Goal: Task Accomplishment & Management: Use online tool/utility

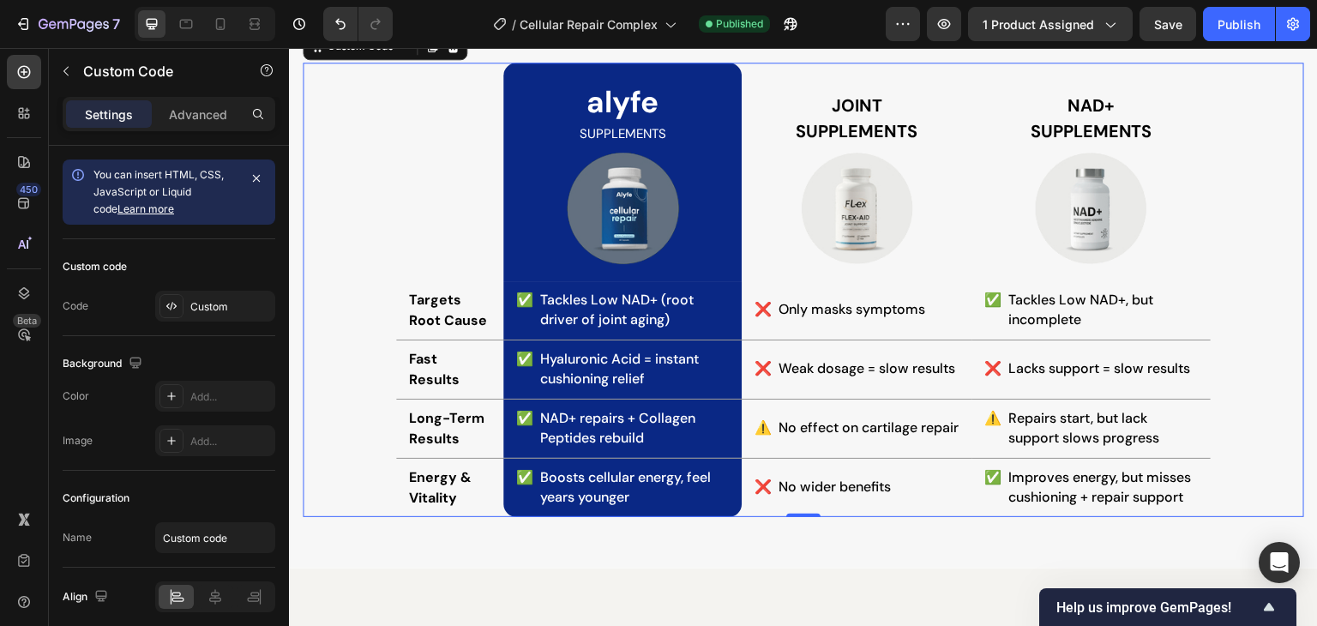
scroll to position [4455, 0]
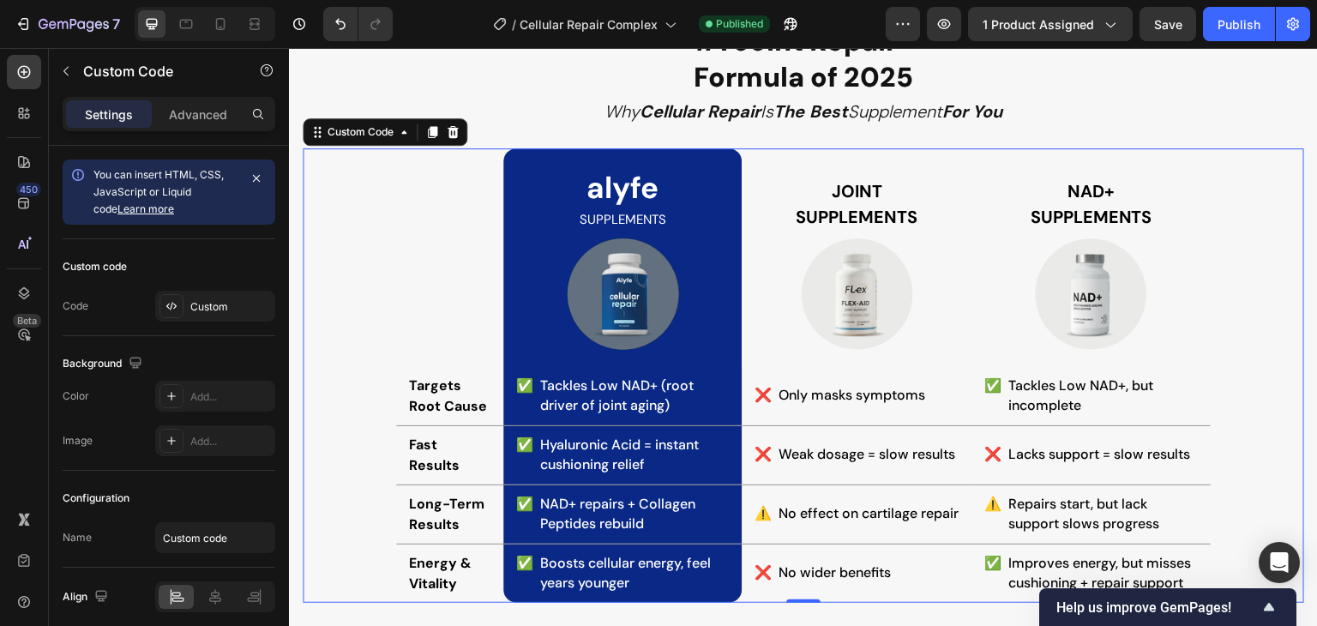
click at [444, 255] on th at bounding box center [449, 257] width 107 height 219
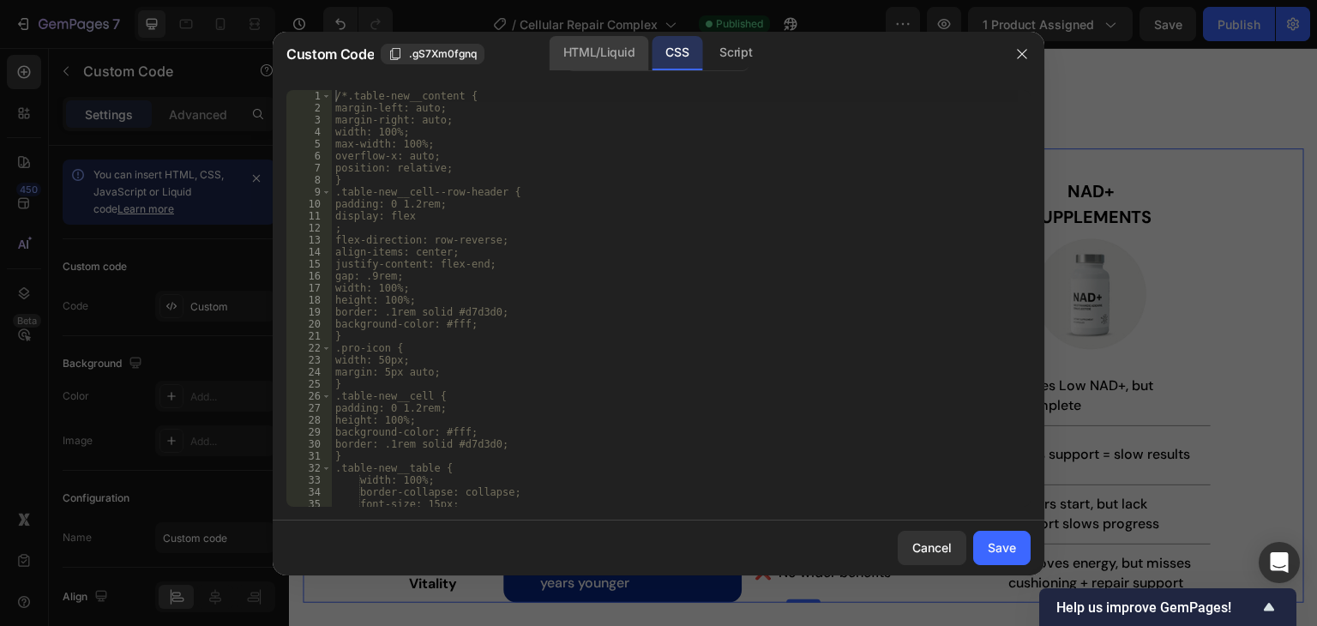
click at [587, 60] on div "HTML/Liquid" at bounding box center [598, 53] width 99 height 34
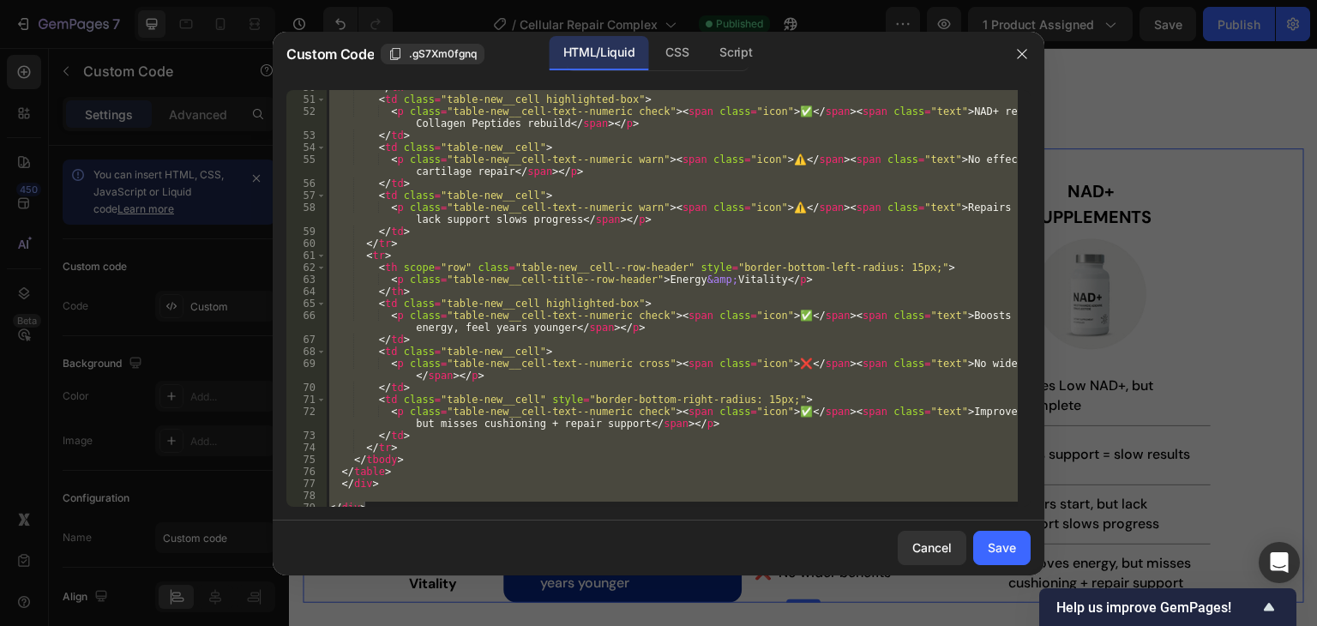
scroll to position [675, 0]
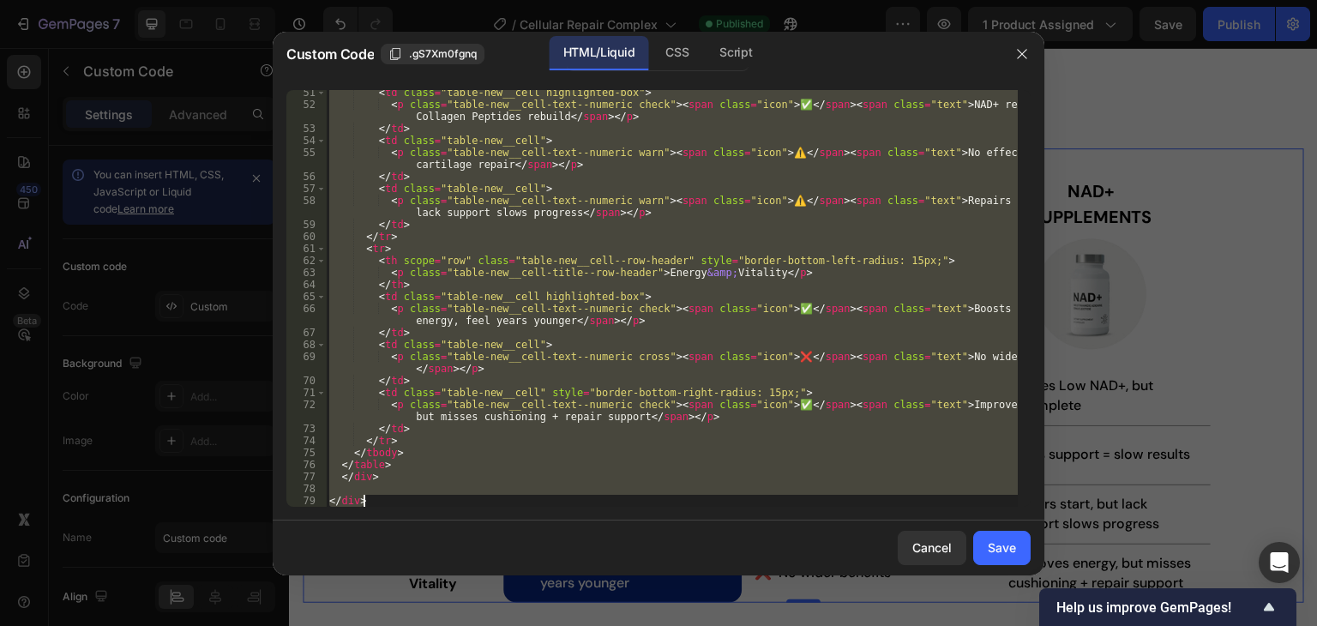
click at [445, 463] on div "< td class = "table-new__cell highlighted-box" > < p class = "table-new__cell-t…" at bounding box center [672, 298] width 692 height 417
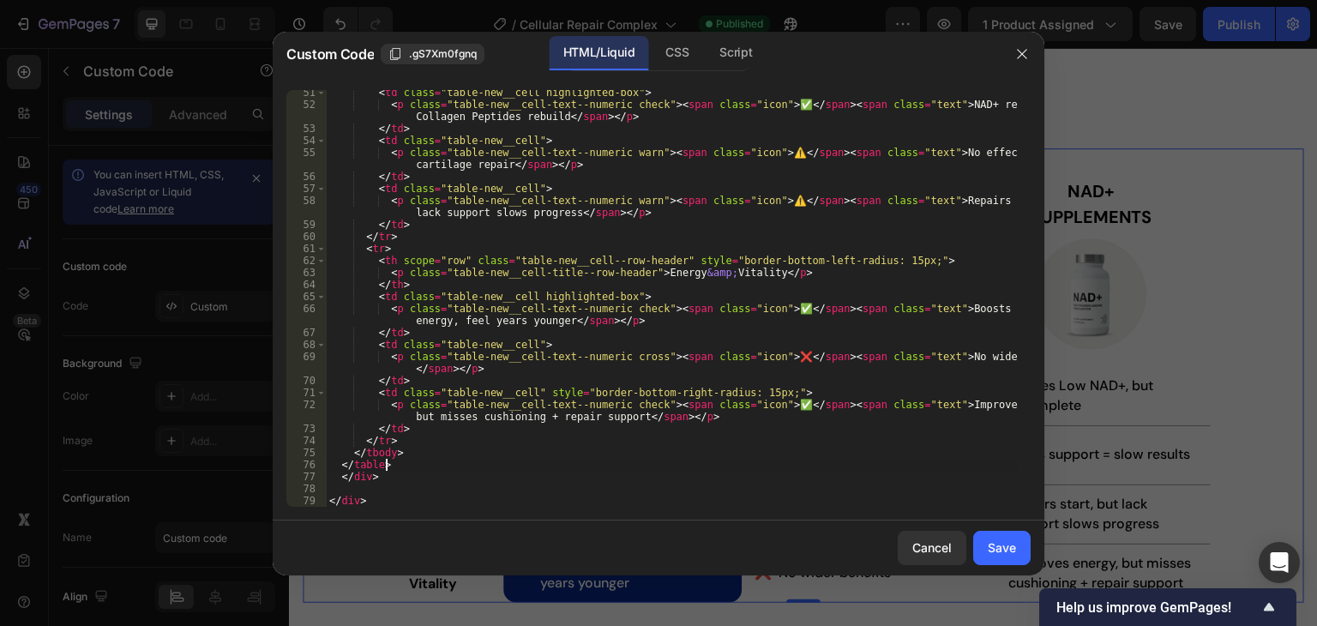
click at [426, 471] on div "< td class = "table-new__cell highlighted-box" > < p class = "table-new__cell-t…" at bounding box center [672, 307] width 692 height 441
click at [682, 59] on div "CSS" at bounding box center [676, 53] width 51 height 34
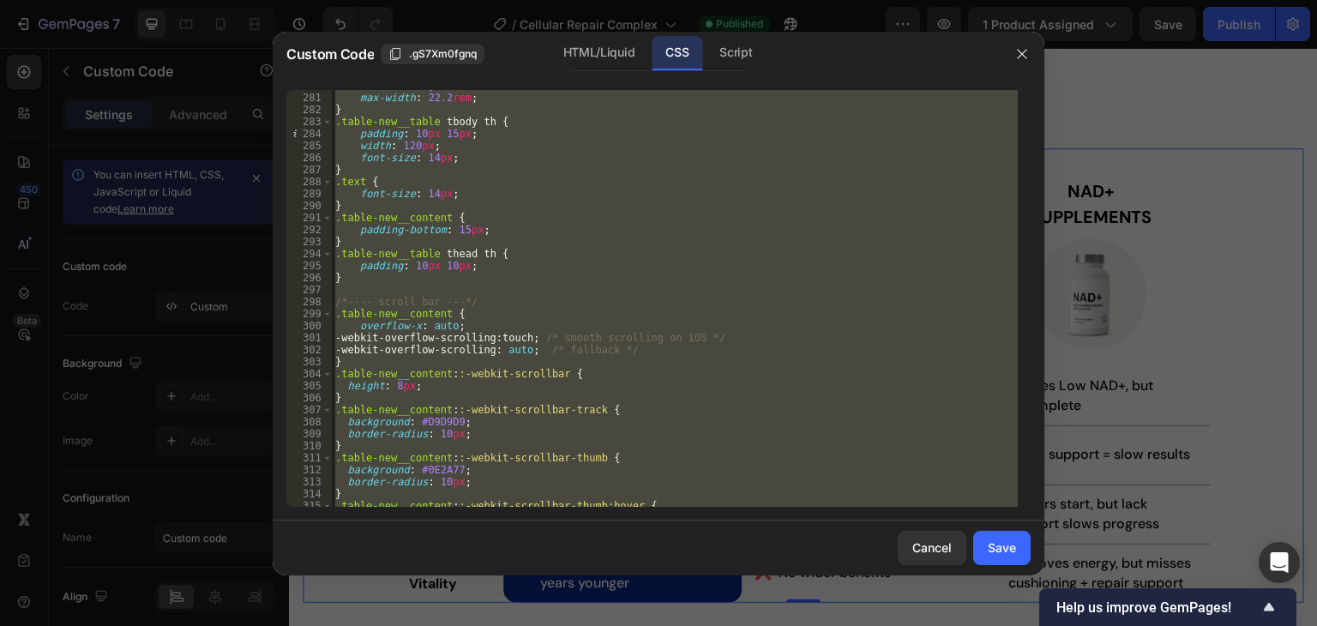
scroll to position [3424, 0]
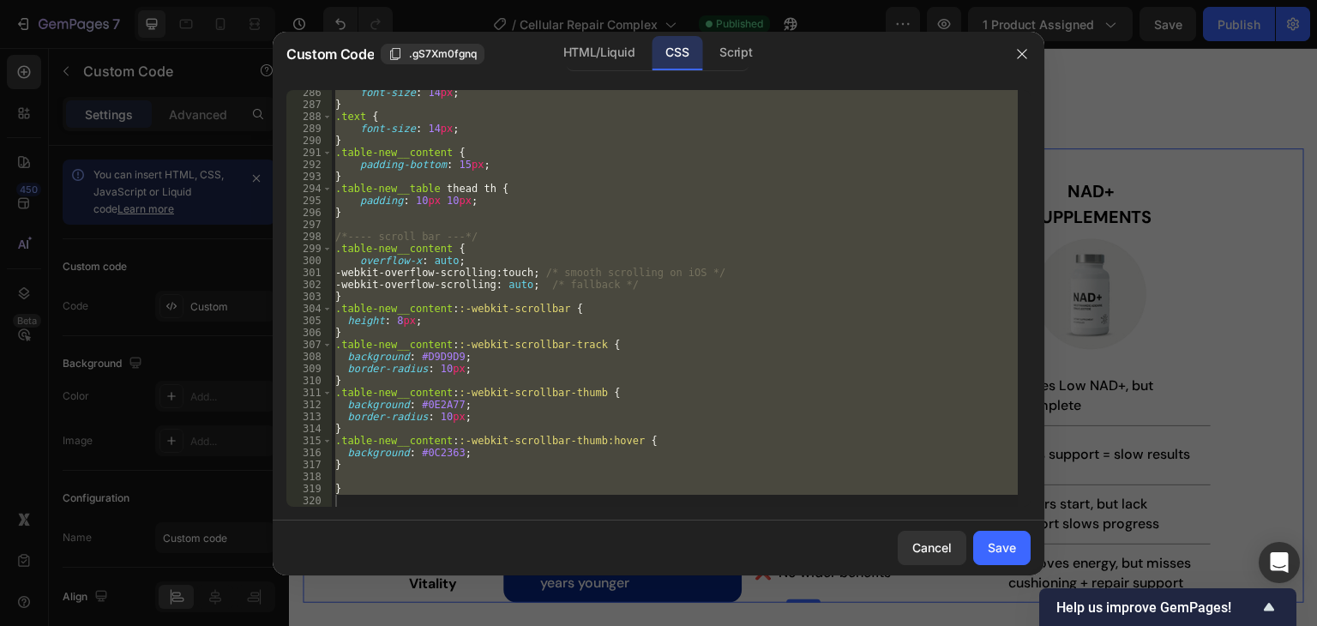
click at [357, 459] on div "font-size : 14 px ; } .text { font-size : 14 px ; } .table-new__content { paddi…" at bounding box center [675, 298] width 686 height 417
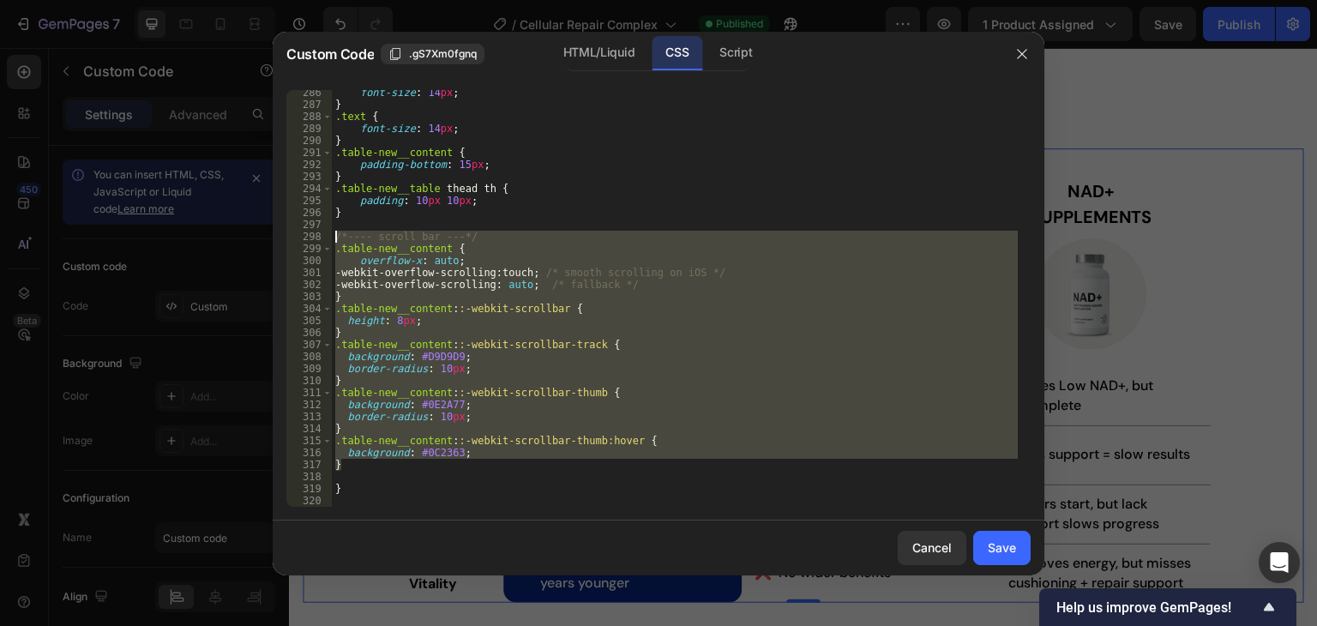
drag, startPoint x: 350, startPoint y: 464, endPoint x: 333, endPoint y: 239, distance: 225.2
click at [333, 239] on div "font-size : 14 px ; } .text { font-size : 14 px ; } .table-new__content { paddi…" at bounding box center [675, 307] width 686 height 441
click at [602, 58] on div "HTML/Liquid" at bounding box center [598, 53] width 99 height 34
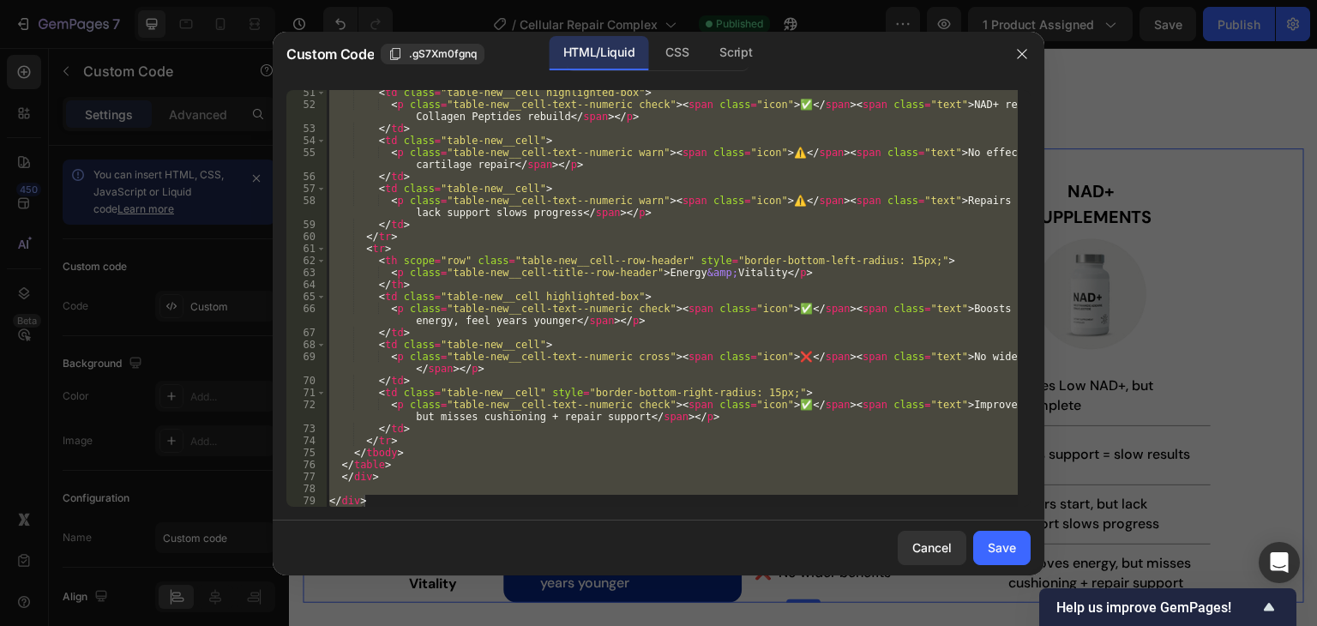
scroll to position [675, 0]
type textarea "</div>"
click at [374, 485] on div "< td class = "table-new__cell highlighted-box" > < p class = "table-new__cell-t…" at bounding box center [672, 298] width 692 height 417
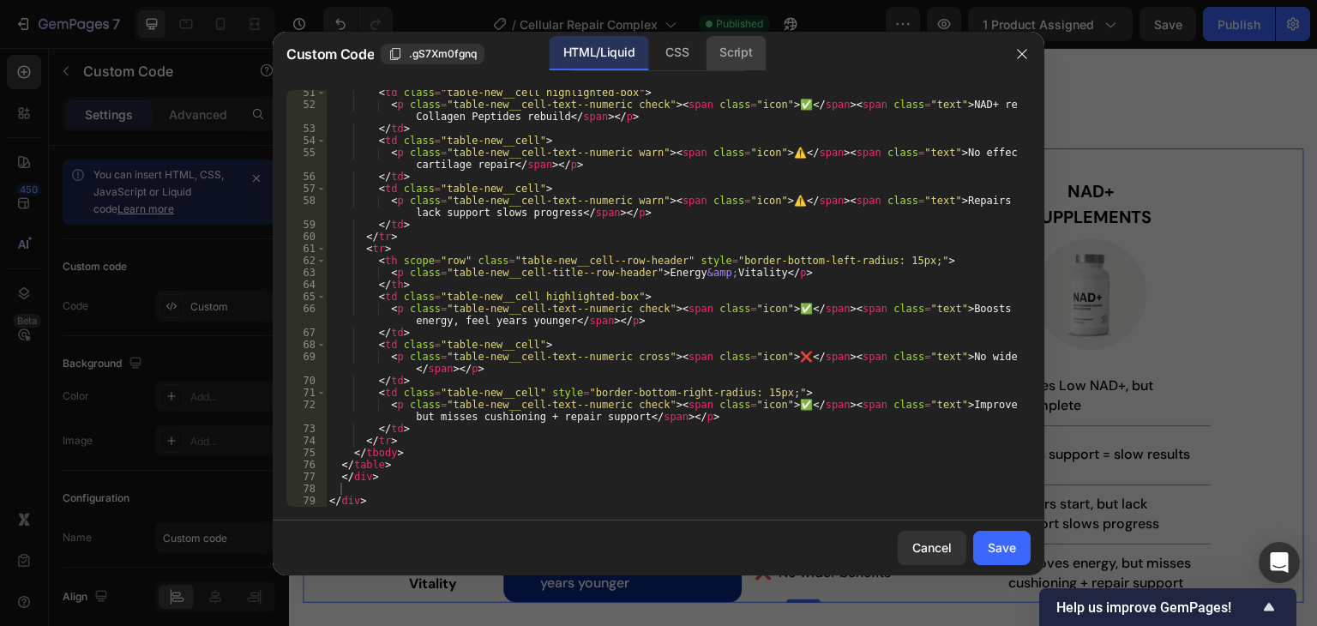
click at [741, 56] on div "Script" at bounding box center [735, 53] width 60 height 34
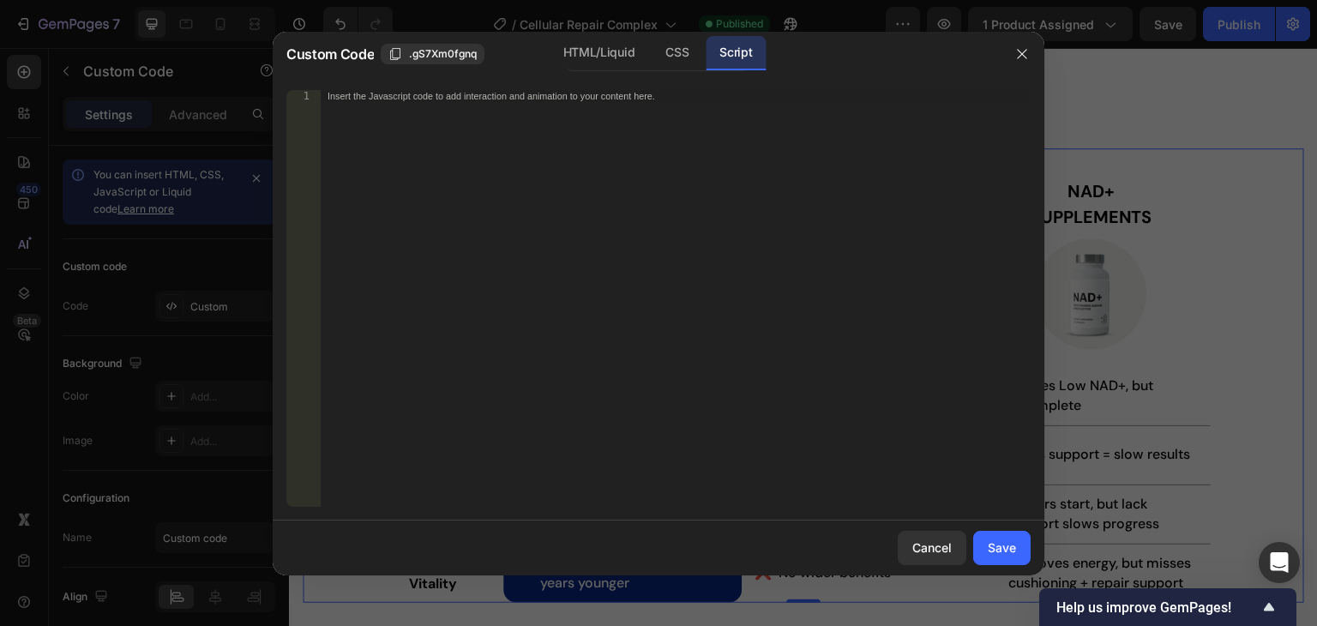
click at [551, 194] on div "Insert the Javascript code to add interaction and animation to your content her…" at bounding box center [676, 310] width 710 height 441
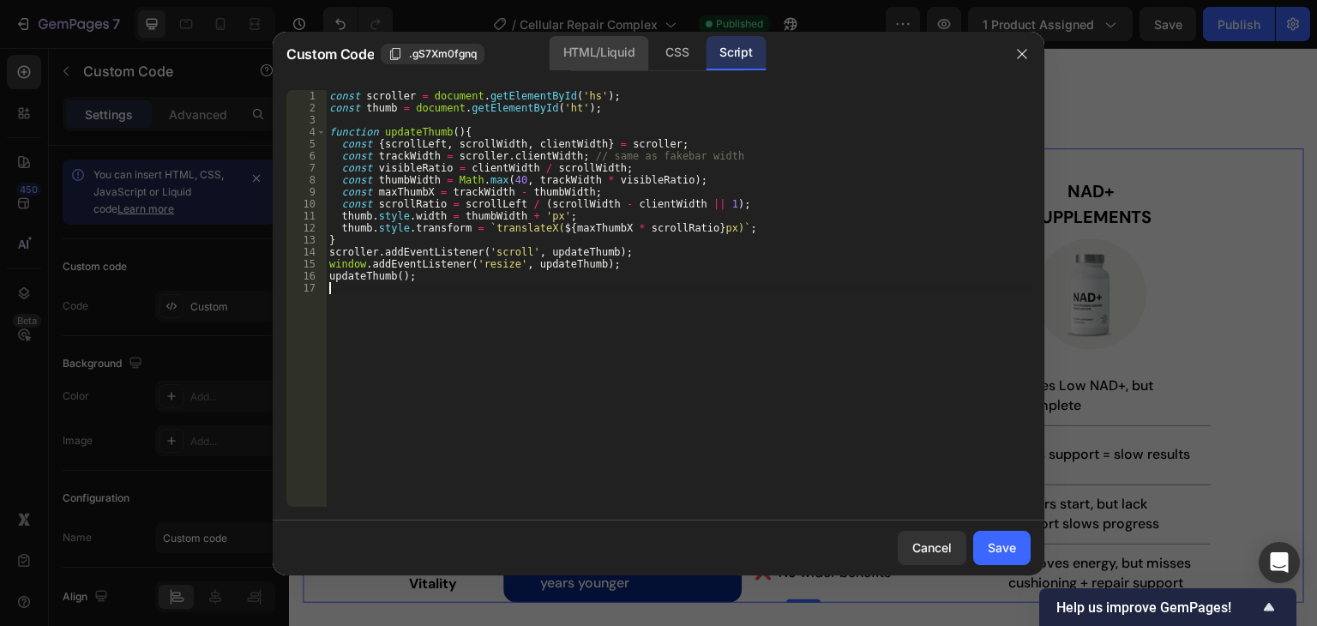
click at [603, 54] on div "HTML/Liquid" at bounding box center [598, 53] width 99 height 34
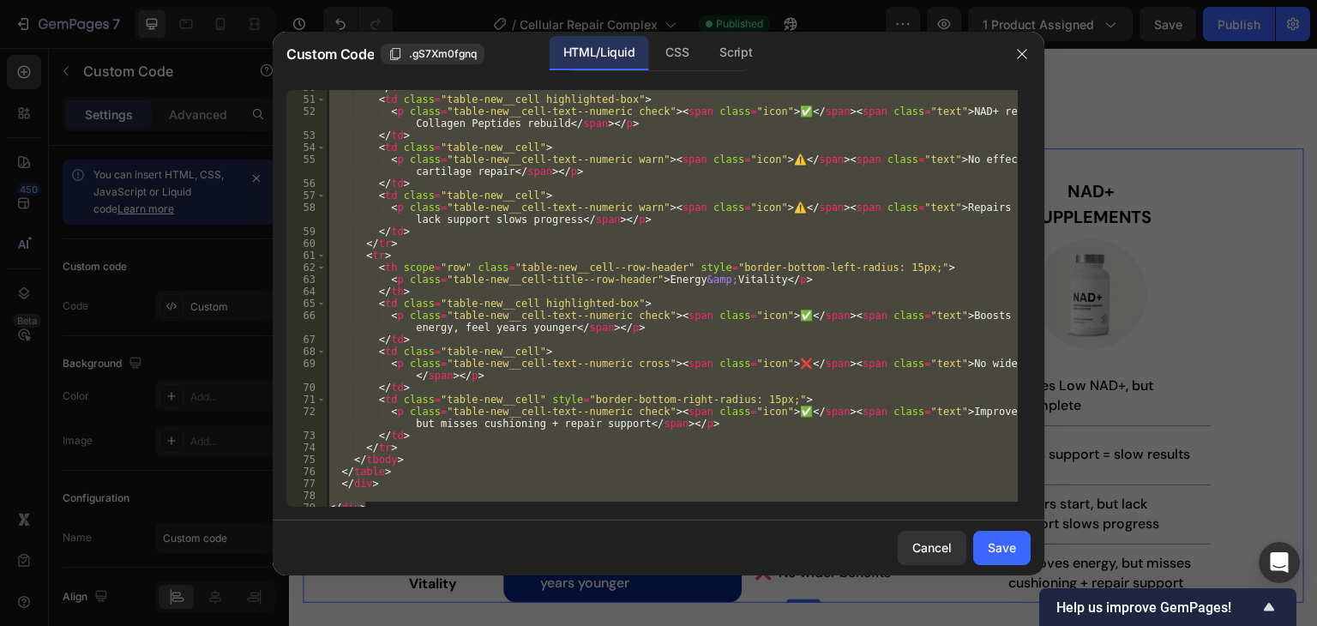
scroll to position [669, 0]
click at [367, 485] on div "</ th > < td class = "table-new__cell highlighted-box" > < p class = "table-new…" at bounding box center [672, 298] width 692 height 417
type textarea "</div>"
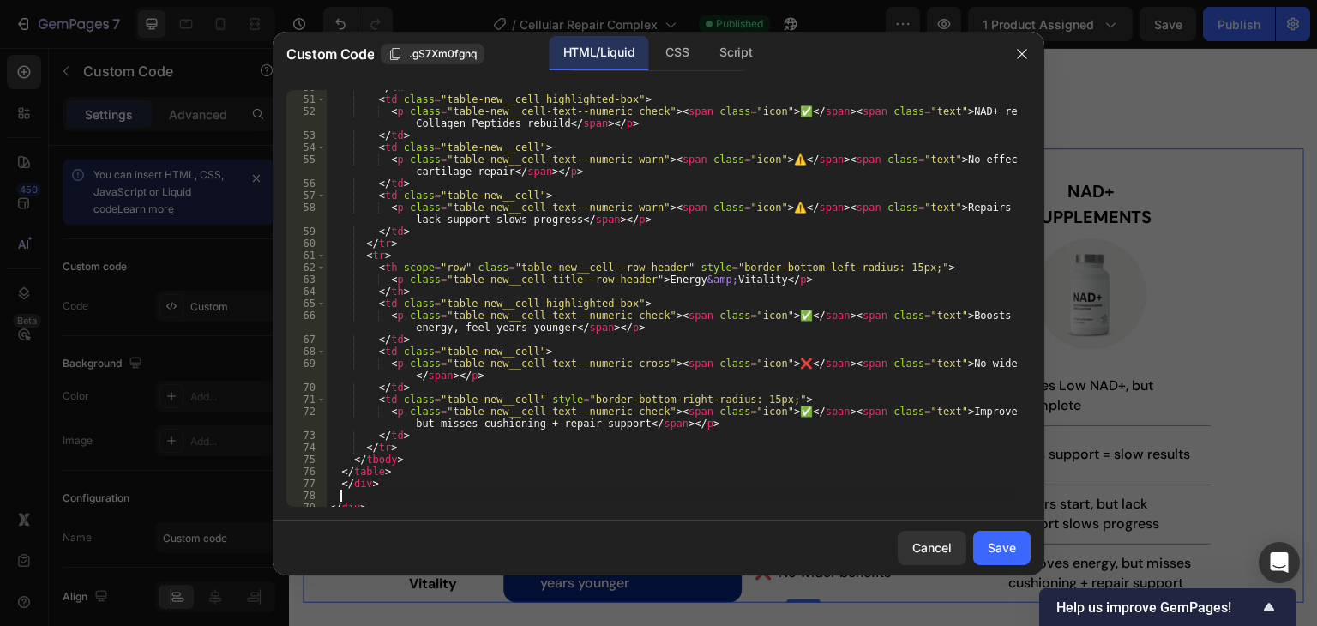
click at [363, 490] on div "</ th > < td class = "table-new__cell highlighted-box" > < p class = "table-new…" at bounding box center [672, 301] width 692 height 441
paste textarea "<div class="fakebar"><div class="fakethumb" id="ht"></div></div>"
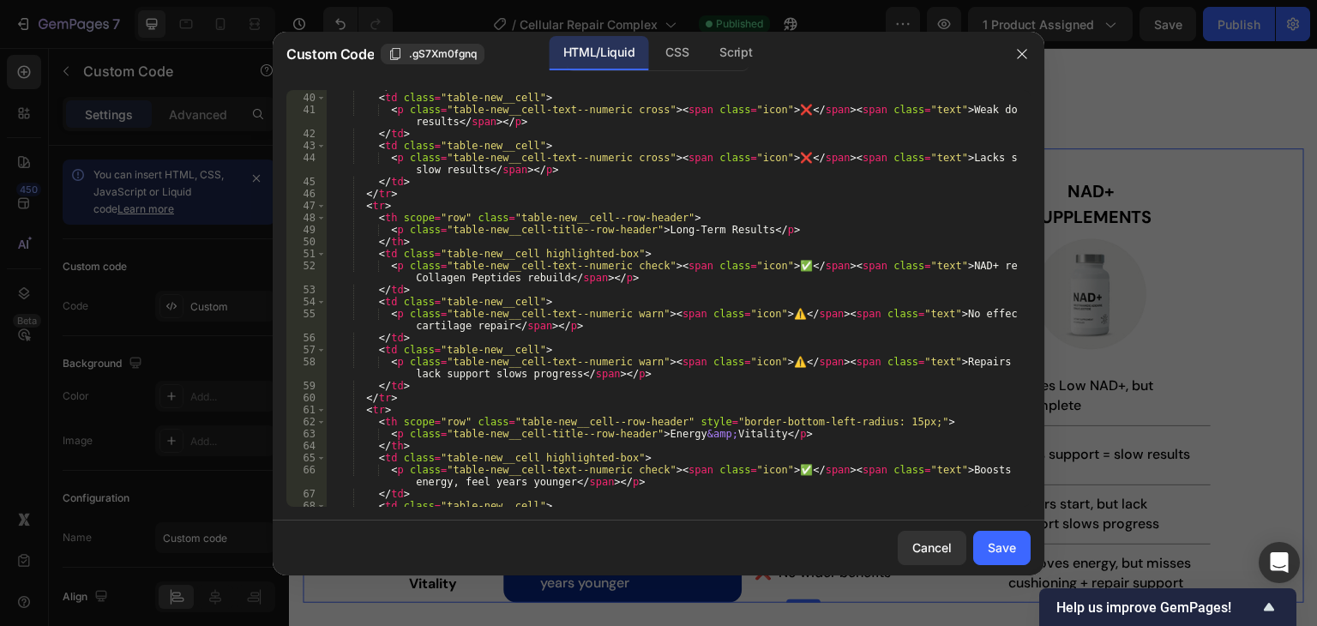
scroll to position [0, 0]
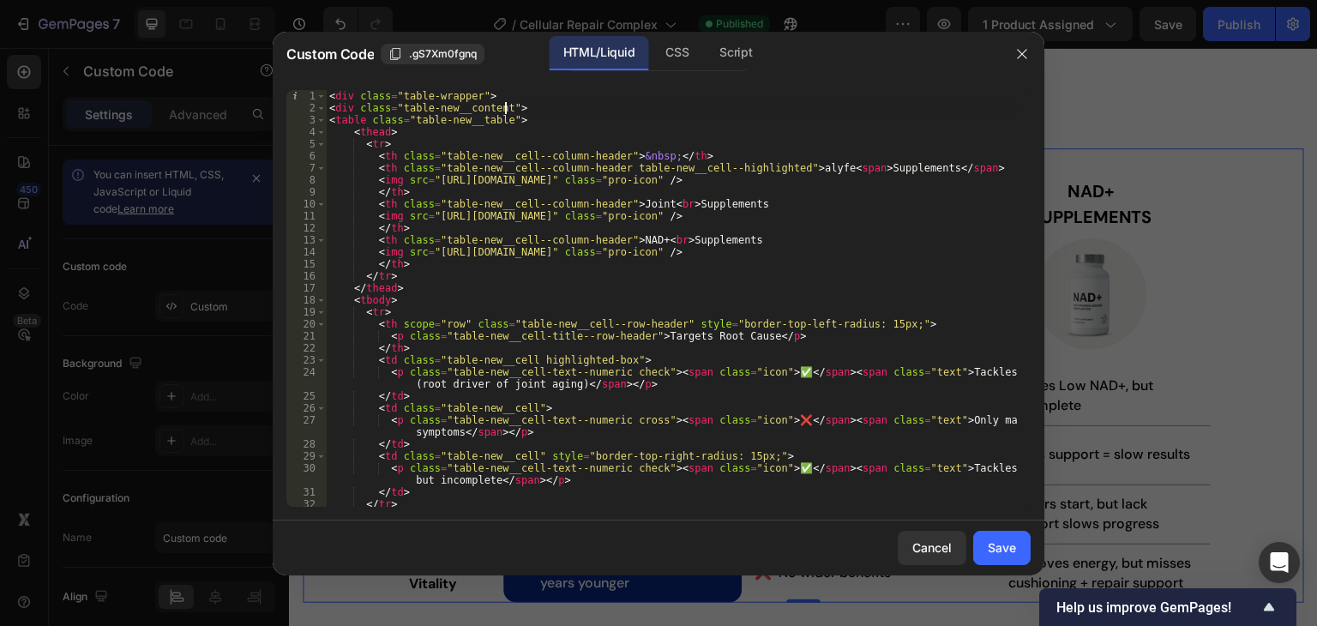
click at [505, 106] on div "< div class = "table-wrapper" > < div class = "table-new__content" > < table cl…" at bounding box center [672, 310] width 692 height 441
paste textarea "id="hs""
click at [684, 49] on div "CSS" at bounding box center [676, 53] width 51 height 34
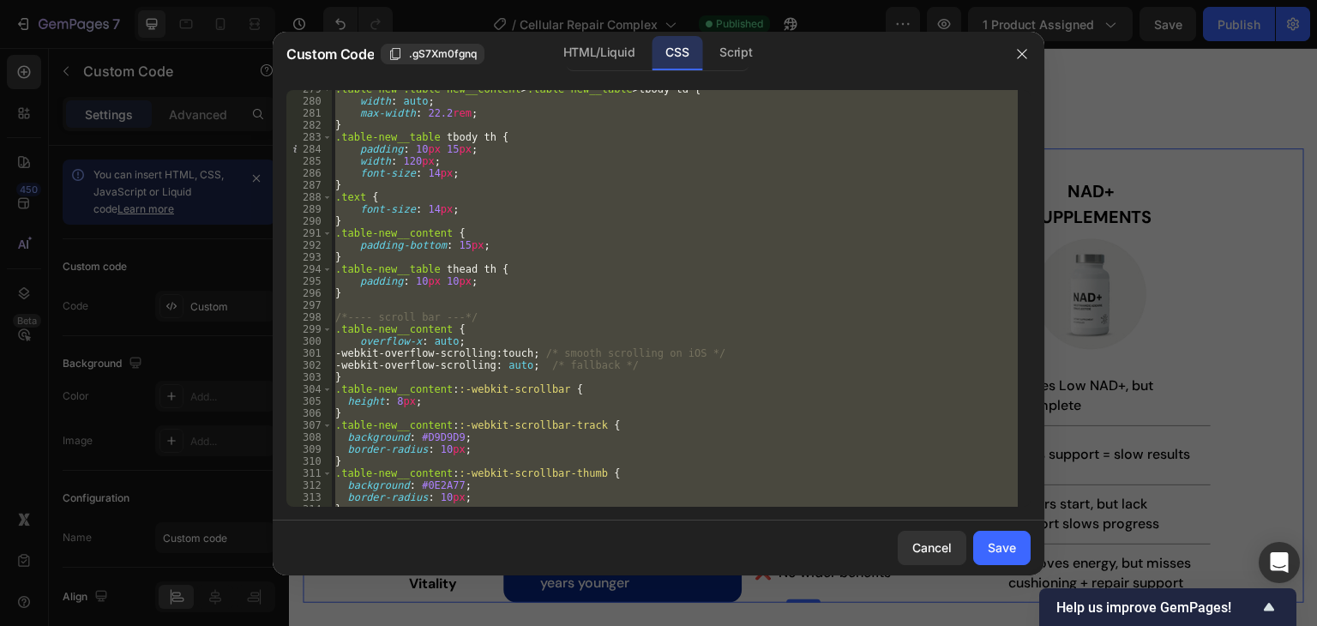
scroll to position [3424, 0]
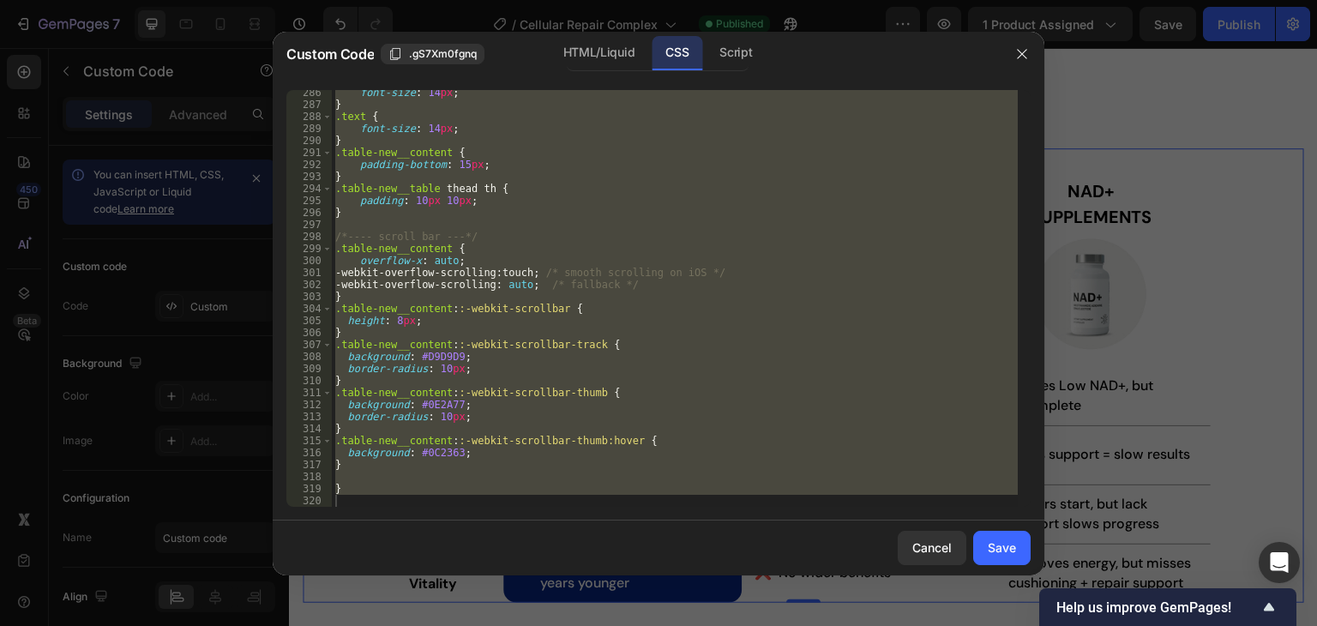
click at [354, 464] on div "font-size : 14 px ; } .text { font-size : 14 px ; } .table-new__content { paddi…" at bounding box center [675, 298] width 686 height 417
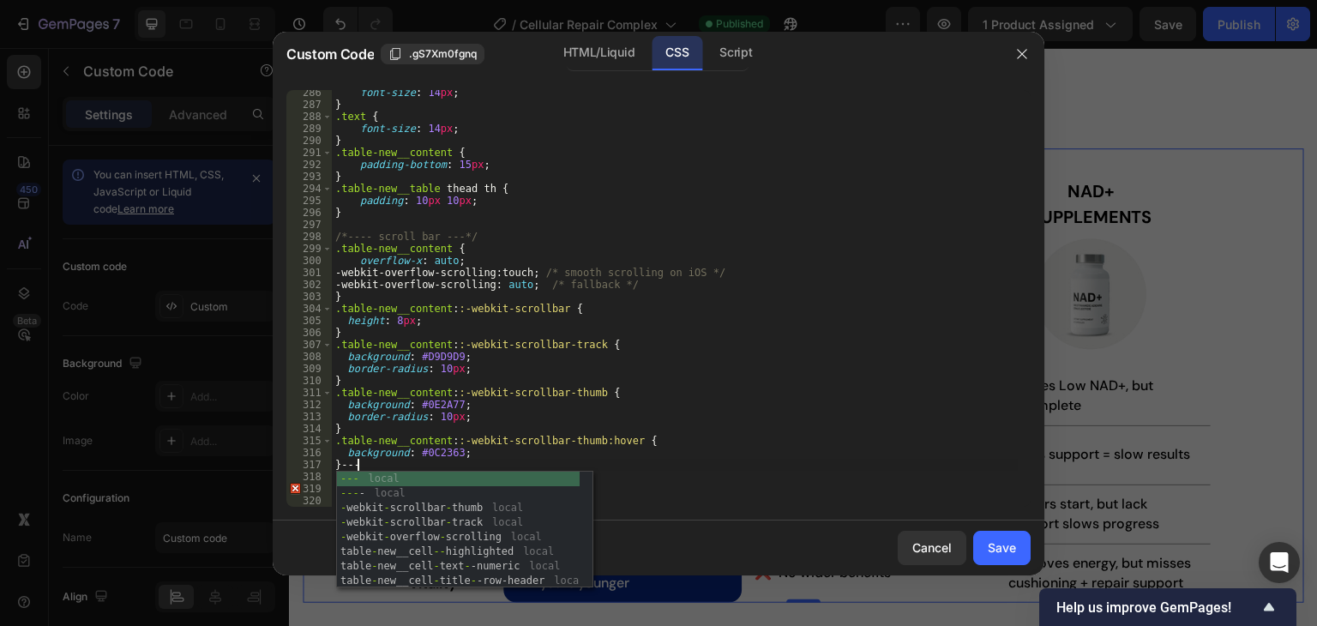
scroll to position [0, 1]
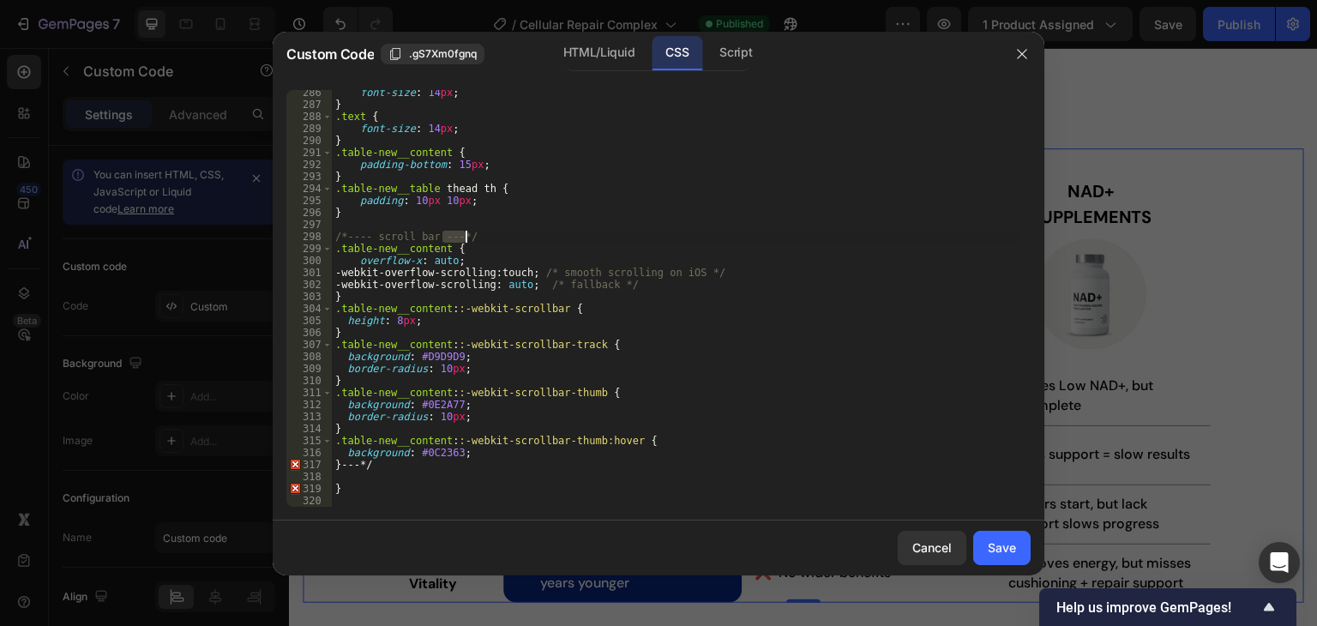
drag, startPoint x: 440, startPoint y: 237, endPoint x: 480, endPoint y: 237, distance: 40.3
click at [480, 237] on div "font-size : 14 px ; } .text { font-size : 14 px ; } .table-new__content { paddi…" at bounding box center [675, 307] width 686 height 441
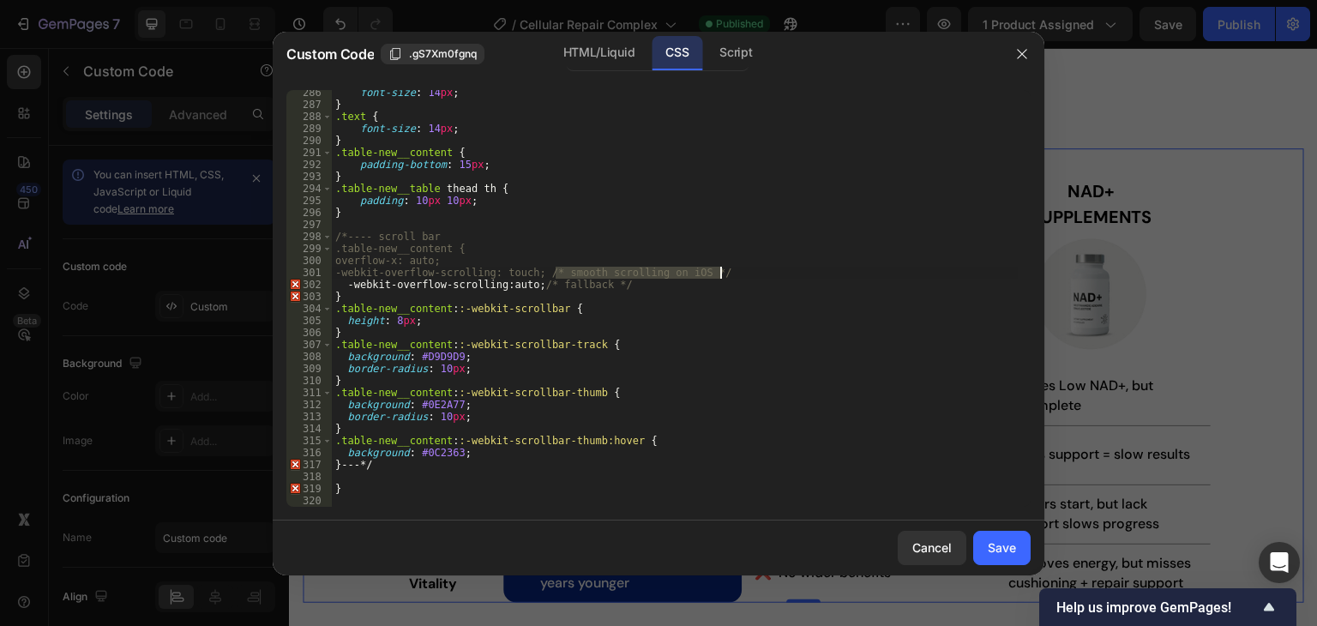
drag, startPoint x: 555, startPoint y: 269, endPoint x: 693, endPoint y: 272, distance: 138.9
click at [725, 271] on div "font-size : 14 px ; } .text { font-size : 14 px ; } .table-new__content { paddi…" at bounding box center [675, 307] width 686 height 441
drag, startPoint x: 543, startPoint y: 285, endPoint x: 629, endPoint y: 286, distance: 85.7
click at [629, 286] on div "font-size : 14 px ; } .text { font-size : 14 px ; } .table-new__content { paddi…" at bounding box center [675, 307] width 686 height 441
type textarea "-webkit-overflow-scrolling: auto;"
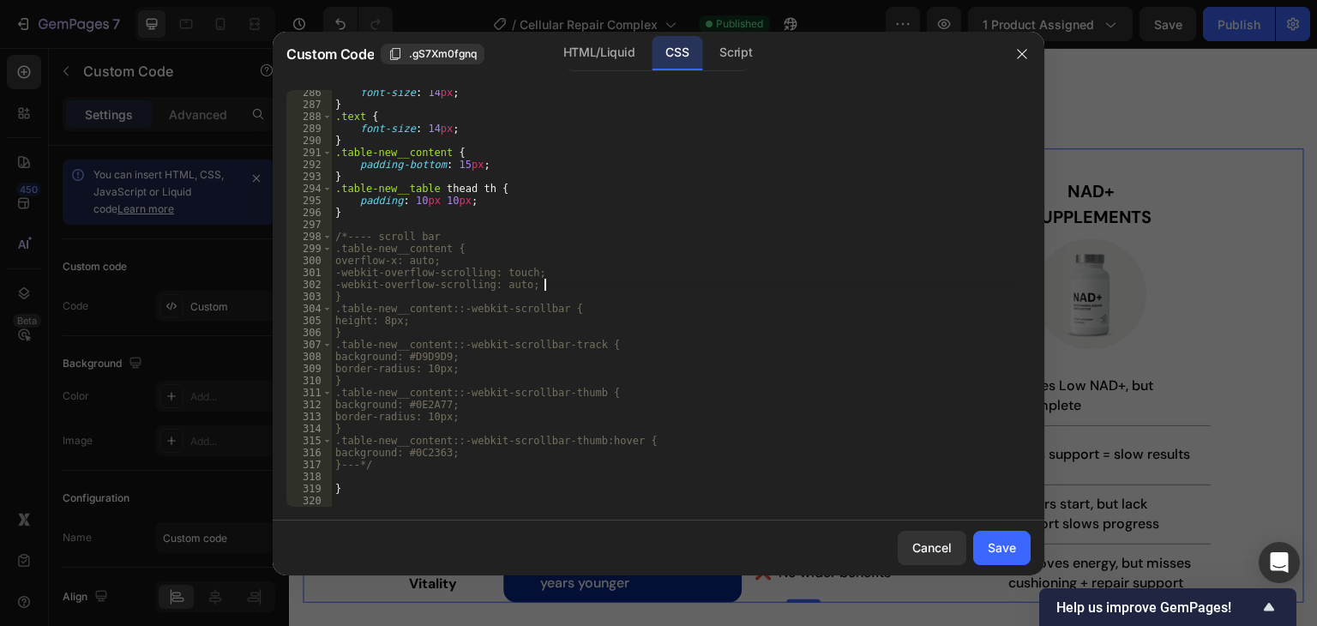
click at [368, 472] on div "font-size : 14 px ; } .text { font-size : 14 px ; } .table-new__content { paddi…" at bounding box center [675, 307] width 686 height 441
paste textarea "}"
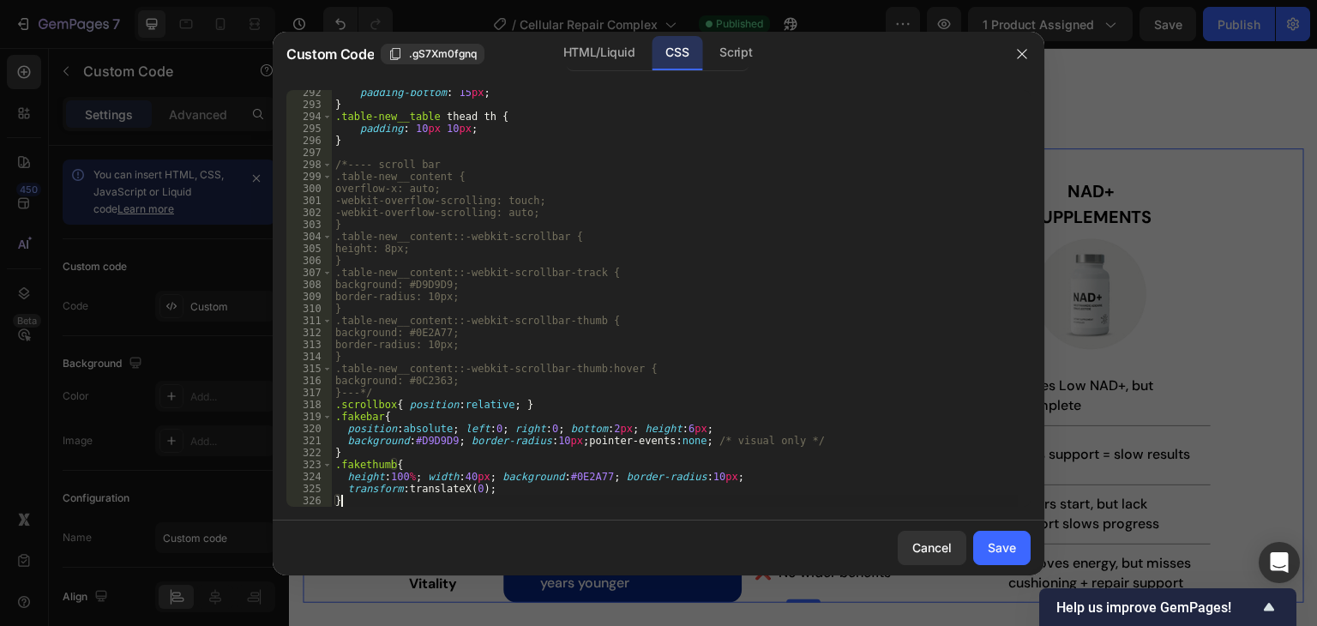
scroll to position [3496, 0]
click at [593, 57] on div "HTML/Liquid" at bounding box center [598, 53] width 99 height 34
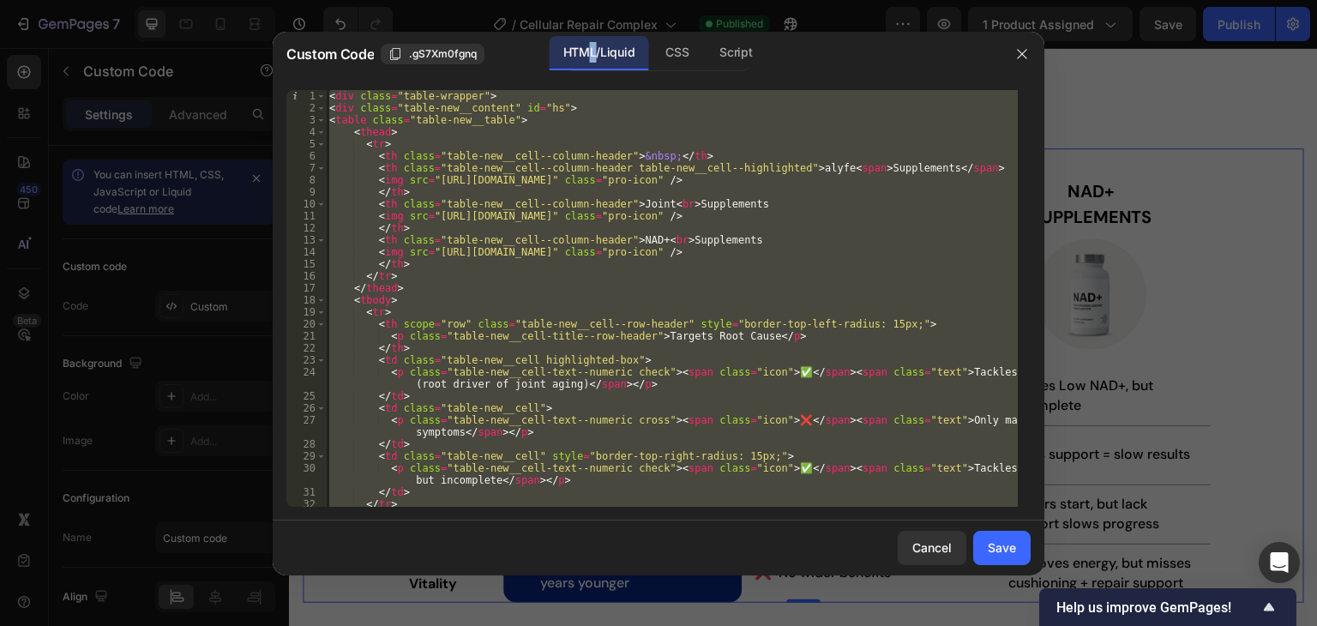
scroll to position [0, 0]
click at [468, 97] on div "< div class = "table-wrapper" > < div class = "table-new__content" id = "hs" > …" at bounding box center [672, 298] width 692 height 417
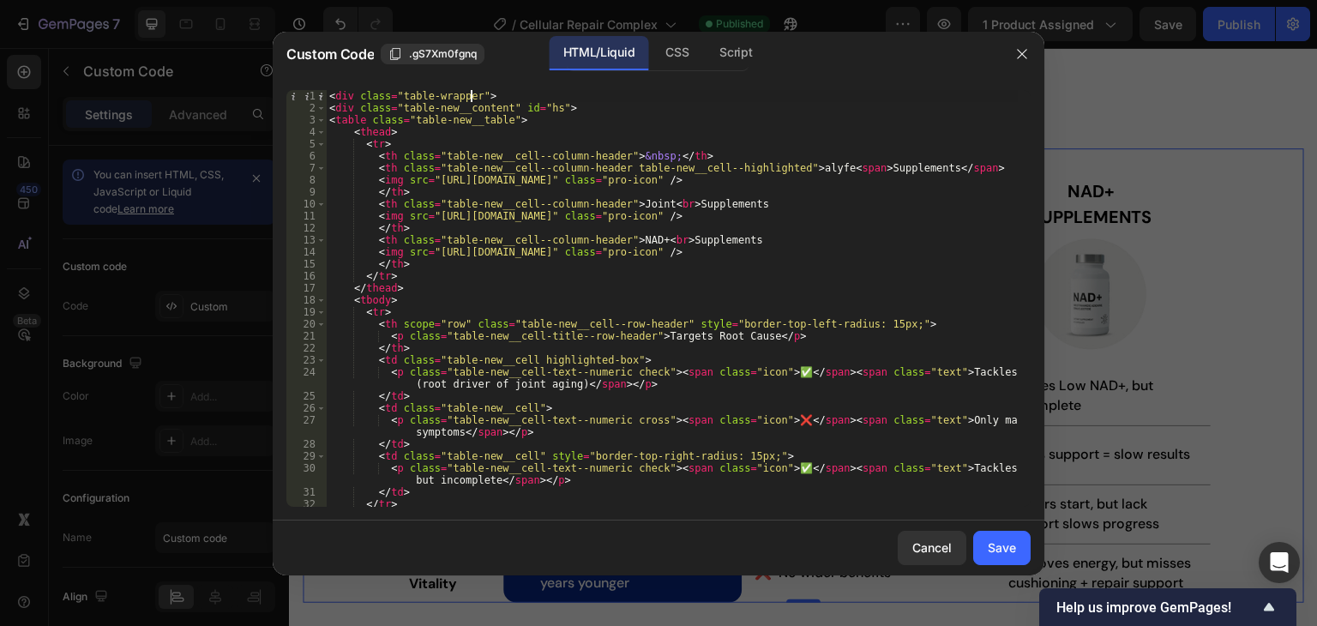
click at [395, 94] on div "< div class = "table-wrapper" > < div class = "table-new__content" id = "hs" > …" at bounding box center [672, 310] width 692 height 441
click at [674, 51] on div "CSS" at bounding box center [676, 53] width 51 height 34
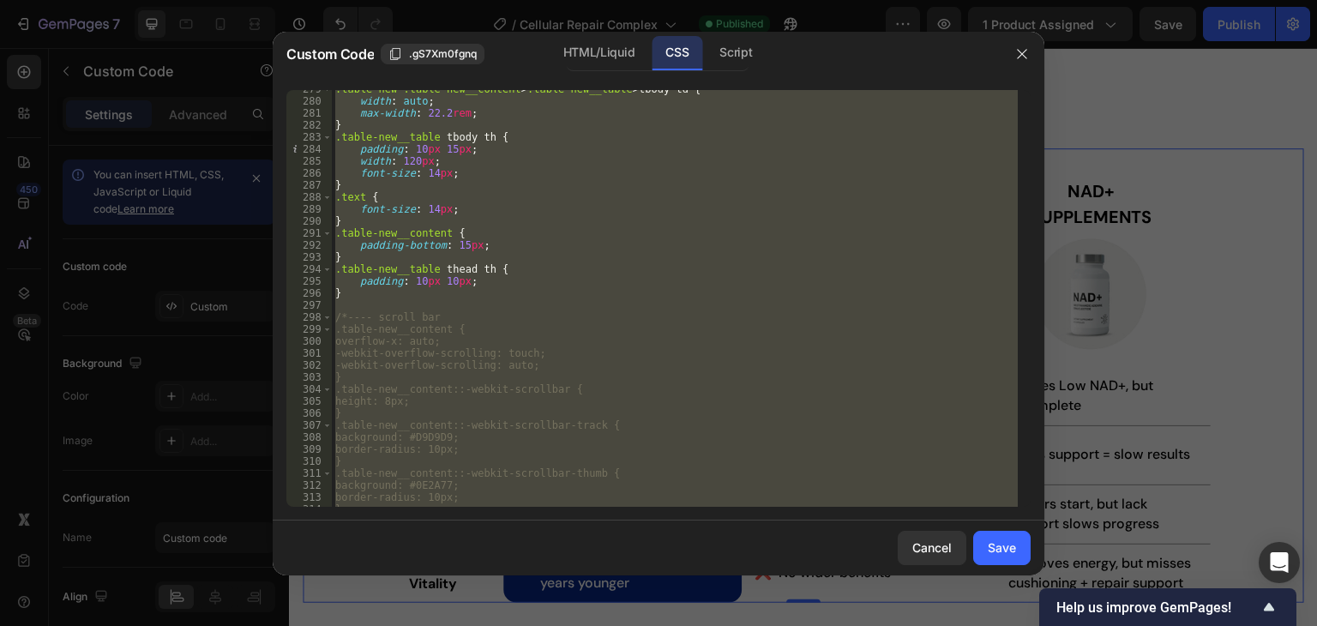
scroll to position [3520, 0]
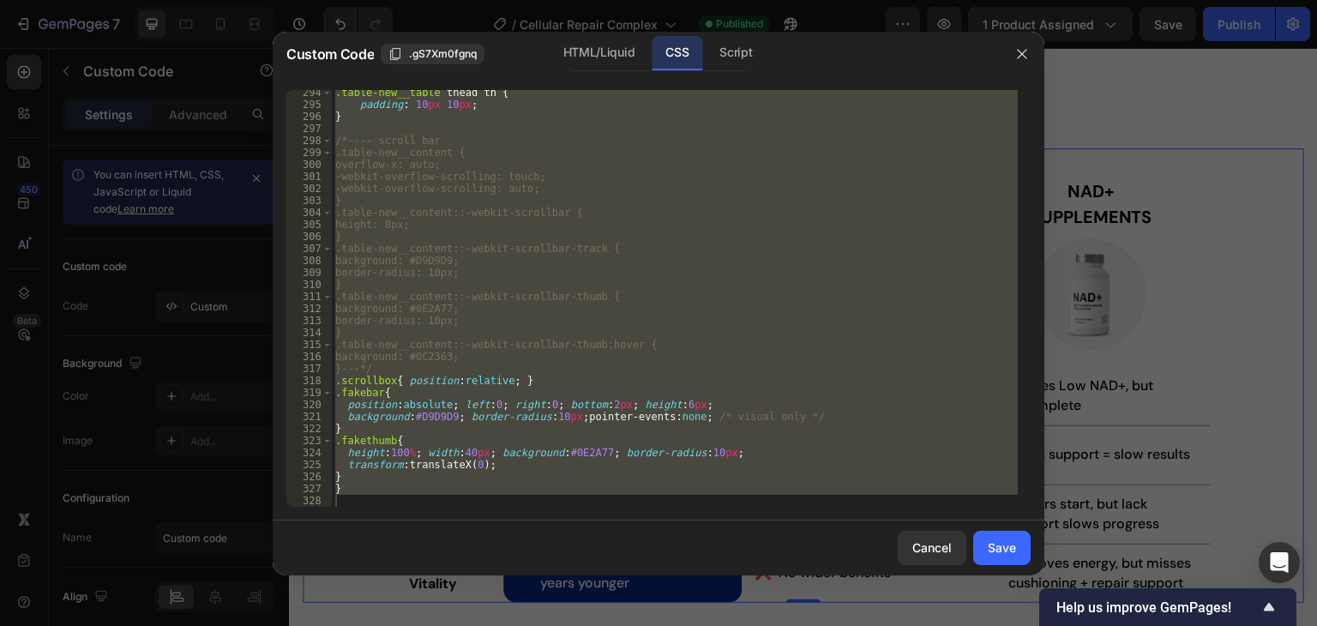
click at [368, 377] on div ".table-new__table thead th { padding : 10 px 10 px ; } /*---- scroll bar .table…" at bounding box center [675, 298] width 686 height 417
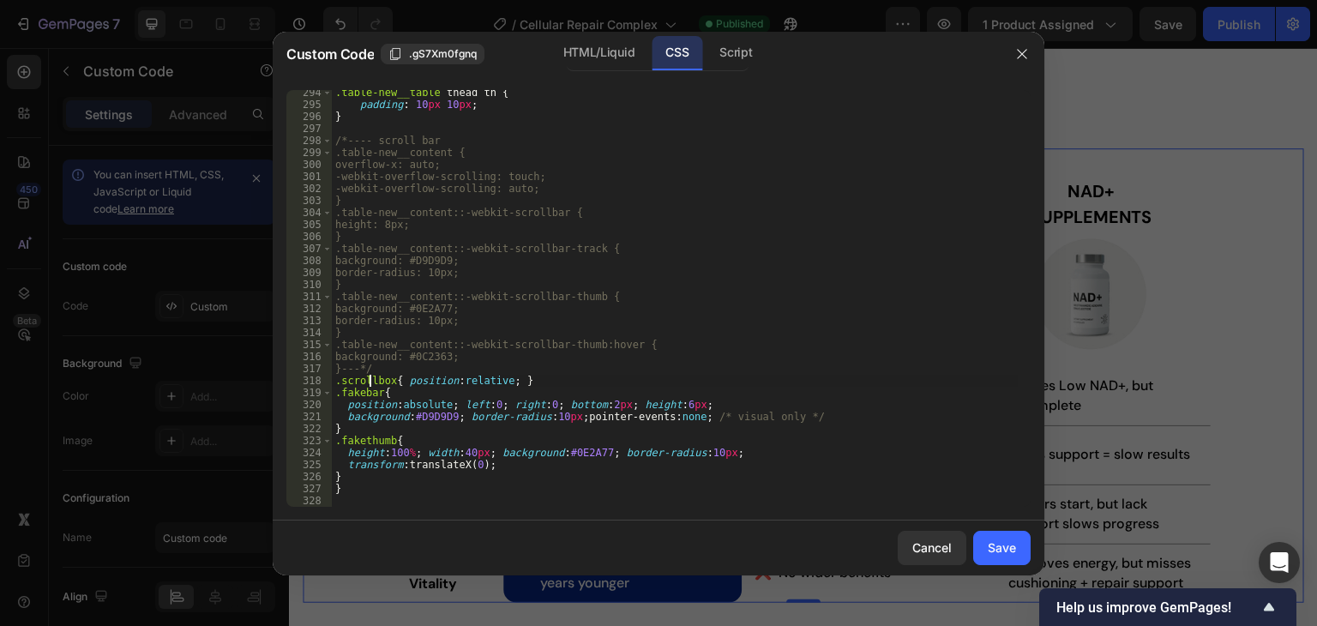
click at [368, 377] on div ".table-new__table thead th { padding : 10 px 10 px ; } /*---- scroll bar .table…" at bounding box center [675, 307] width 686 height 441
paste textarea "table-wrapper"
type textarea ".table-wrapper{ position:relative; }"
click at [1011, 549] on div "Save" at bounding box center [1001, 547] width 28 height 18
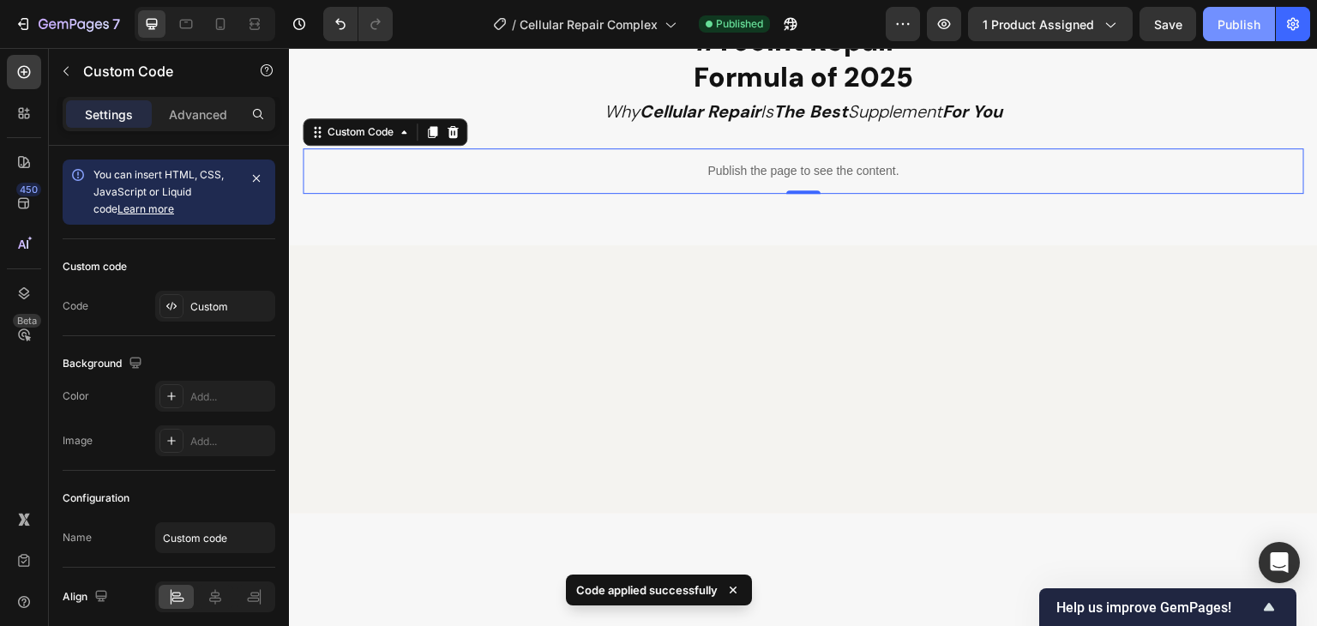
drag, startPoint x: 1235, startPoint y: 28, endPoint x: 829, endPoint y: 52, distance: 407.0
click at [1235, 28] on div "Publish" at bounding box center [1238, 24] width 43 height 18
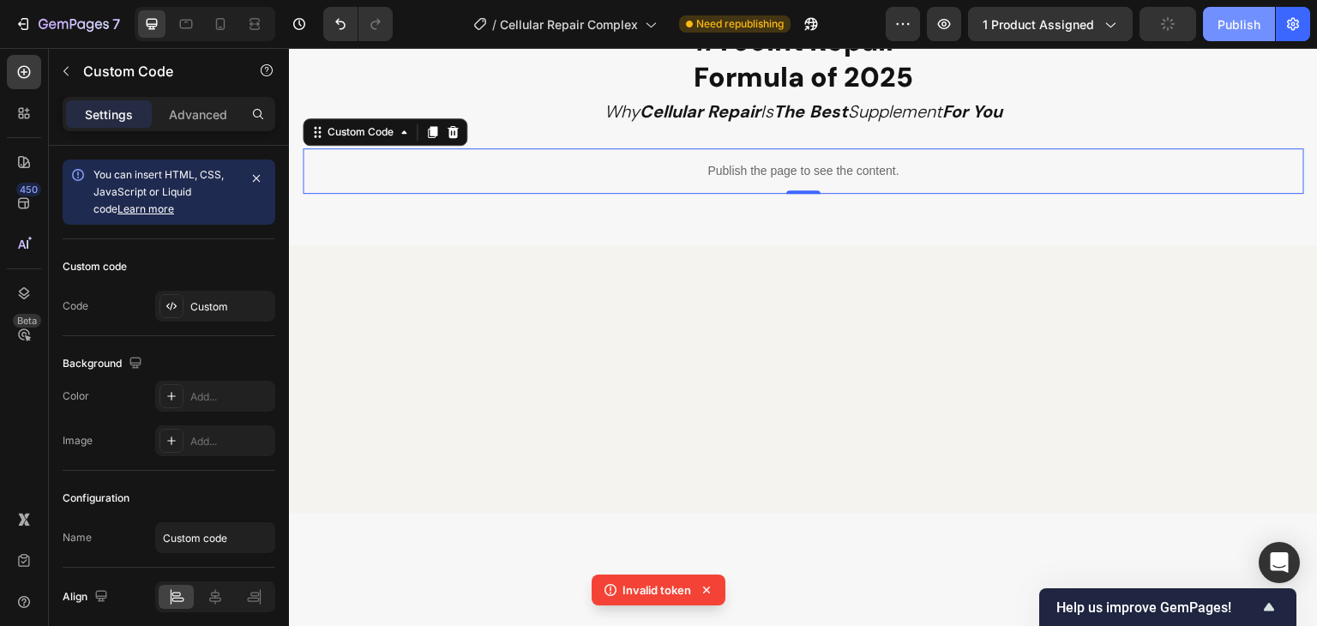
click at [1237, 25] on div "Publish" at bounding box center [1238, 24] width 43 height 18
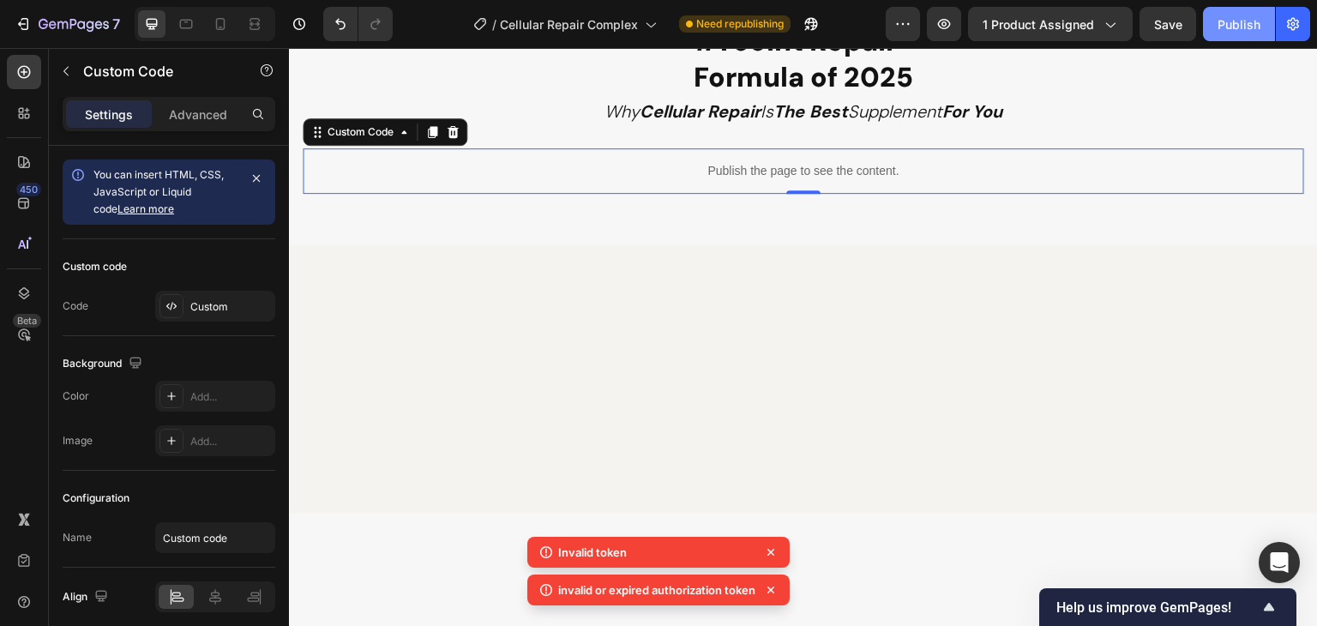
click at [1237, 25] on div "Publish" at bounding box center [1238, 24] width 43 height 18
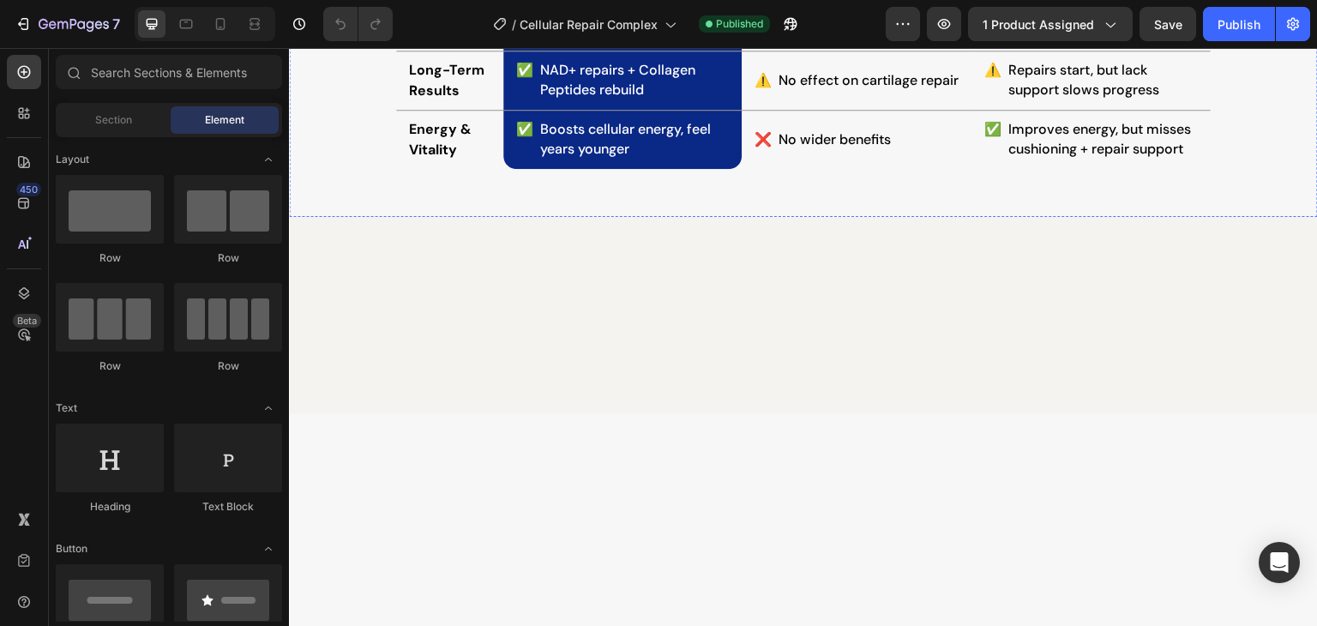
scroll to position [4002, 0]
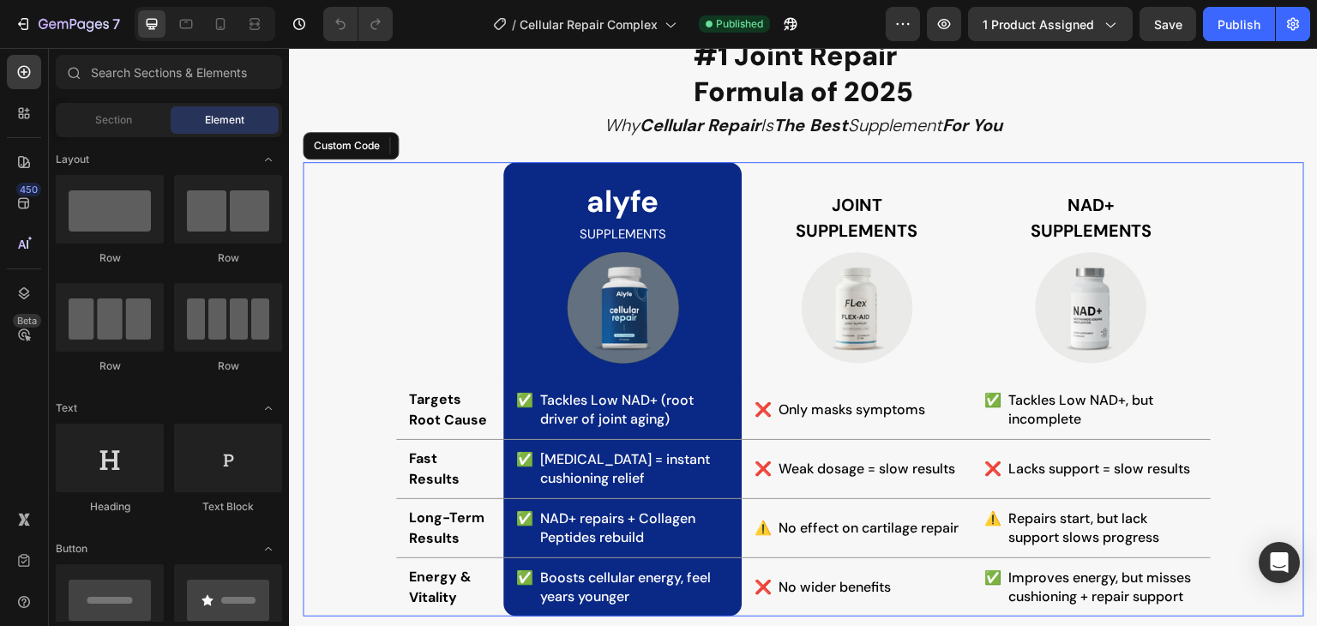
click at [785, 181] on th "Joint Supplements" at bounding box center [856, 271] width 230 height 219
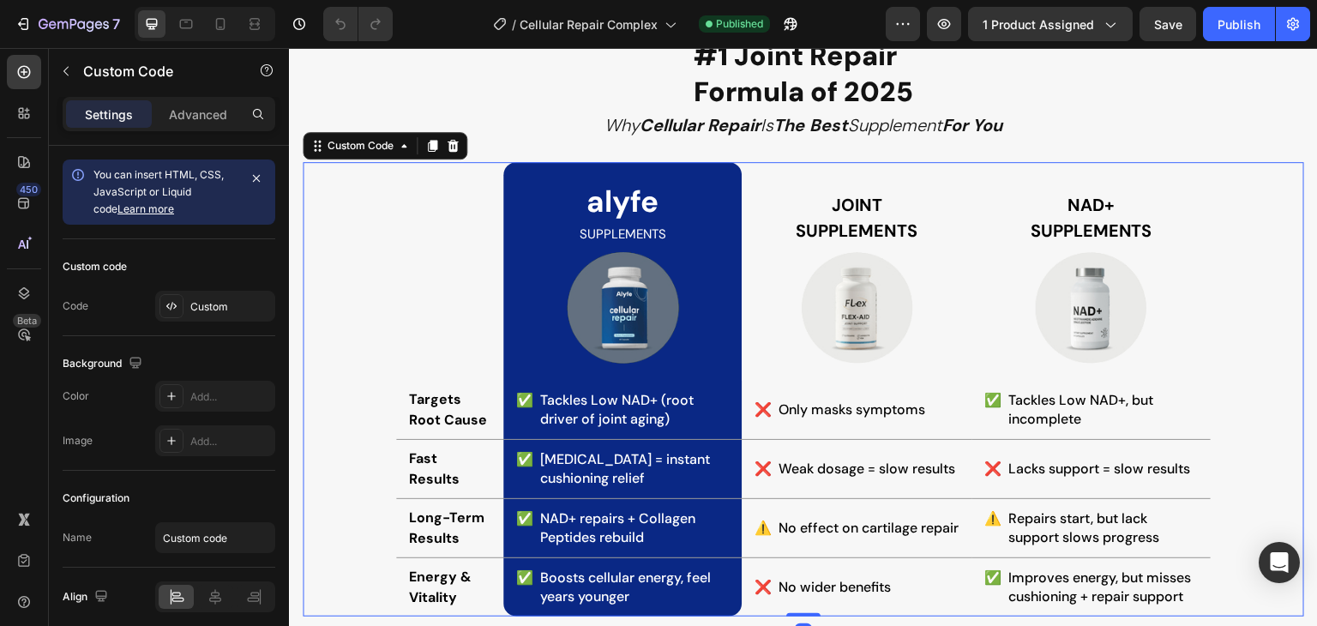
click at [785, 181] on th "Joint Supplements" at bounding box center [856, 271] width 230 height 219
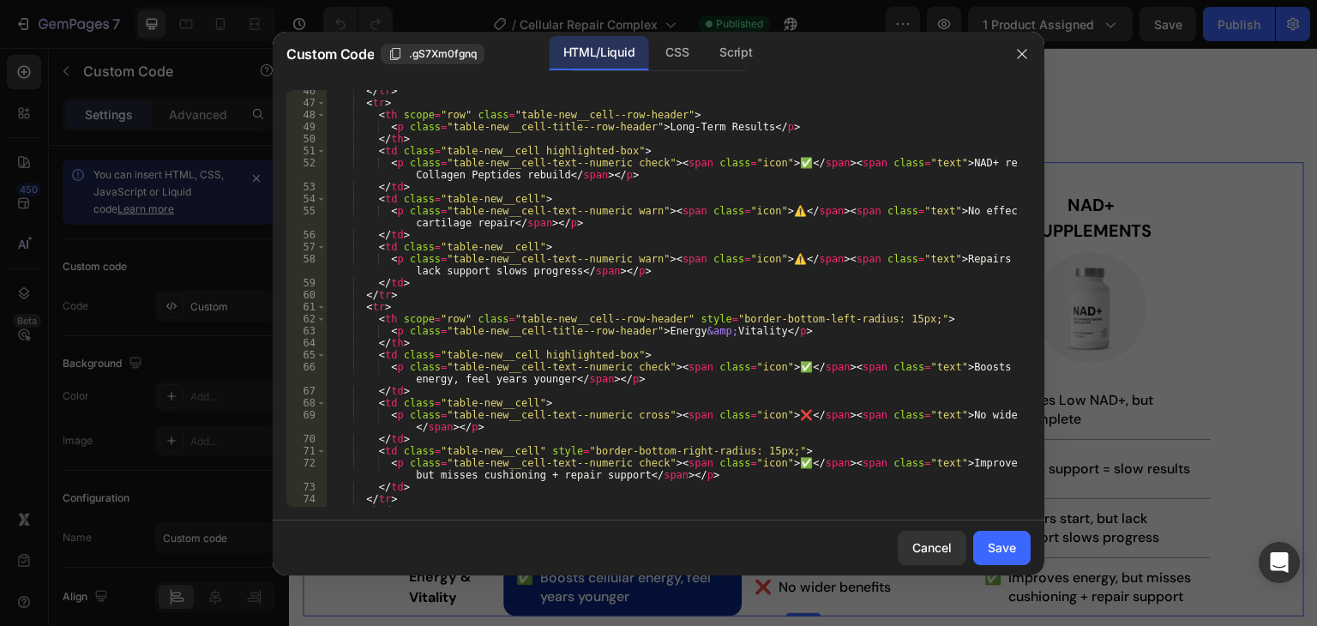
scroll to position [675, 0]
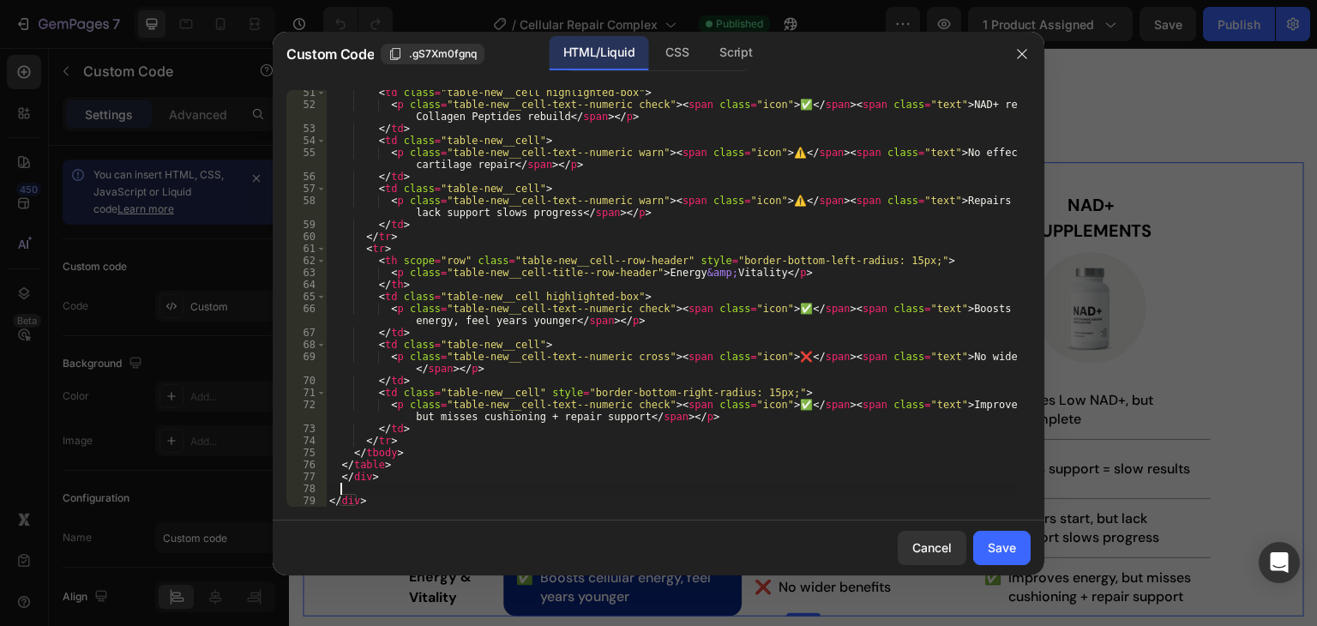
click at [372, 483] on div "< td class = "table-new__cell highlighted-box" > < p class = "table-new__cell-t…" at bounding box center [672, 307] width 692 height 441
paste textarea "<div class="fakebar"><div class="fakethumb" id="ht"></div></div>"
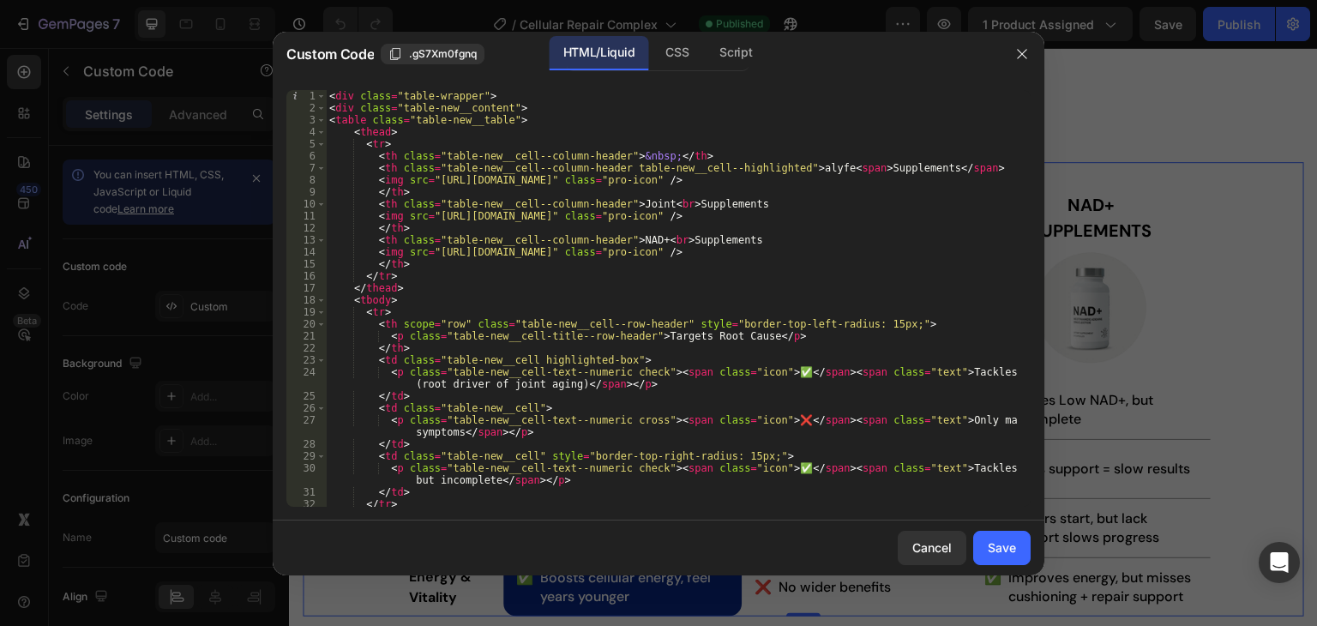
scroll to position [0, 0]
click at [505, 107] on div "< div class = "table-wrapper" > < div class = "table-new__content" > < table cl…" at bounding box center [672, 310] width 692 height 441
paste textarea "id="hs""
click at [688, 57] on div "CSS" at bounding box center [676, 53] width 51 height 34
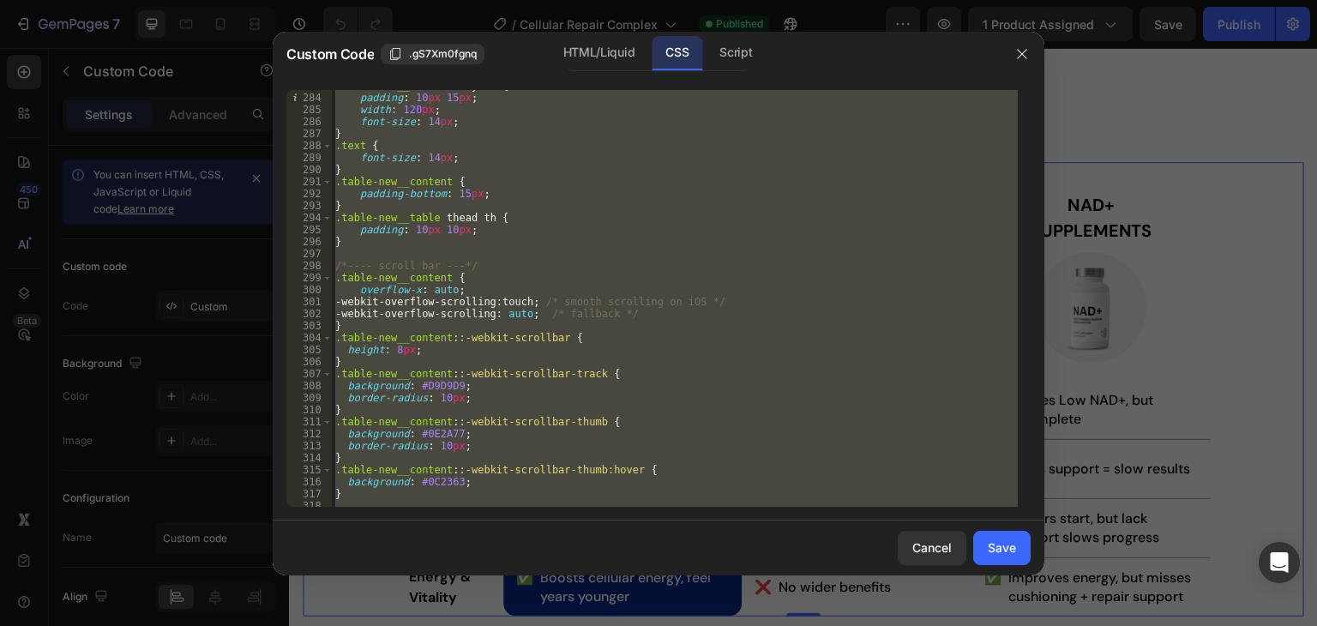
scroll to position [3424, 0]
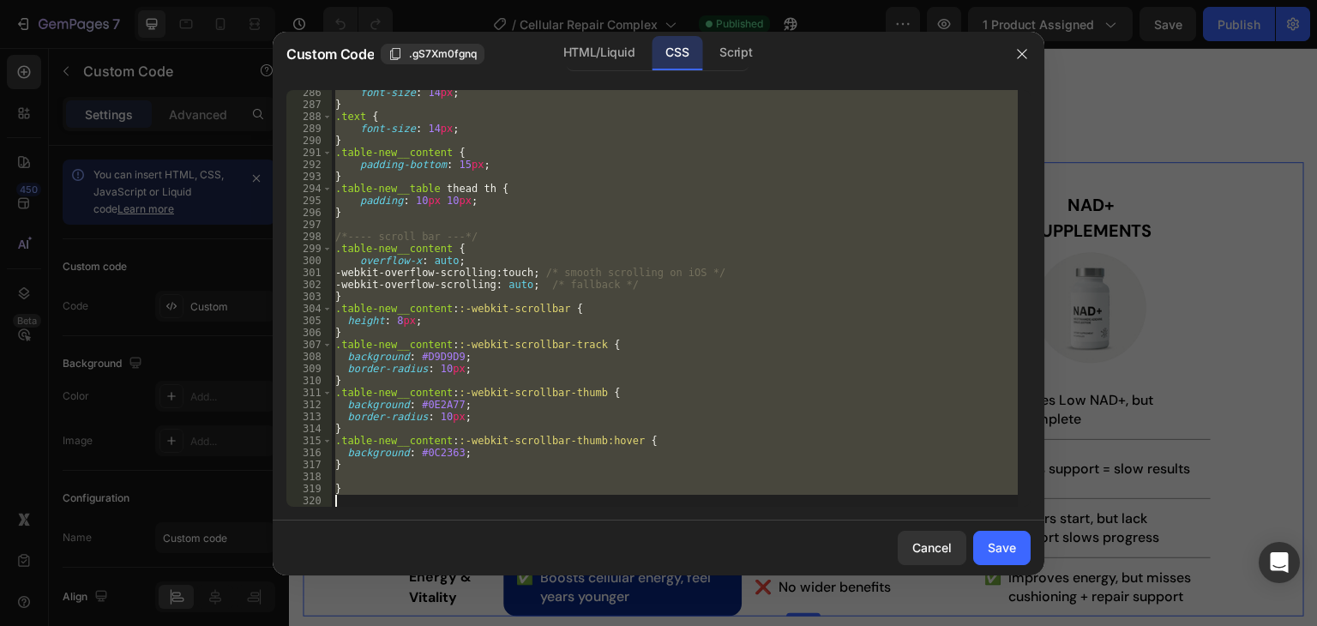
click at [553, 272] on div "font-size : 14 px ; } .text { font-size : 14 px ; } .table-new__content { paddi…" at bounding box center [675, 298] width 686 height 417
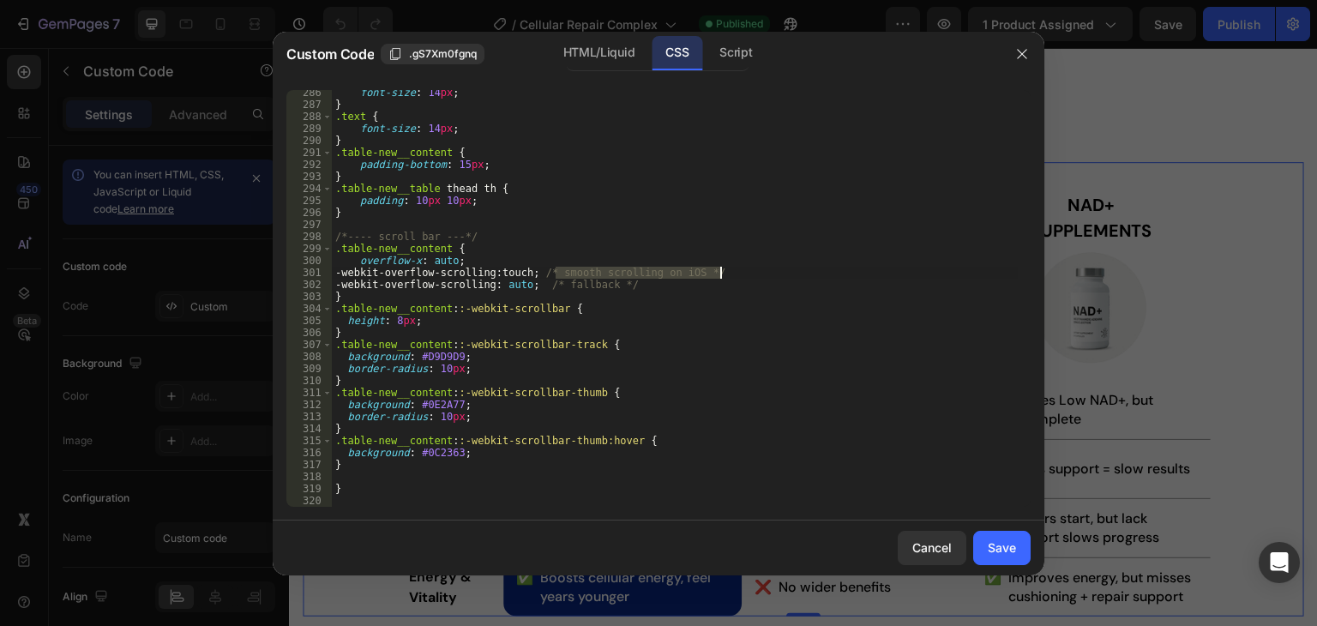
click at [727, 268] on div "font-size : 14 px ; } .text { font-size : 14 px ; } .table-new__content { paddi…" at bounding box center [675, 307] width 686 height 441
drag, startPoint x: 542, startPoint y: 286, endPoint x: 662, endPoint y: 289, distance: 120.0
click at [662, 289] on div "font-size : 14 px ; } .text { font-size : 14 px ; } .table-new__content { paddi…" at bounding box center [675, 307] width 686 height 441
click at [394, 465] on div "font-size : 14 px ; } .text { font-size : 14 px ; } .table-new__content { paddi…" at bounding box center [675, 307] width 686 height 441
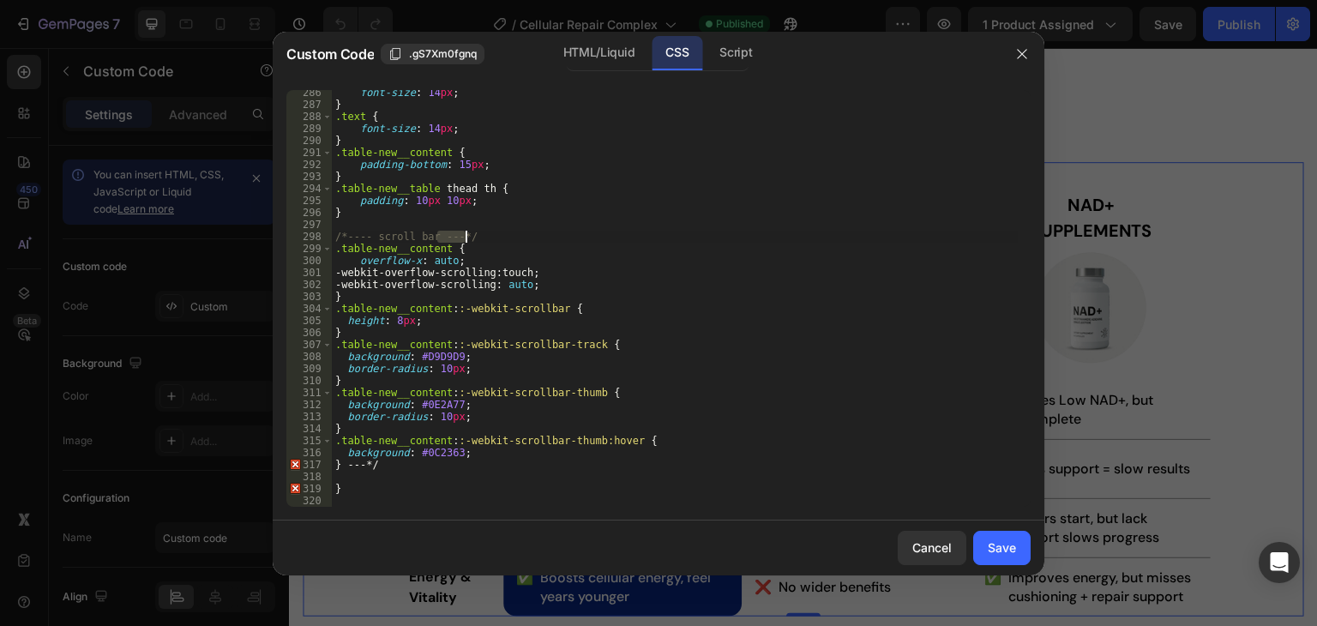
drag, startPoint x: 447, startPoint y: 234, endPoint x: 471, endPoint y: 231, distance: 25.0
click at [471, 231] on div "font-size : 14 px ; } .text { font-size : 14 px ; } .table-new__content { paddi…" at bounding box center [675, 307] width 686 height 441
type textarea "/*---- scroll bar"
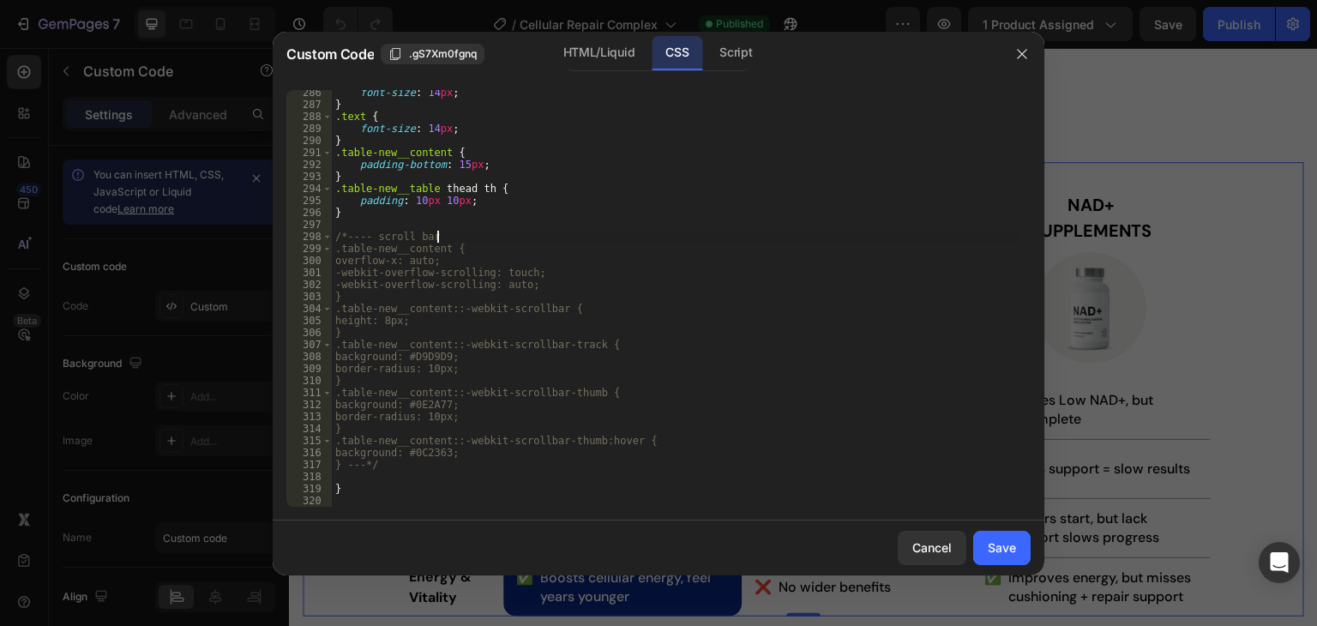
click at [350, 474] on div "font-size : 14 px ; } .text { font-size : 14 px ; } .table-new__content { paddi…" at bounding box center [675, 307] width 686 height 441
paste textarea "}"
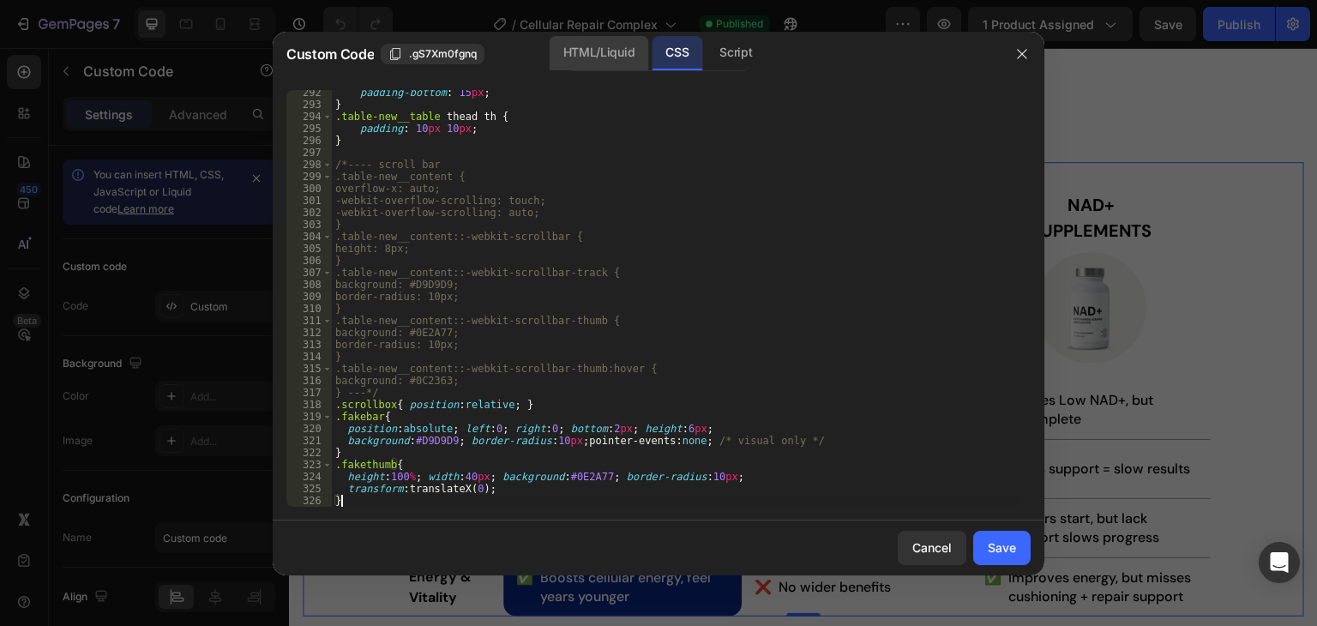
click at [595, 58] on div "HTML/Liquid" at bounding box center [598, 53] width 99 height 34
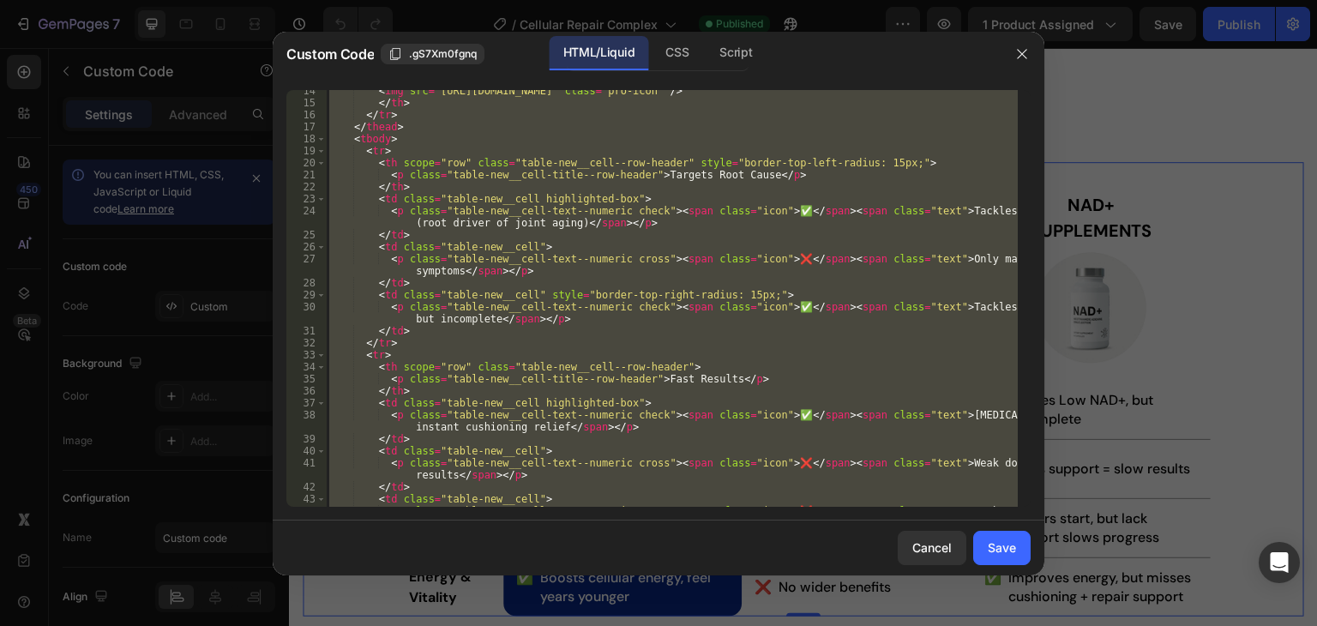
scroll to position [0, 0]
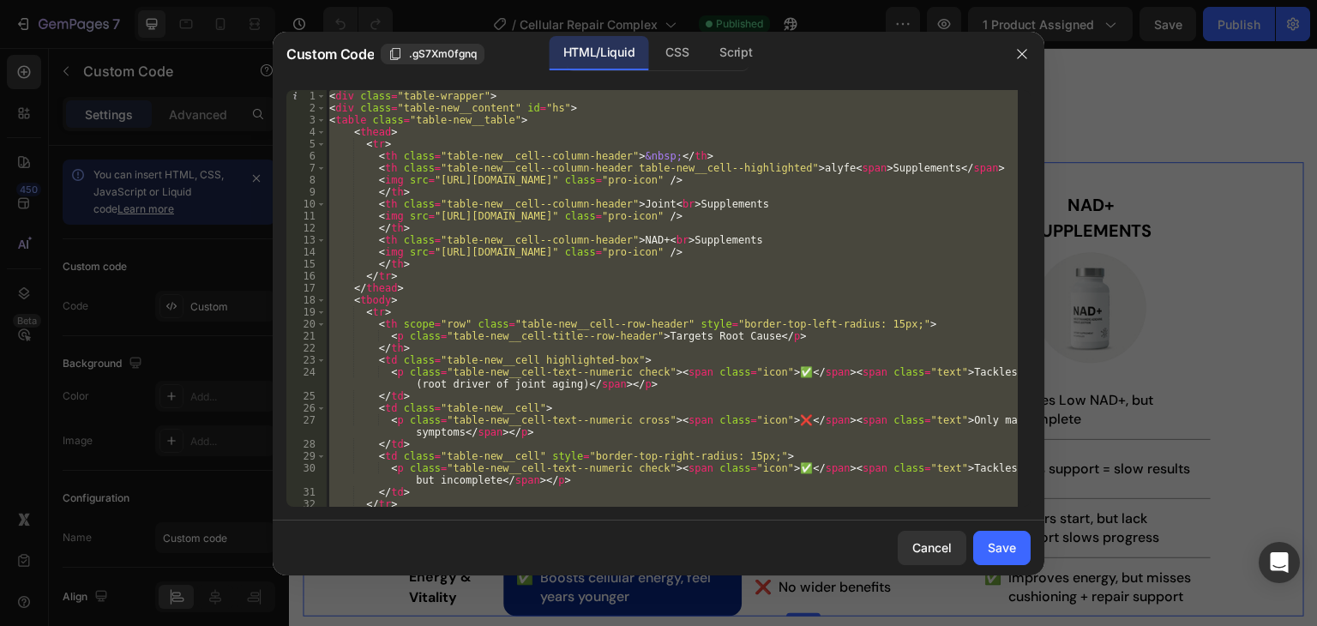
click at [471, 92] on div "< div class = "table-wrapper" > < div class = "table-new__content" id = "hs" > …" at bounding box center [672, 298] width 692 height 417
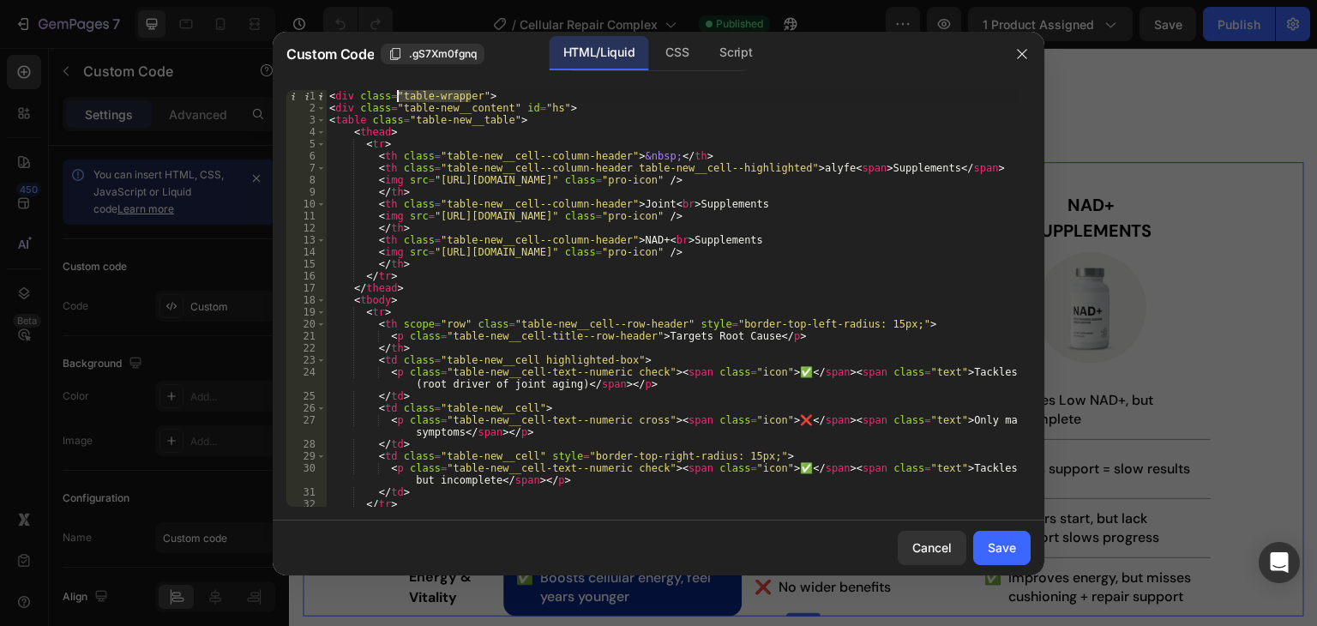
click at [397, 93] on div "< div class = "table-wrapper" > < div class = "table-new__content" id = "hs" > …" at bounding box center [672, 310] width 692 height 441
click at [669, 57] on div "CSS" at bounding box center [676, 53] width 51 height 34
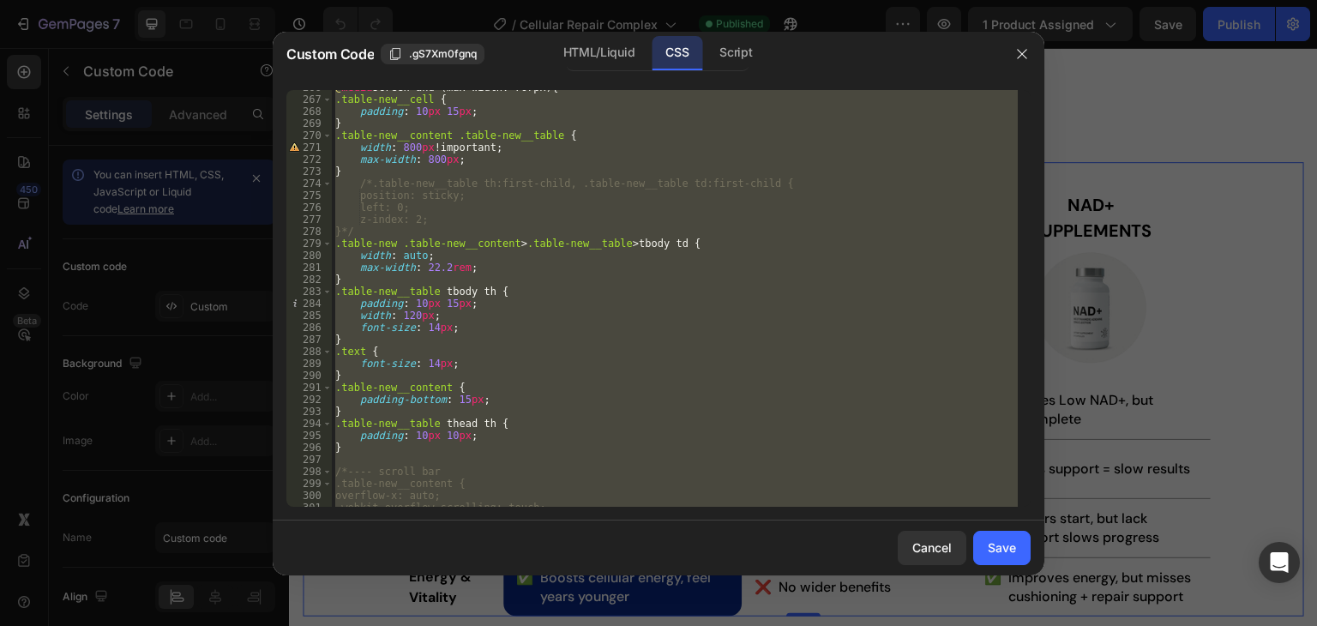
scroll to position [3520, 0]
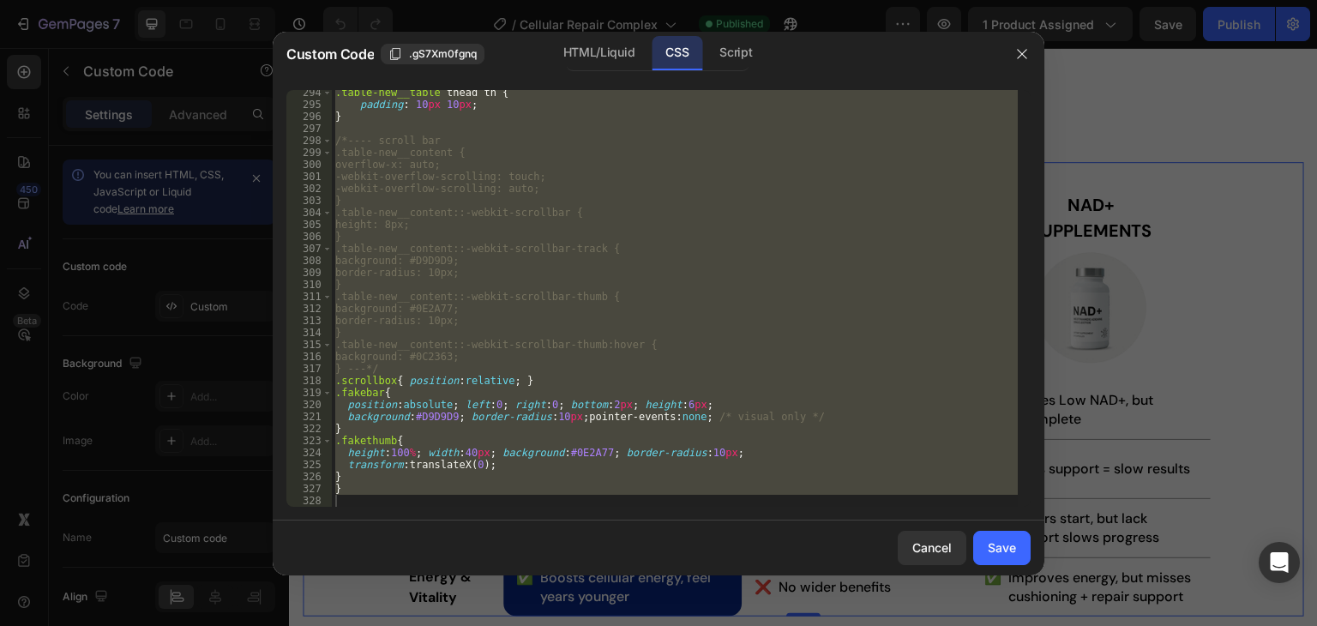
click at [369, 379] on div ".table-new__table thead th { padding : 10 px 10 px ; } /*---- scroll bar .table…" at bounding box center [675, 298] width 686 height 417
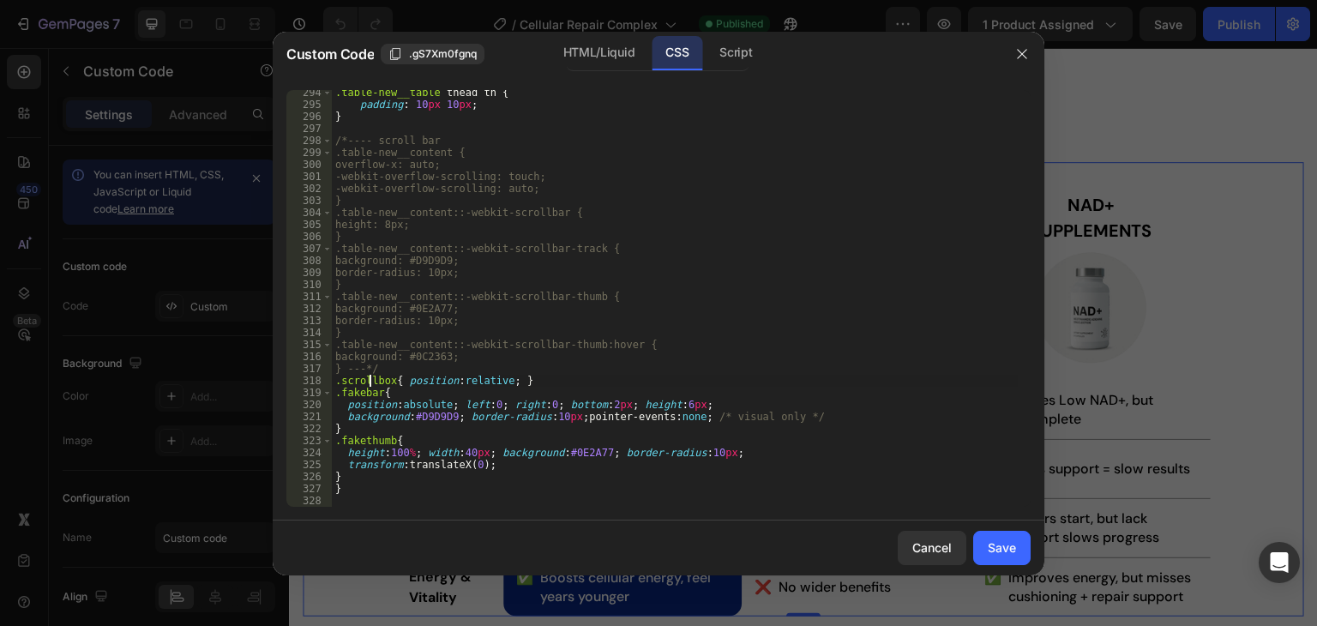
click at [369, 379] on div ".table-new__table thead th { padding : 10 px 10 px ; } /*---- scroll bar .table…" at bounding box center [675, 307] width 686 height 441
paste textarea "table-wrapper"
type textarea ".table-wrapper{ position:relative; }"
click at [738, 55] on div "Script" at bounding box center [735, 53] width 60 height 34
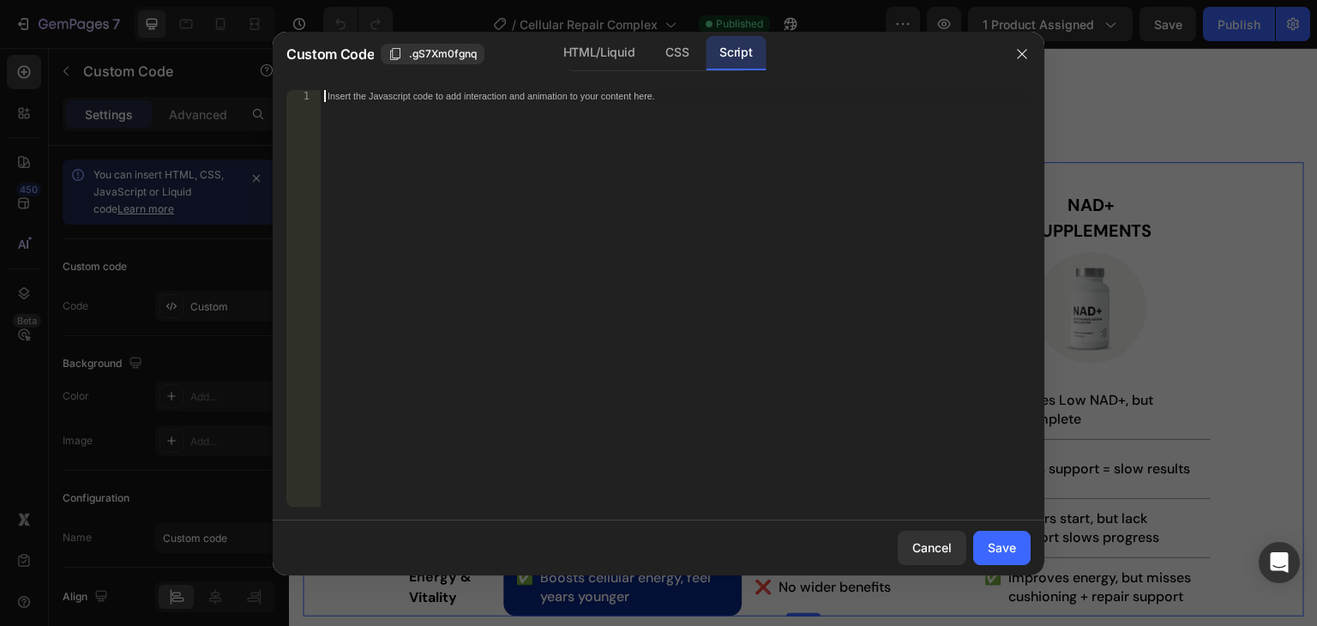
click at [609, 203] on div "Insert the Javascript code to add interaction and animation to your content her…" at bounding box center [676, 310] width 710 height 441
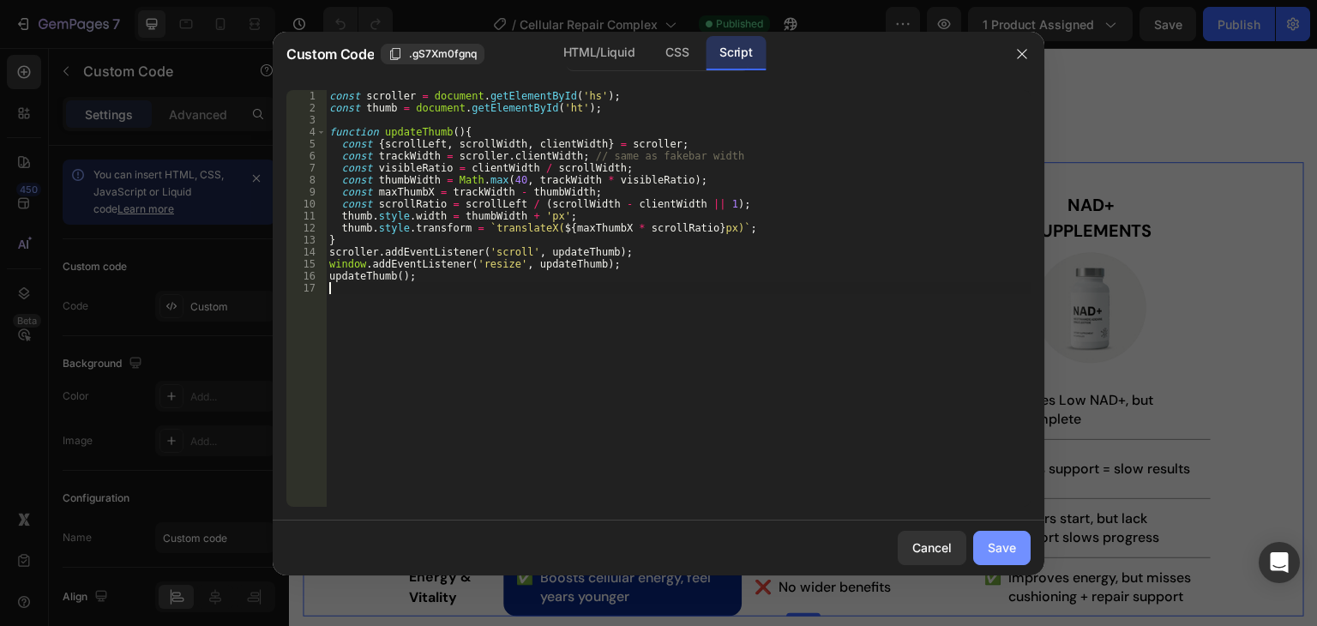
click at [1008, 549] on div "Save" at bounding box center [1001, 547] width 28 height 18
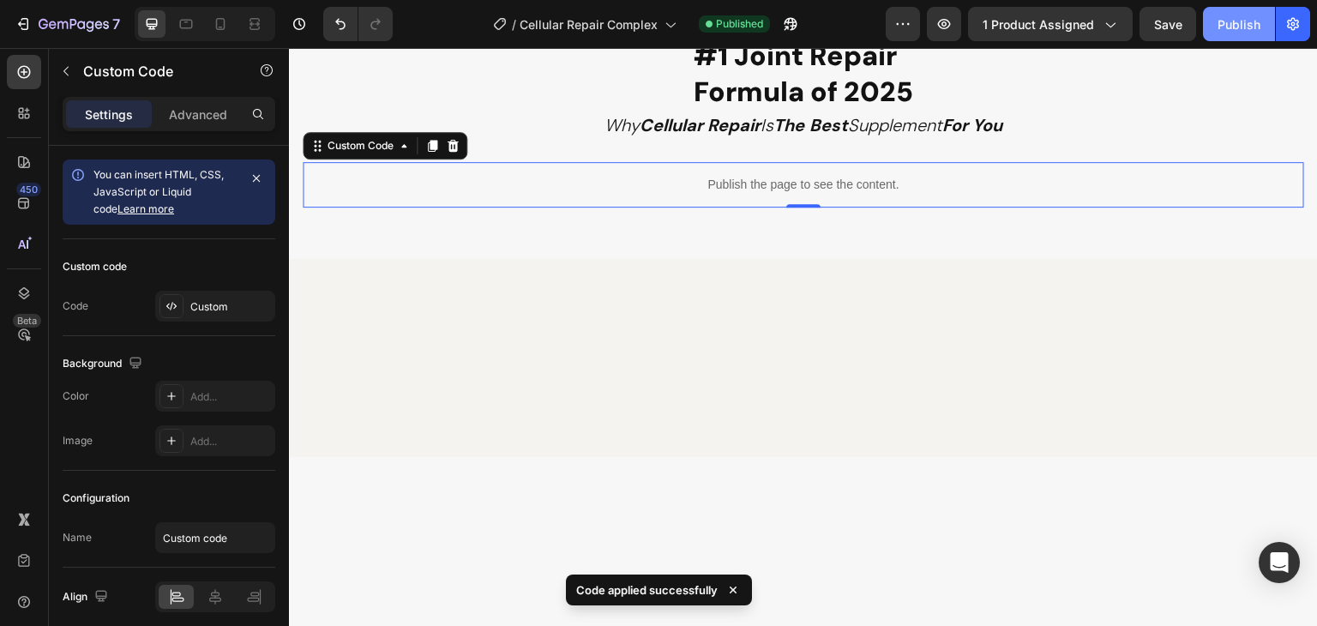
click at [1230, 18] on div "Publish" at bounding box center [1238, 24] width 43 height 18
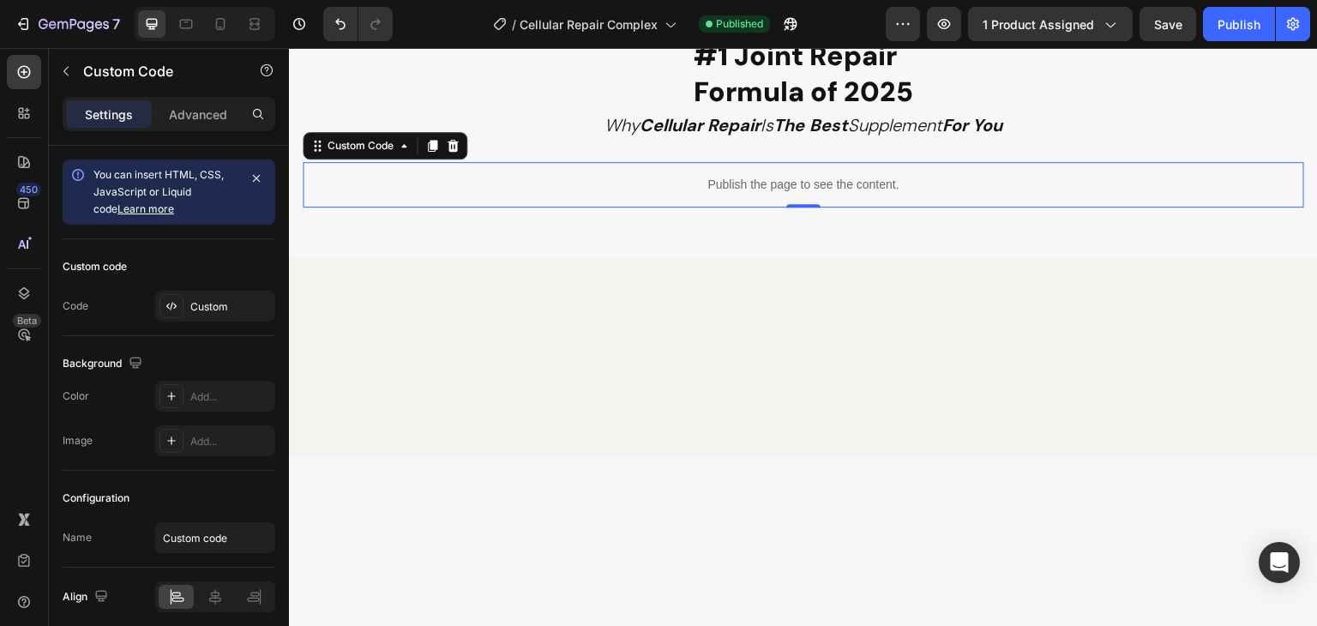
click at [661, 176] on p "Publish the page to see the content." at bounding box center [803, 185] width 1001 height 18
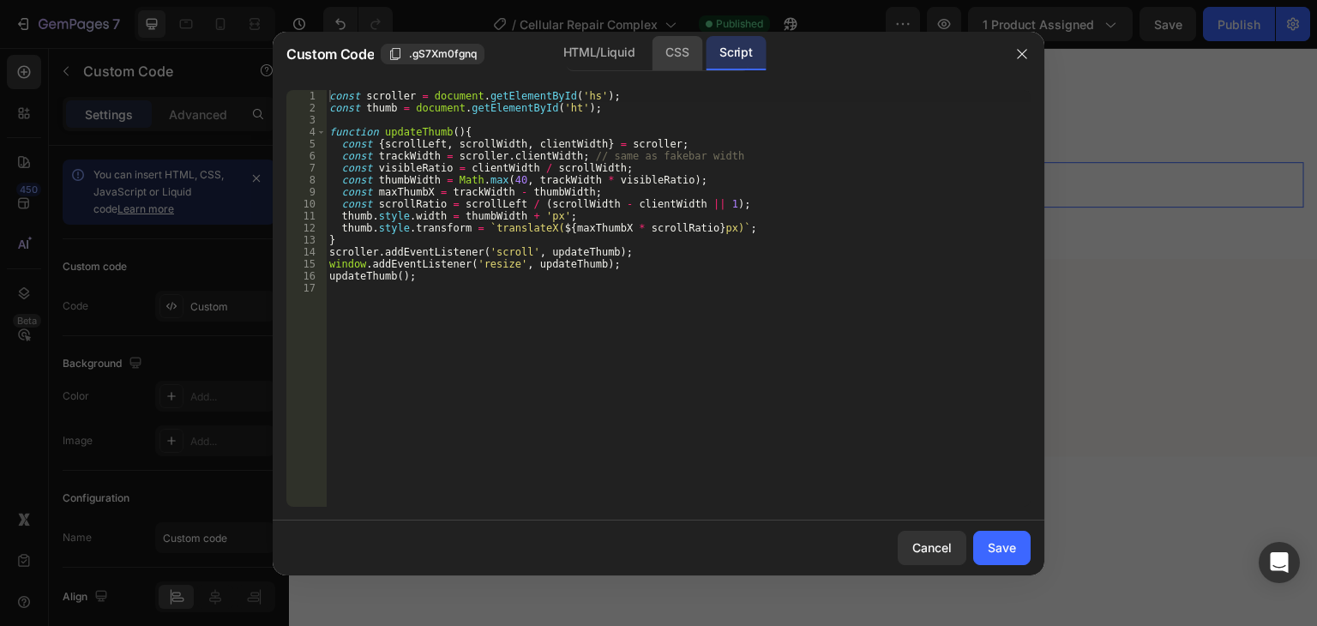
click at [671, 49] on div "CSS" at bounding box center [676, 53] width 51 height 34
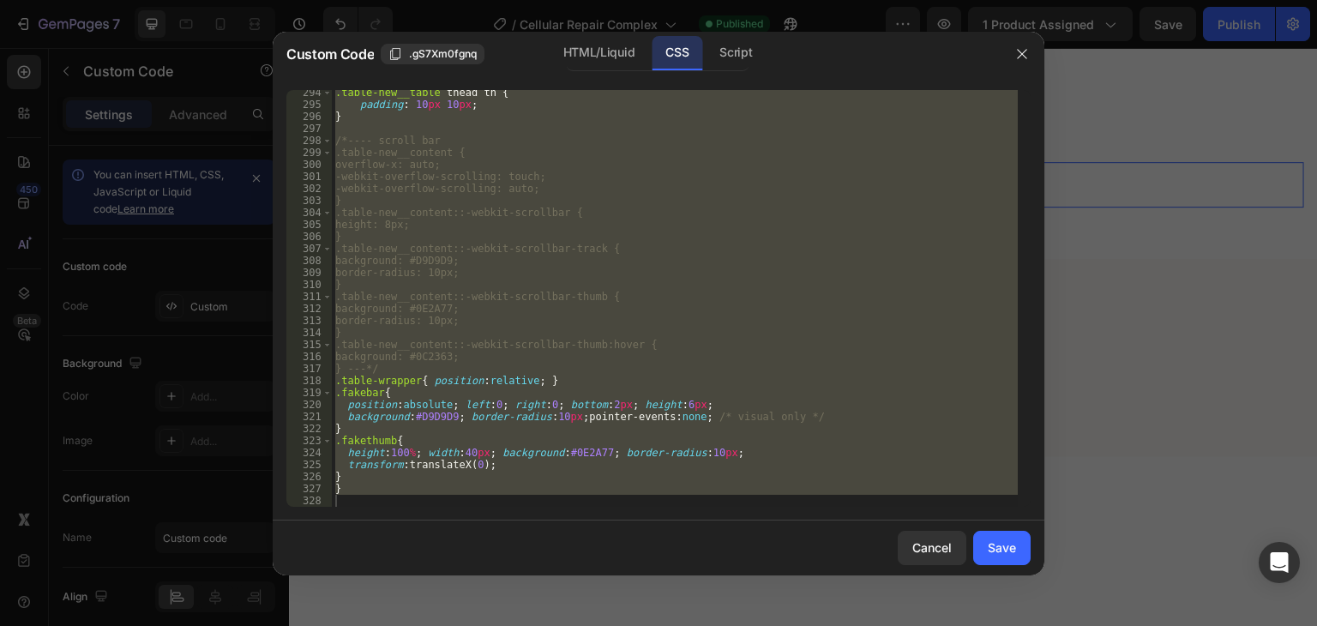
click at [346, 476] on div ".table-new__table thead th { padding : 10 px 10 px ; } /*---- scroll bar .table…" at bounding box center [675, 298] width 686 height 417
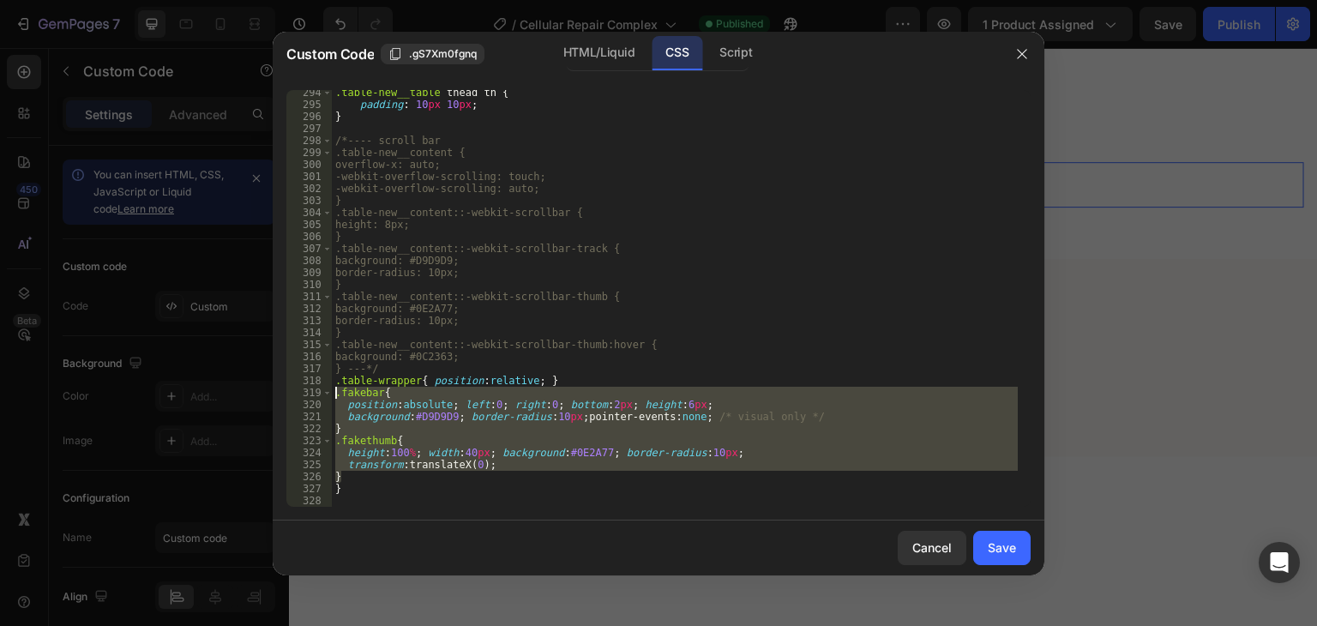
drag, startPoint x: 357, startPoint y: 477, endPoint x: 333, endPoint y: 396, distance: 84.1
click at [333, 396] on div ".table-new__table thead th { padding : 10 px 10 px ; } /*---- scroll bar .table…" at bounding box center [675, 307] width 686 height 441
paste textarea "}"
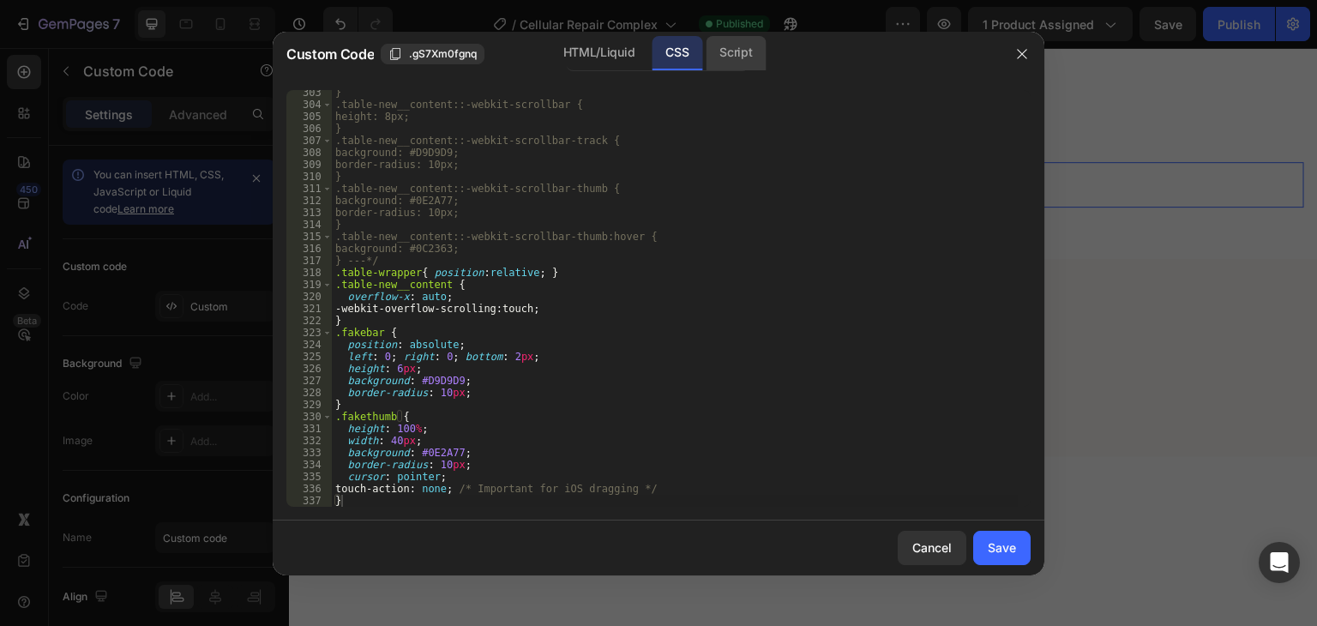
click at [736, 52] on div "Script" at bounding box center [735, 53] width 60 height 34
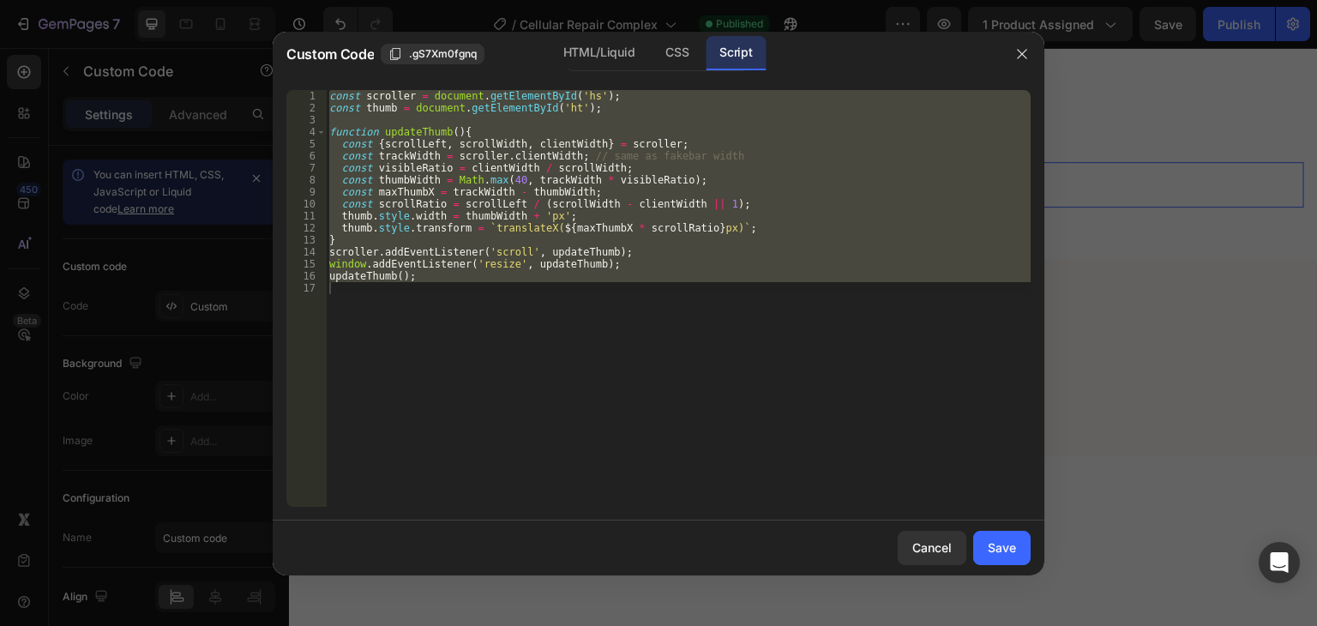
type textarea "updateThumb();"
click at [634, 285] on div "const scroller = document . getElementById ( 'hs' ) ; const thumb = document . …" at bounding box center [678, 298] width 705 height 417
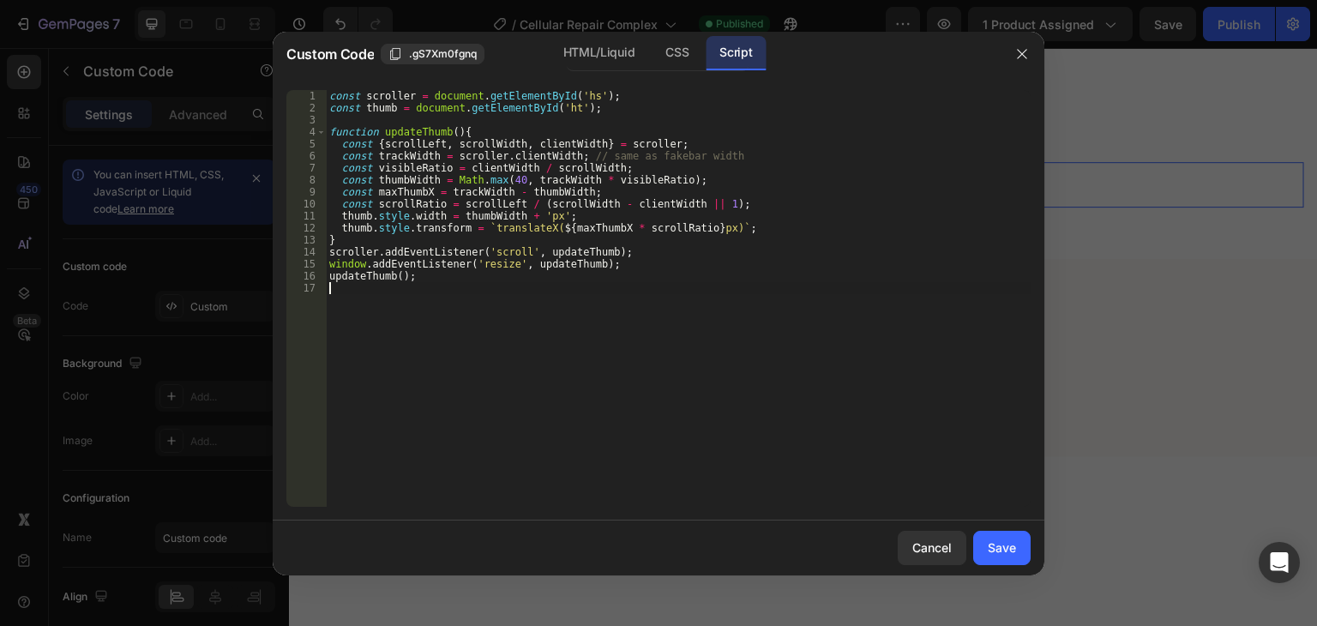
type textarea "updateThumb();"
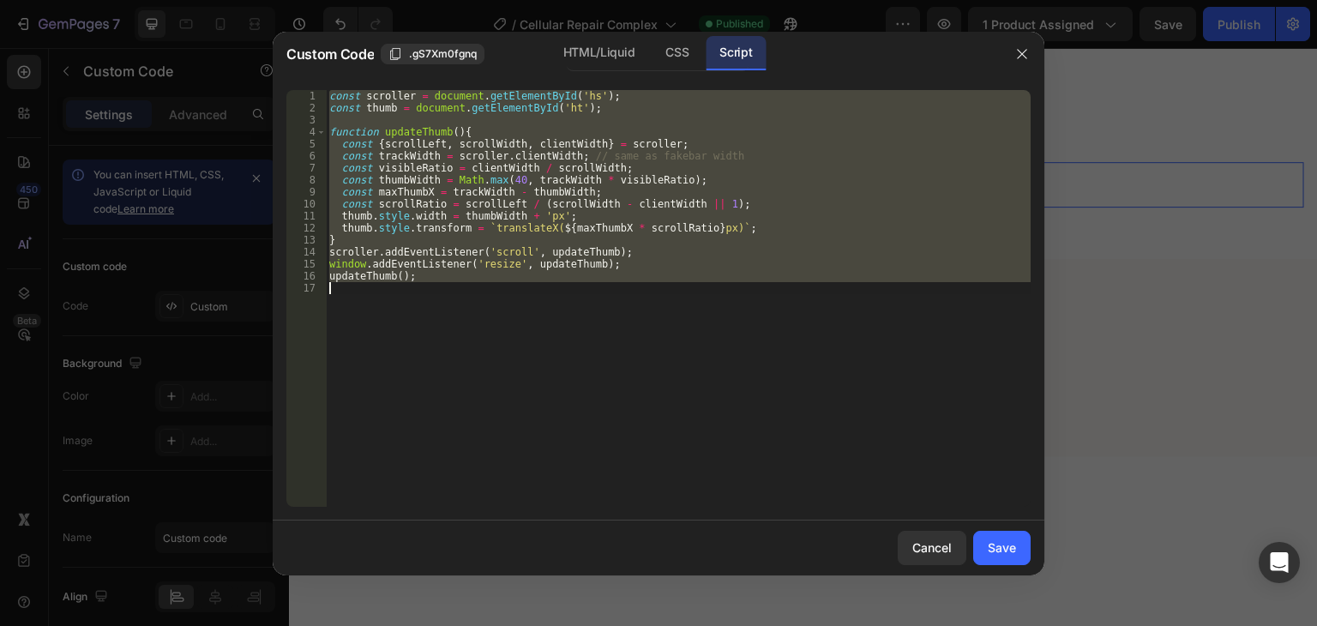
paste textarea
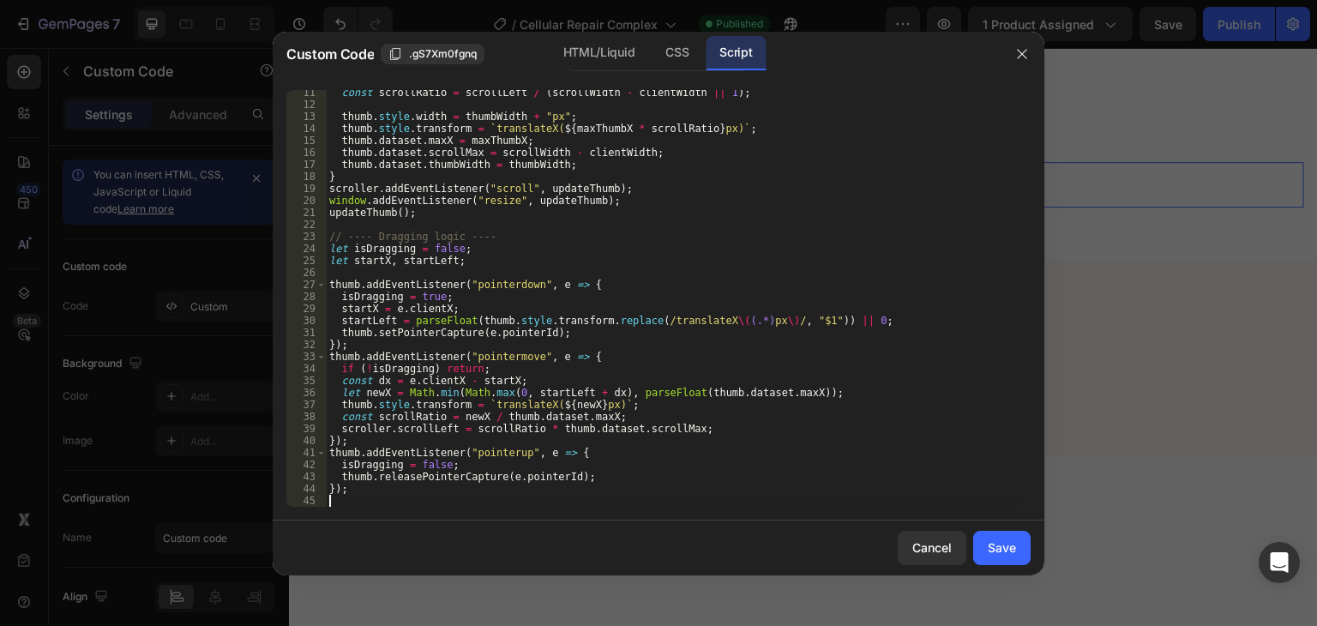
click at [435, 237] on div "const scrollRatio = scrollLeft / ( scrollWidth - clientWidth || 1 ) ; thumb . s…" at bounding box center [672, 307] width 692 height 441
type textarea "// ---- Dragging logic ----"
click at [1008, 545] on div "Save" at bounding box center [1001, 547] width 28 height 18
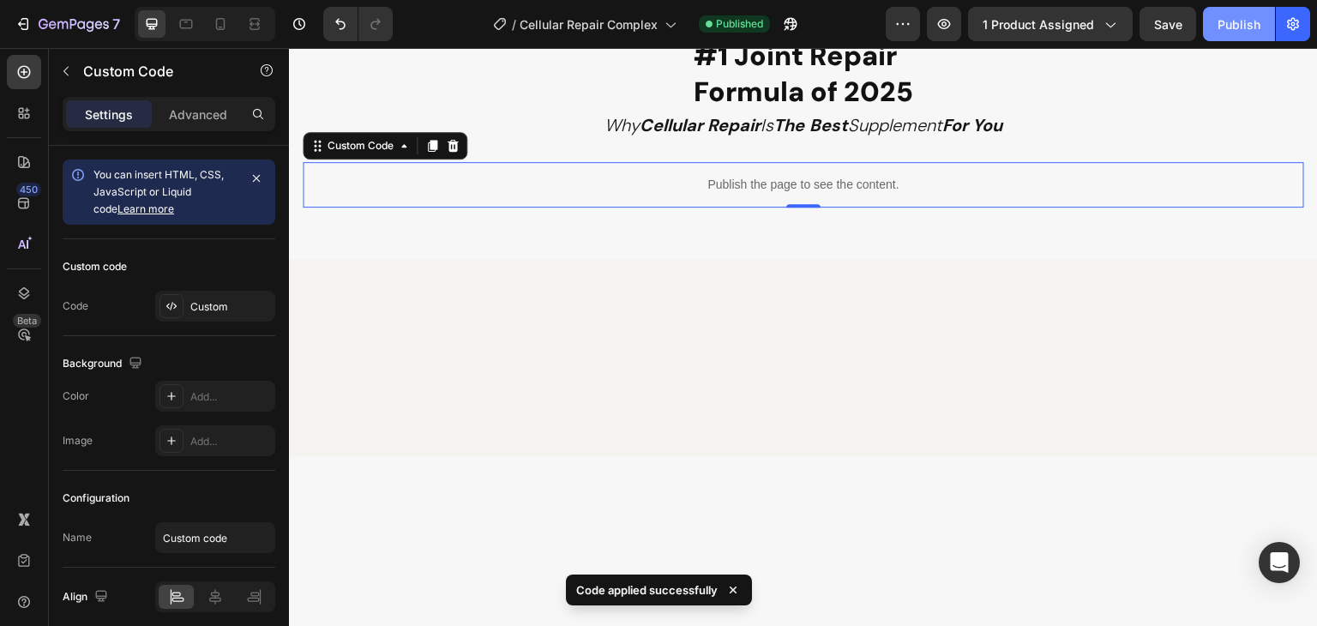
click at [1231, 37] on button "Publish" at bounding box center [1239, 24] width 72 height 34
click at [1241, 32] on button "Publish" at bounding box center [1239, 24] width 72 height 34
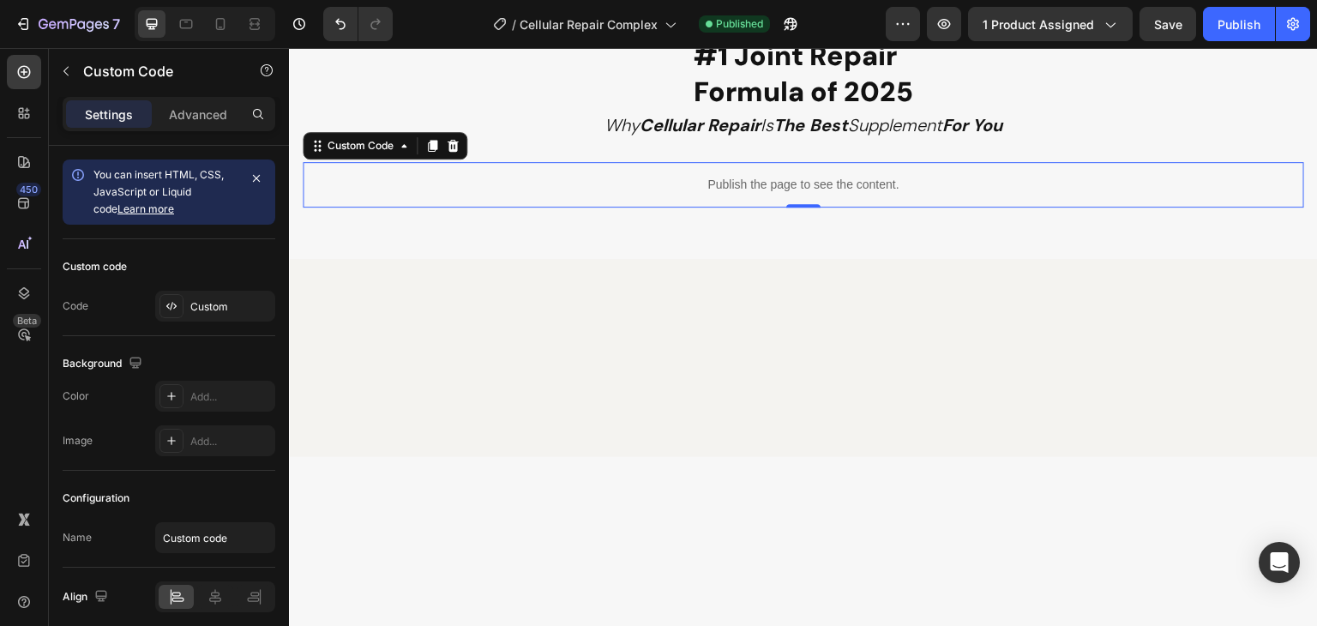
click at [625, 184] on p "Publish the page to see the content." at bounding box center [803, 185] width 1001 height 18
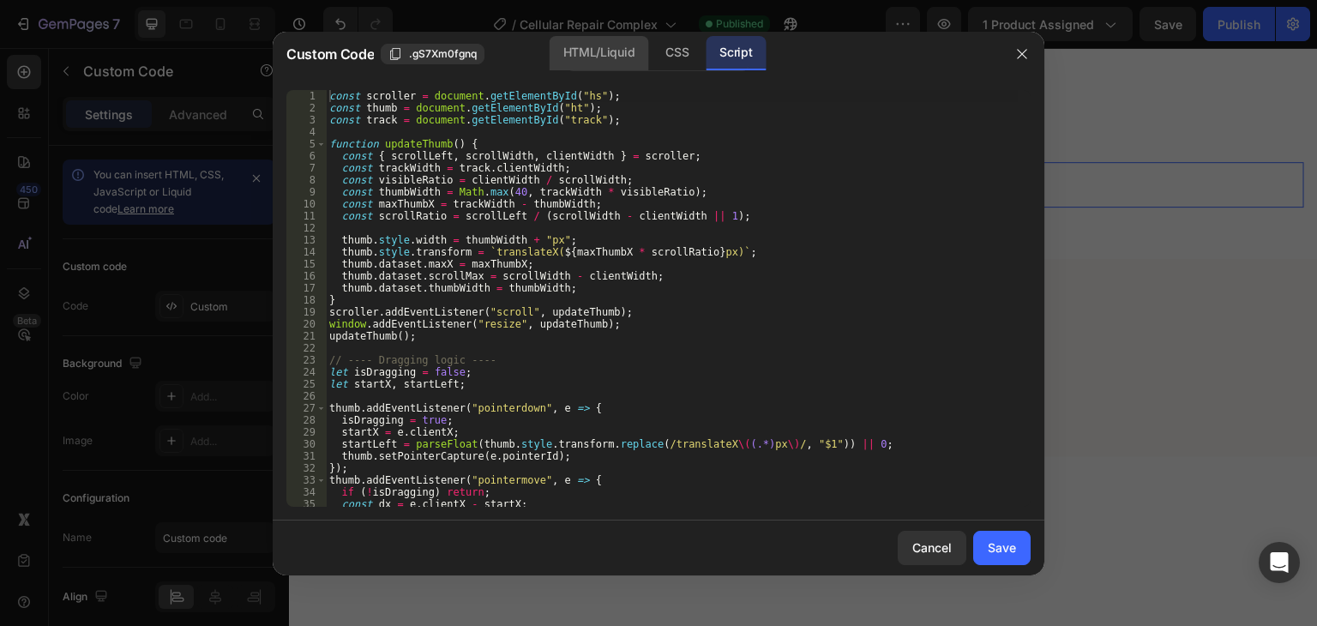
click at [624, 51] on div "HTML/Liquid" at bounding box center [598, 53] width 99 height 34
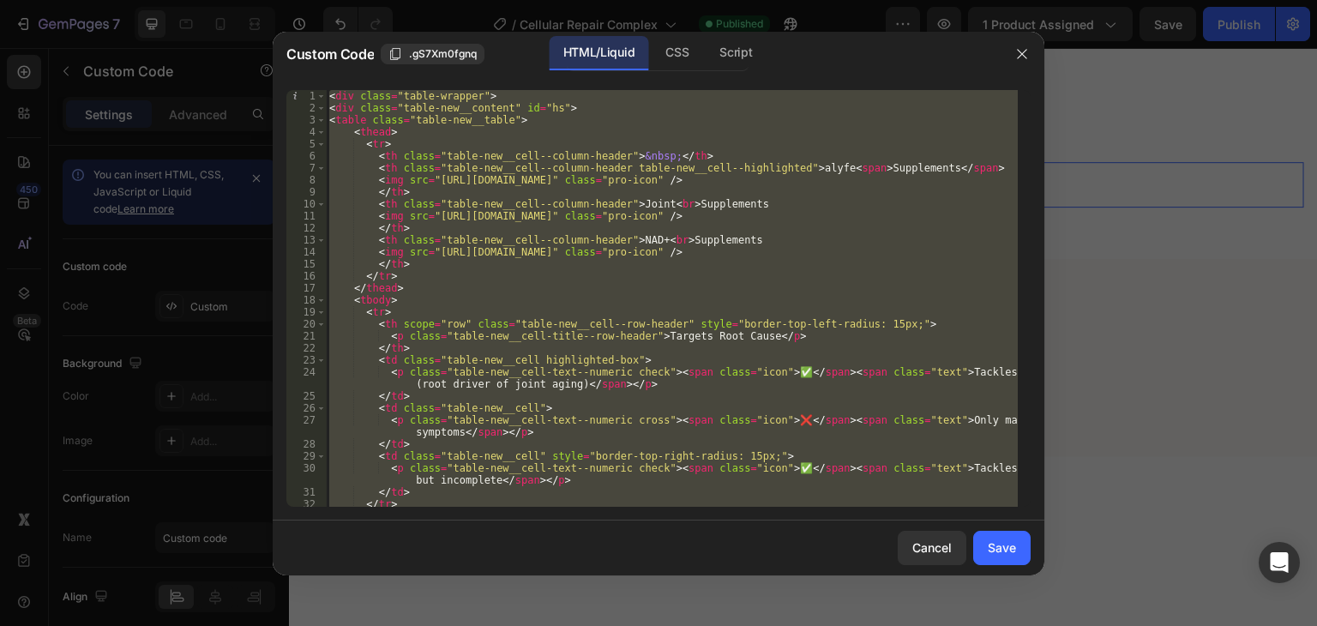
click at [536, 112] on div "< div class = "table-wrapper" > < div class = "table-new__content" id = "hs" > …" at bounding box center [672, 298] width 692 height 417
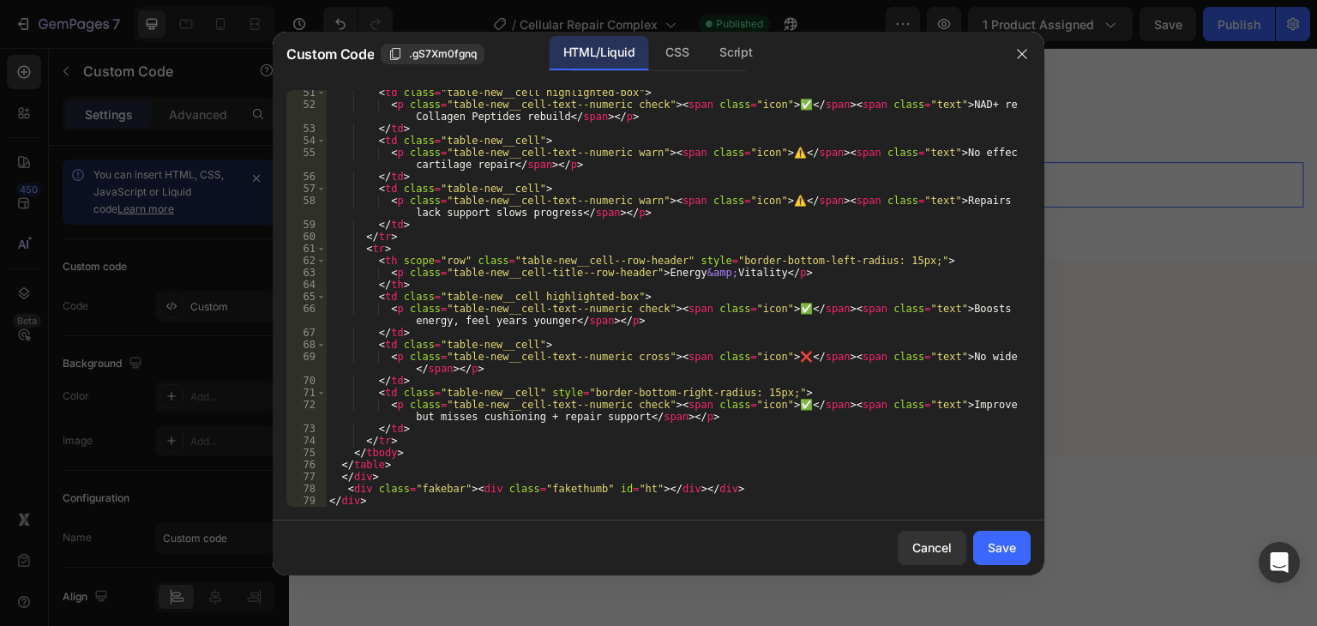
scroll to position [675, 0]
drag, startPoint x: 723, startPoint y: 488, endPoint x: 357, endPoint y: 484, distance: 366.9
click at [346, 485] on div "< td class = "table-new__cell highlighted-box" > < p class = "table-new__cell-t…" at bounding box center [672, 307] width 692 height 441
paste textarea "<div class="fakebar" id="track"
type textarea "<div class="fakebar" id="track"><div class="fakethumb" id="ht"></div></div>"
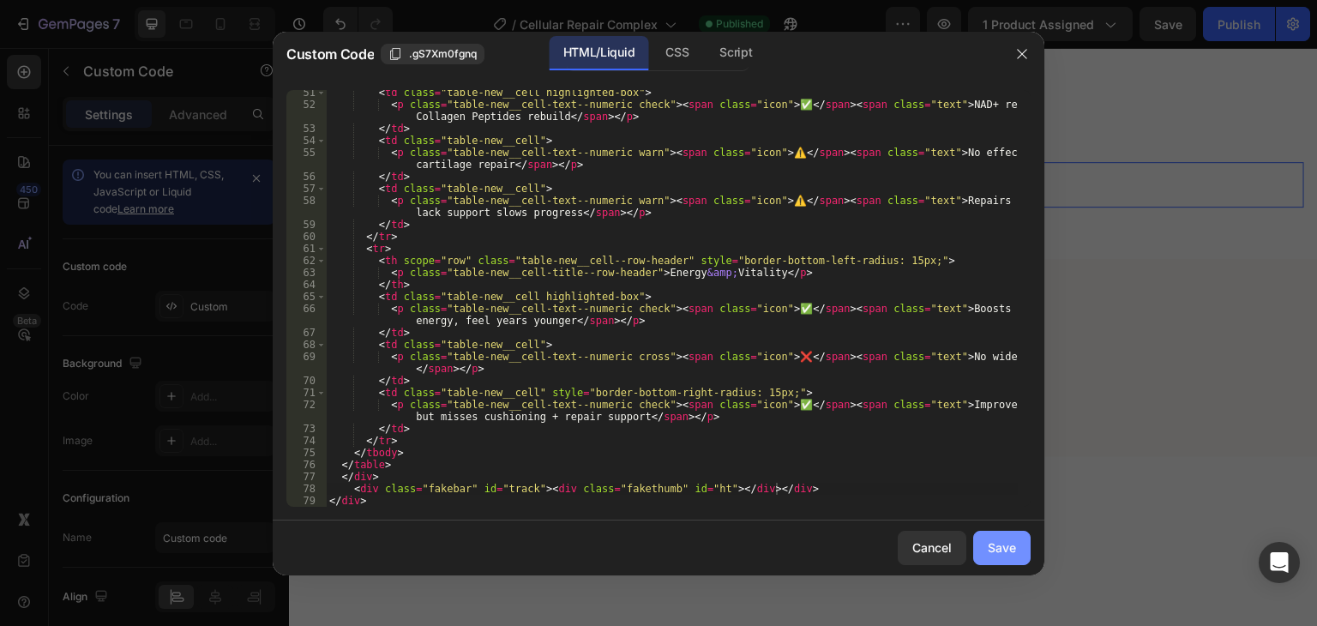
click at [996, 549] on div "Save" at bounding box center [1001, 547] width 28 height 18
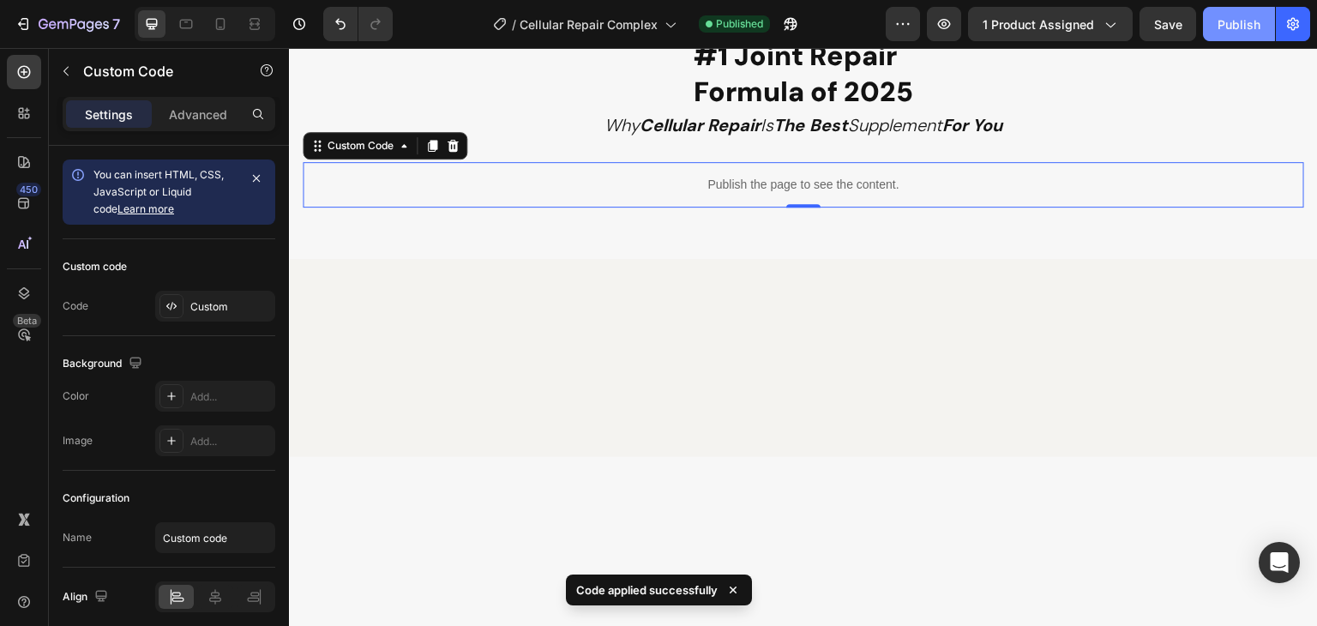
click at [1240, 28] on div "Publish" at bounding box center [1238, 24] width 43 height 18
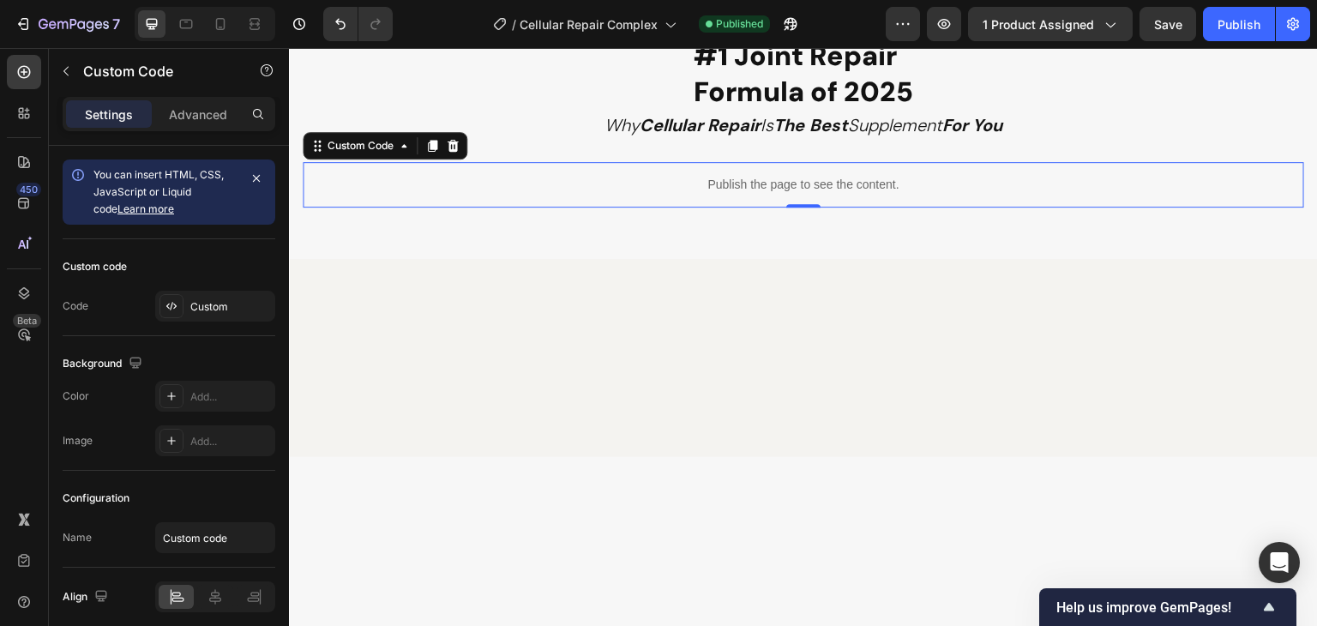
click at [545, 176] on p "Publish the page to see the content." at bounding box center [803, 185] width 1001 height 18
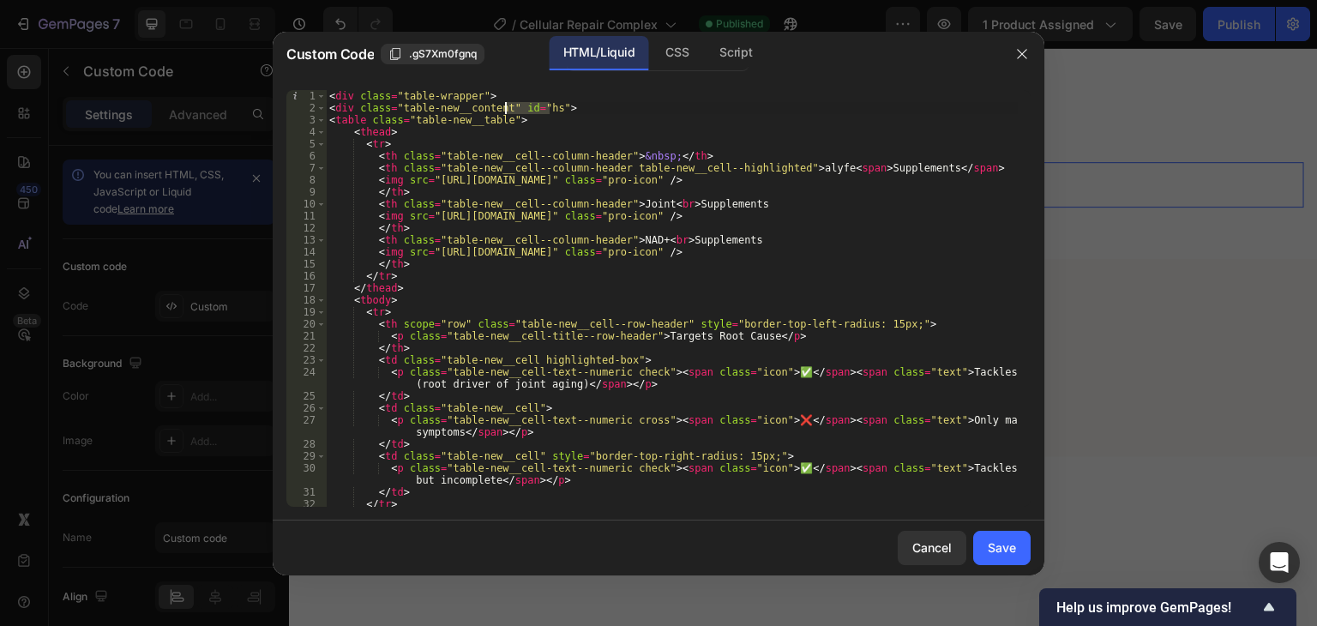
drag, startPoint x: 549, startPoint y: 105, endPoint x: 507, endPoint y: 109, distance: 42.1
click at [507, 109] on div "< div class = "table-wrapper" > < div class = "table-new__content" id = "hs" > …" at bounding box center [672, 310] width 692 height 441
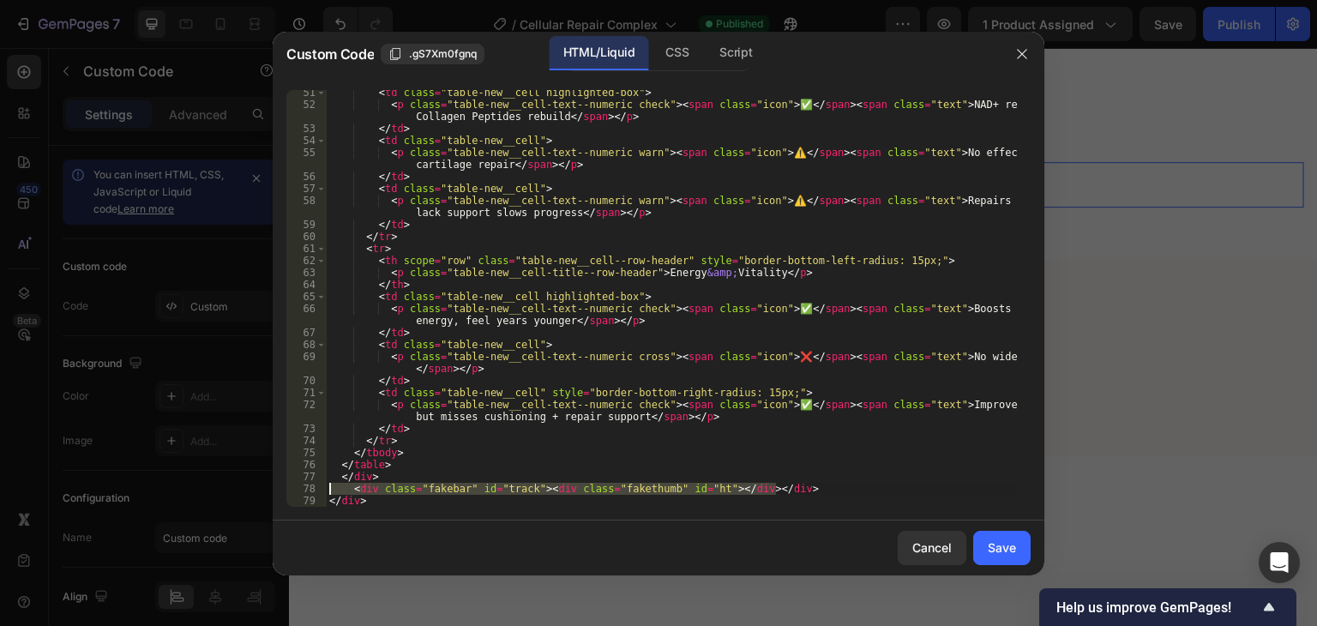
drag, startPoint x: 787, startPoint y: 489, endPoint x: 235, endPoint y: 494, distance: 552.0
click at [235, 494] on div "Custom Code .gS7Xm0fgnq HTML/Liquid CSS Script <div class="table-new__content">…" at bounding box center [658, 313] width 1317 height 626
type textarea "<div class="fakebar" id="track"><div class="fakethumb" id="ht"></div></div>"
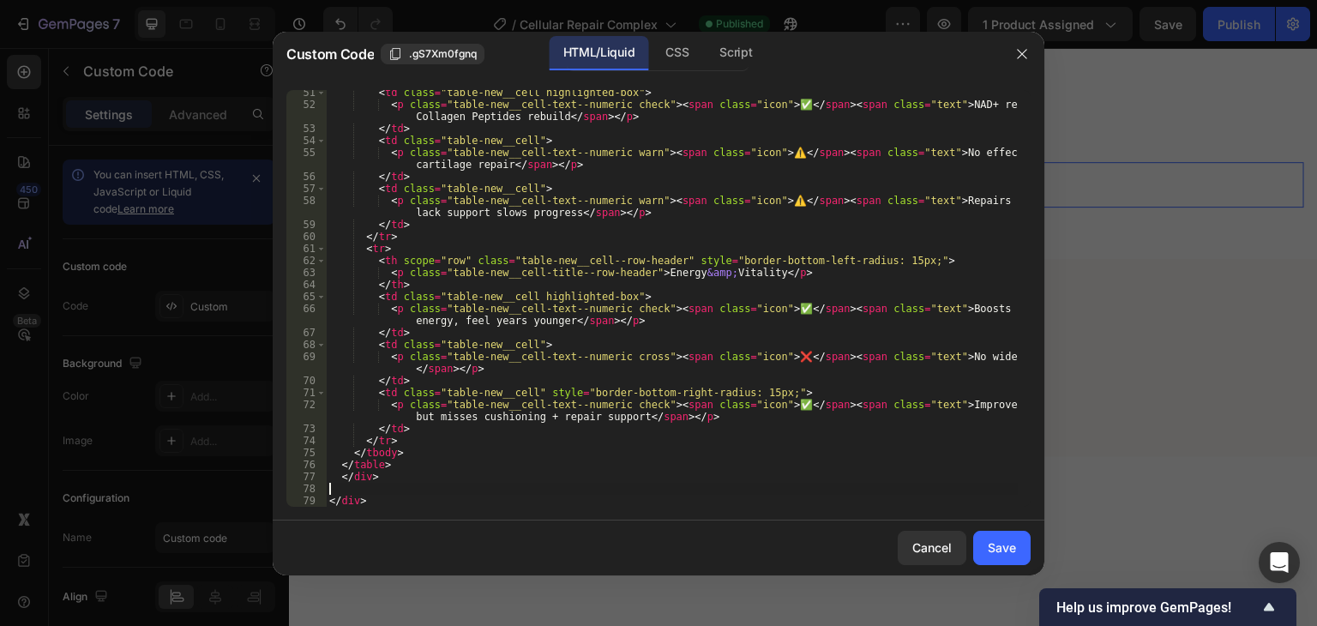
scroll to position [663, 0]
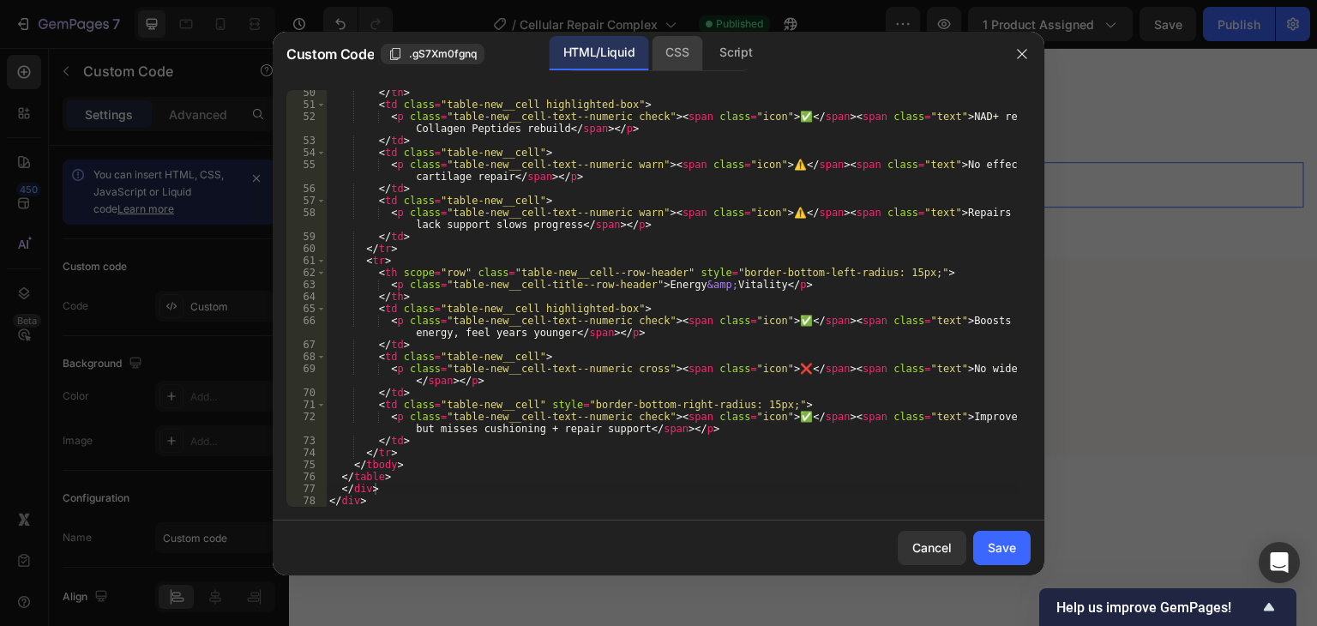
click at [675, 54] on div "CSS" at bounding box center [676, 53] width 51 height 34
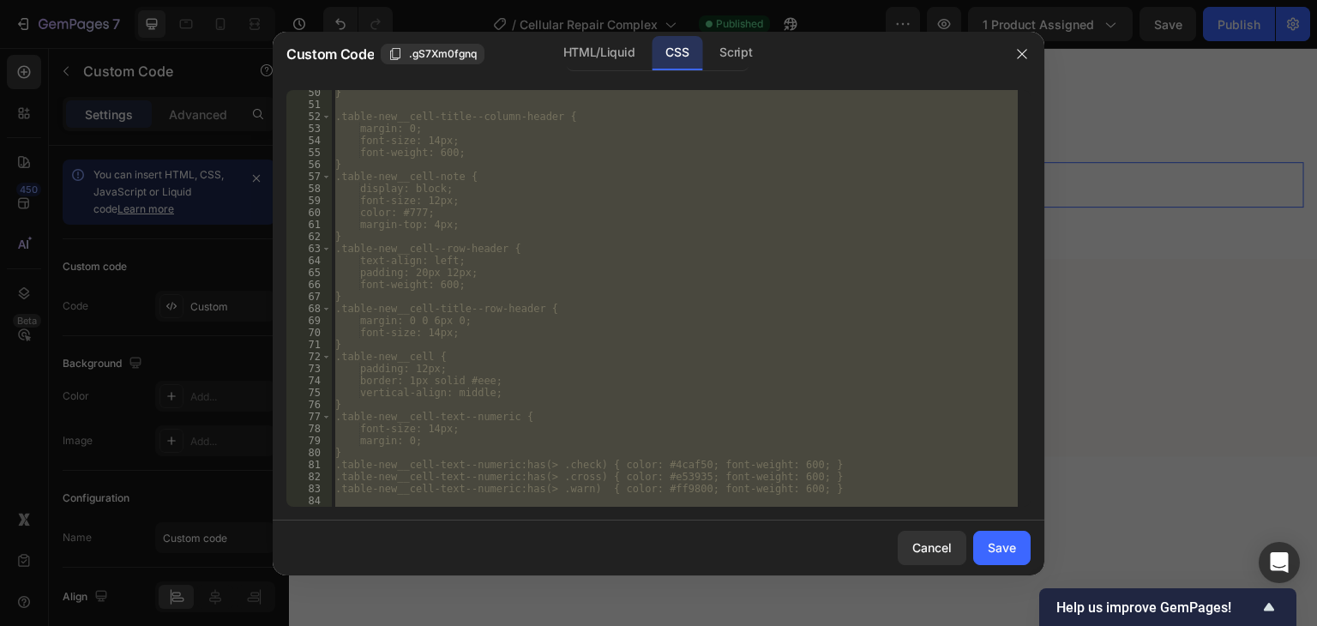
click at [635, 395] on div "} .table-new__cell-title--column-header { margin: 0; font-size: 14px; font-weig…" at bounding box center [675, 298] width 686 height 417
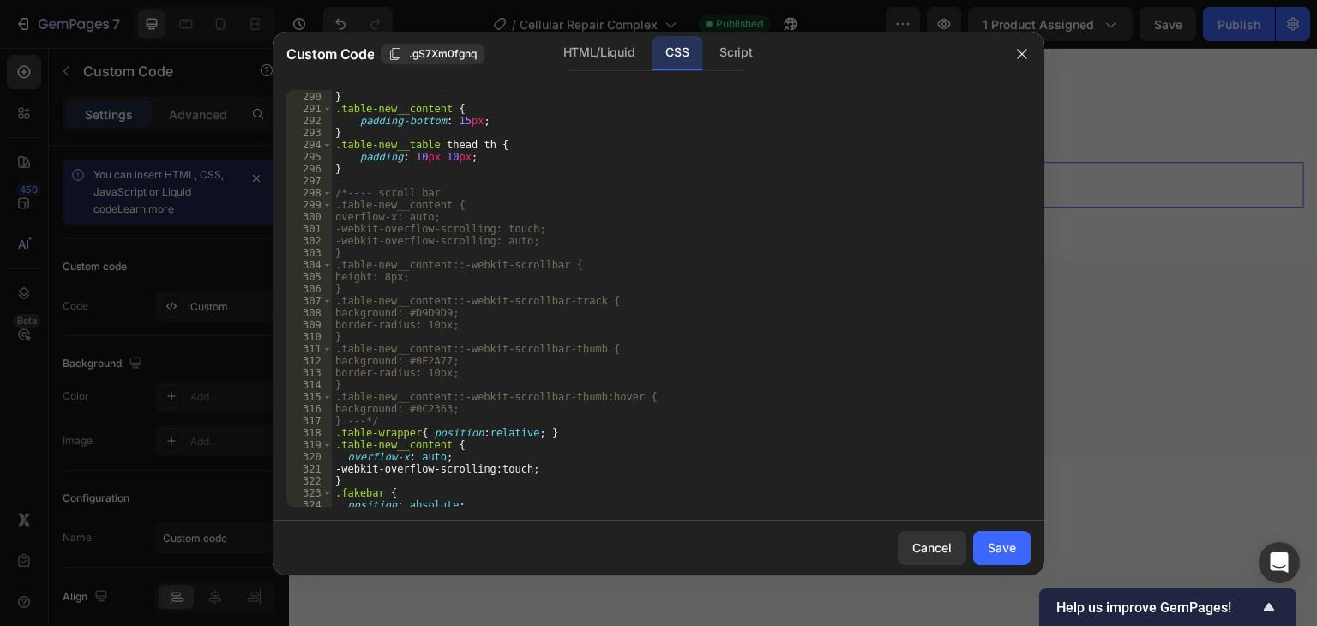
scroll to position [3652, 0]
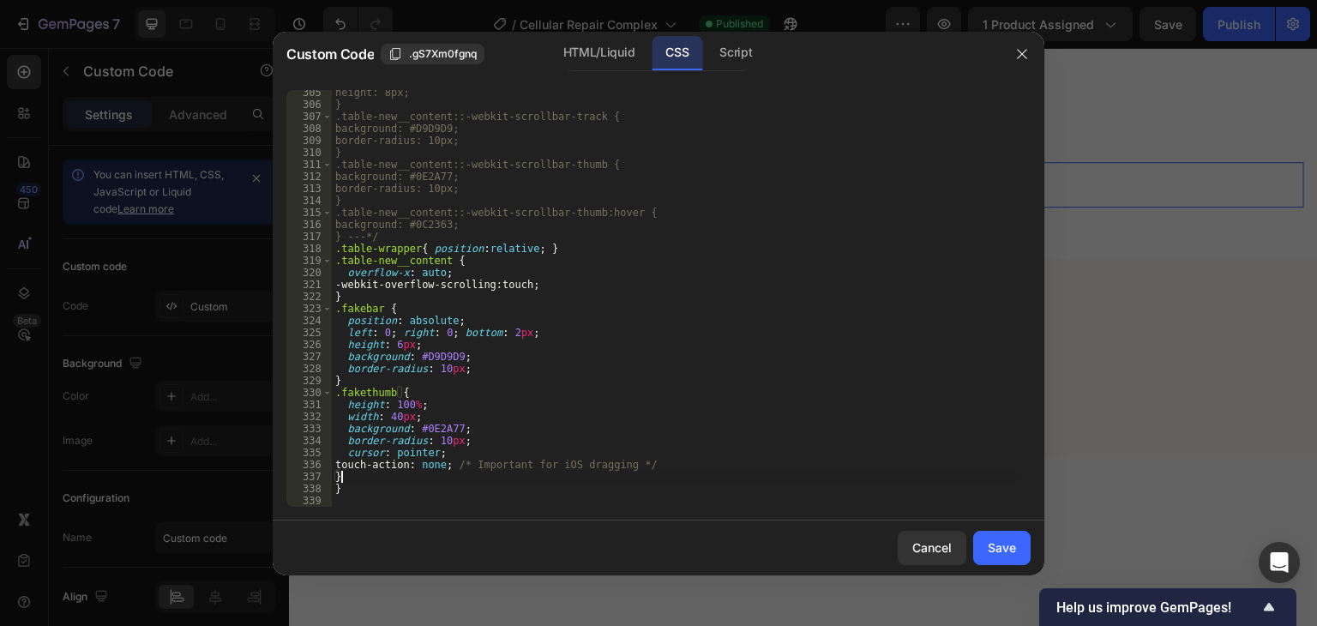
click at [343, 477] on div "height: 8px; } .table-new__content::-webkit-scrollbar-track { background: #D9D9…" at bounding box center [675, 307] width 686 height 441
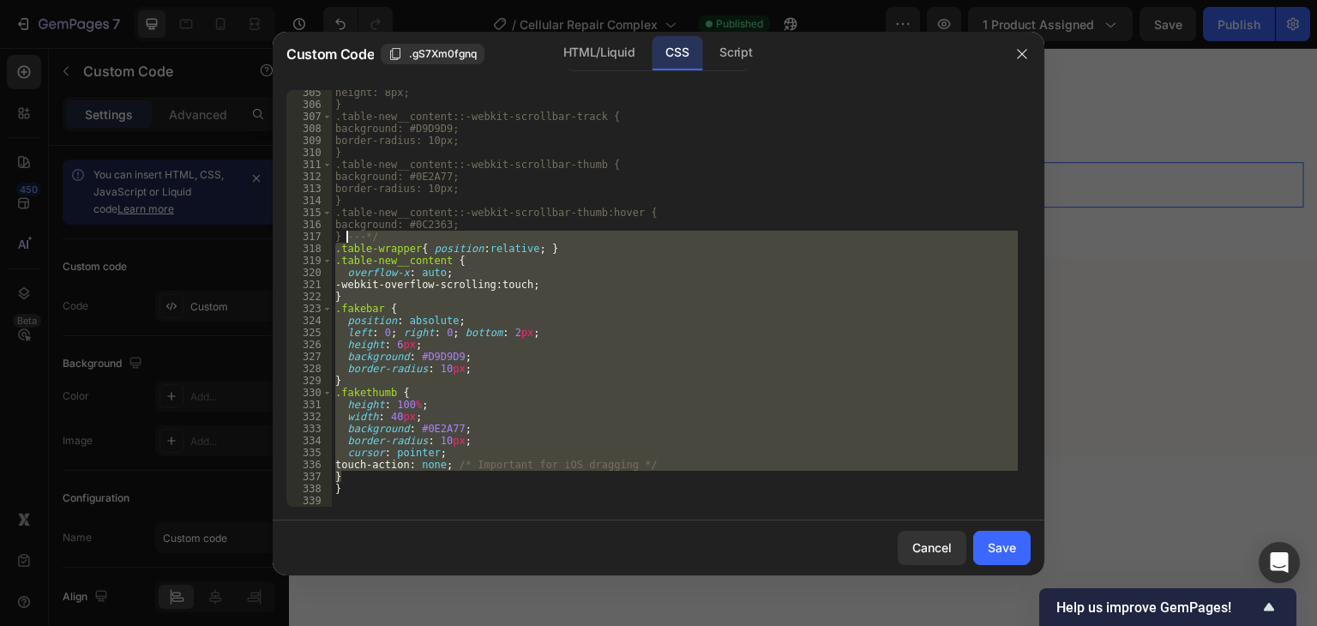
drag, startPoint x: 346, startPoint y: 477, endPoint x: 346, endPoint y: 237, distance: 240.0
click at [346, 237] on div "height: 8px; } .table-new__content::-webkit-scrollbar-track { background: #D9D9…" at bounding box center [675, 307] width 686 height 441
type textarea "}"
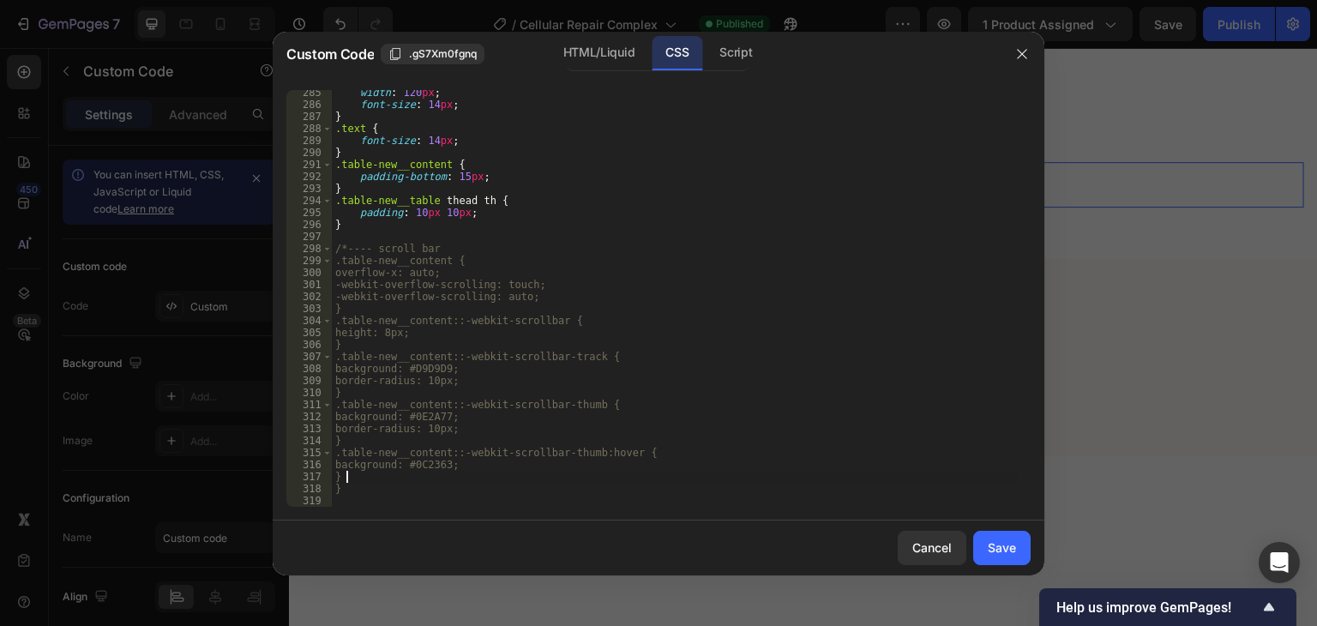
scroll to position [3412, 0]
click at [439, 241] on div "width : 120 px ; font-size : 14 px ; } .text { font-size : 14 px ; } .table-new…" at bounding box center [675, 307] width 686 height 441
click at [441, 249] on div "width : 120 px ; font-size : 14 px ; } .text { font-size : 14 px ; } .table-new…" at bounding box center [675, 307] width 686 height 441
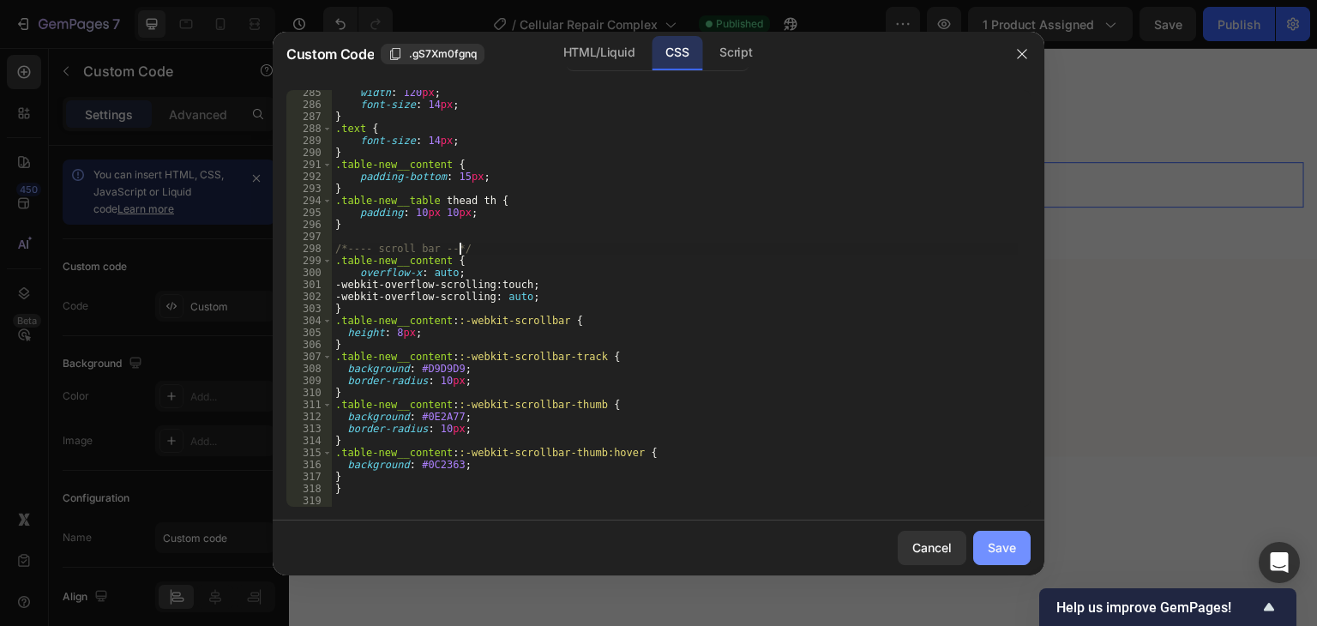
type textarea "/*---- scroll bar --*/"
click at [998, 547] on div "Save" at bounding box center [1001, 547] width 28 height 18
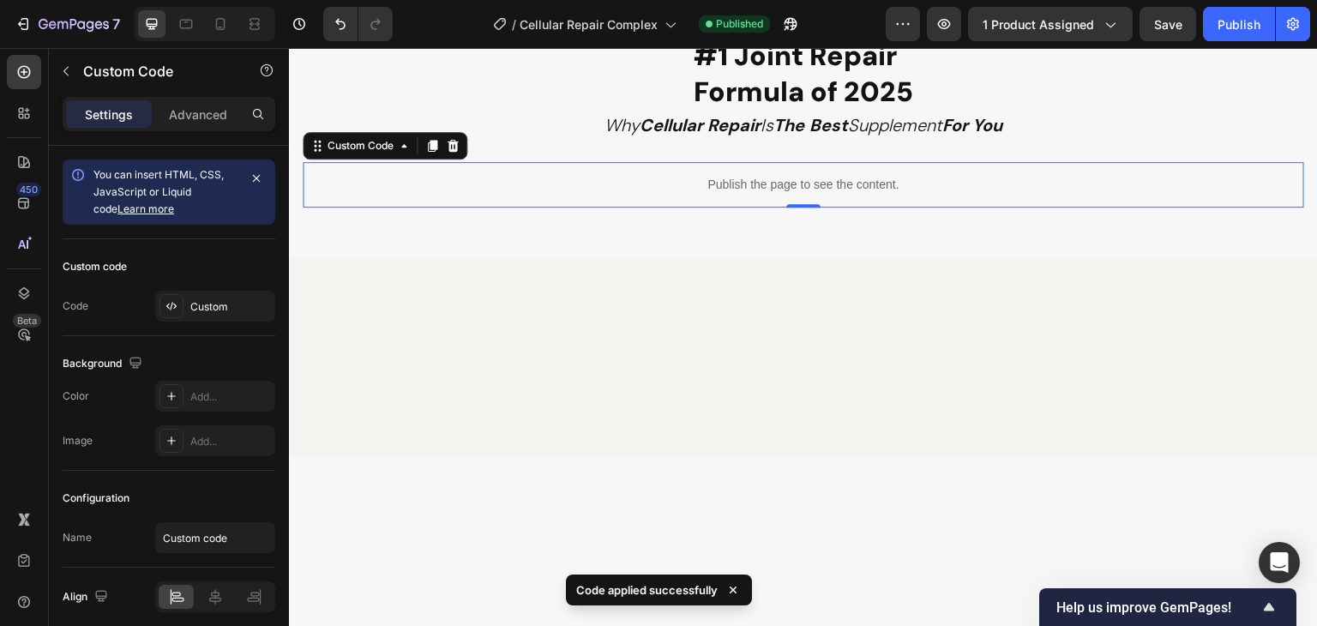
click at [655, 184] on p "Publish the page to see the content." at bounding box center [803, 185] width 1001 height 18
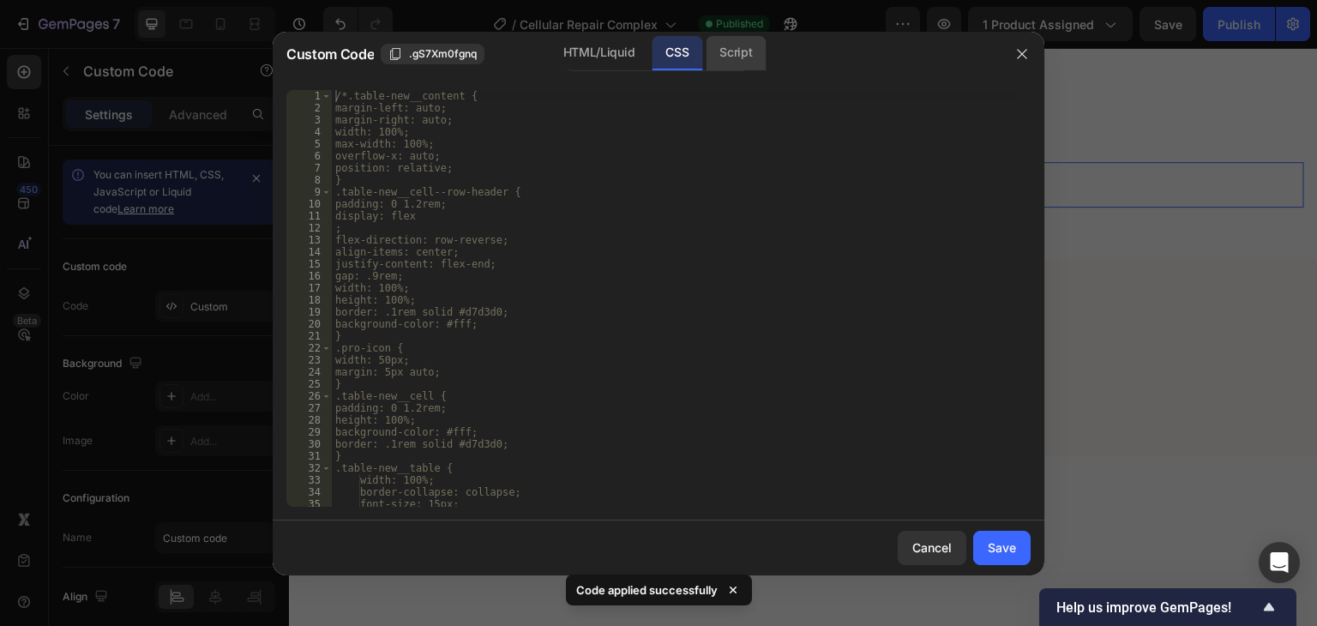
click at [726, 57] on div "Script" at bounding box center [735, 53] width 60 height 34
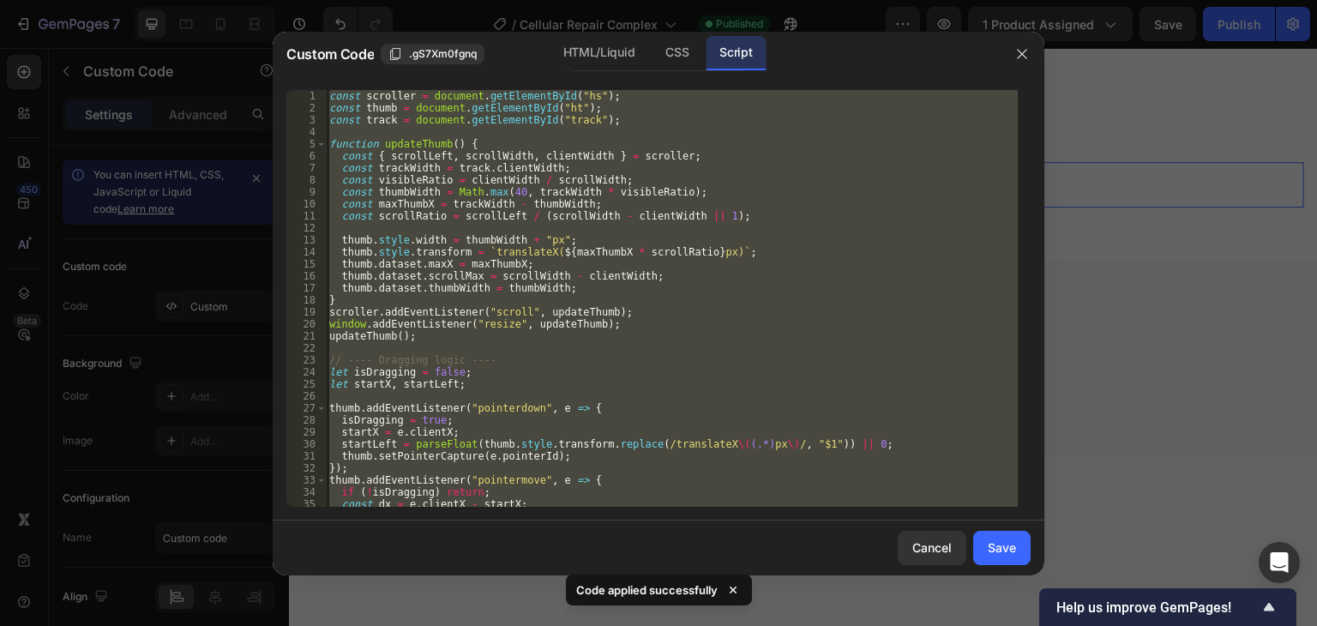
click at [677, 369] on div "const scroller = document . getElementById ( "hs" ) ; const thumb = document . …" at bounding box center [672, 298] width 692 height 417
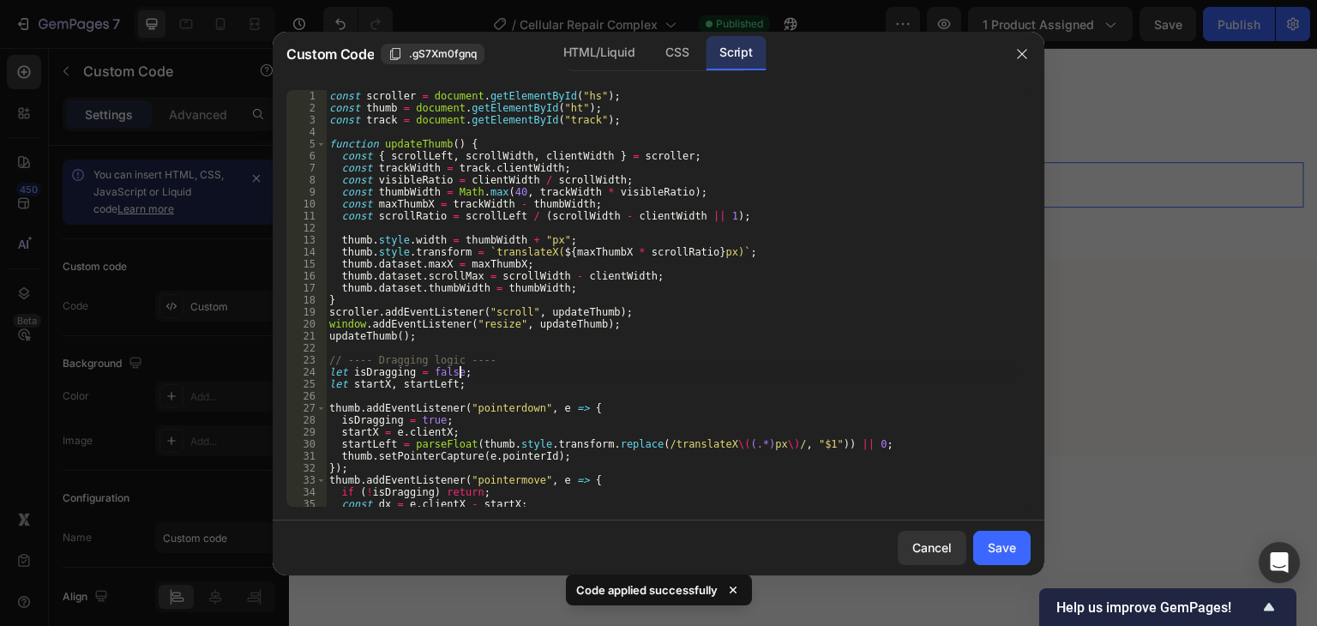
type textarea "});"
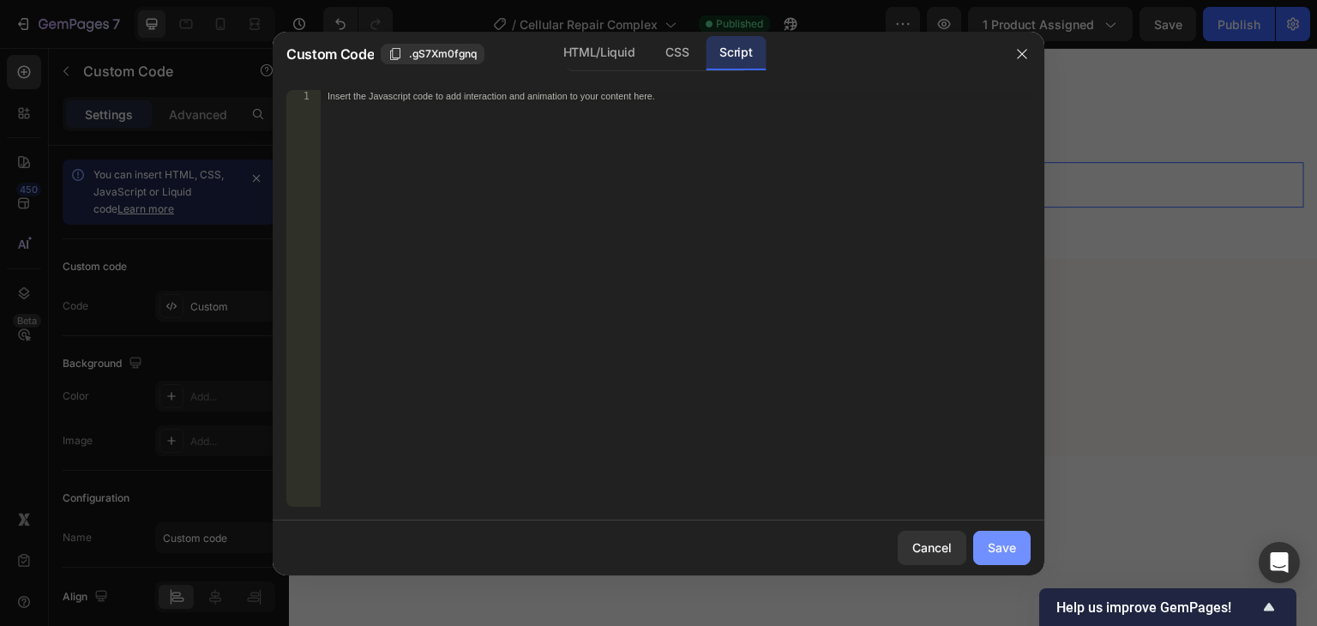
click at [1011, 540] on div "Save" at bounding box center [1001, 547] width 28 height 18
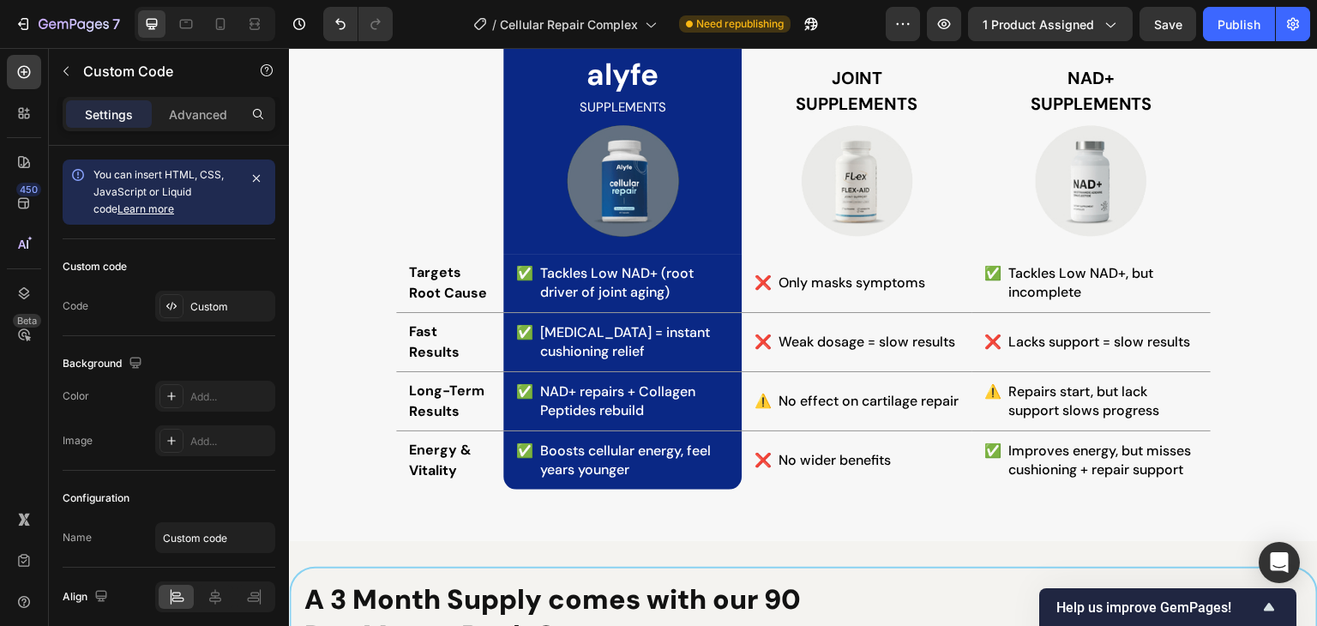
scroll to position [4088, 0]
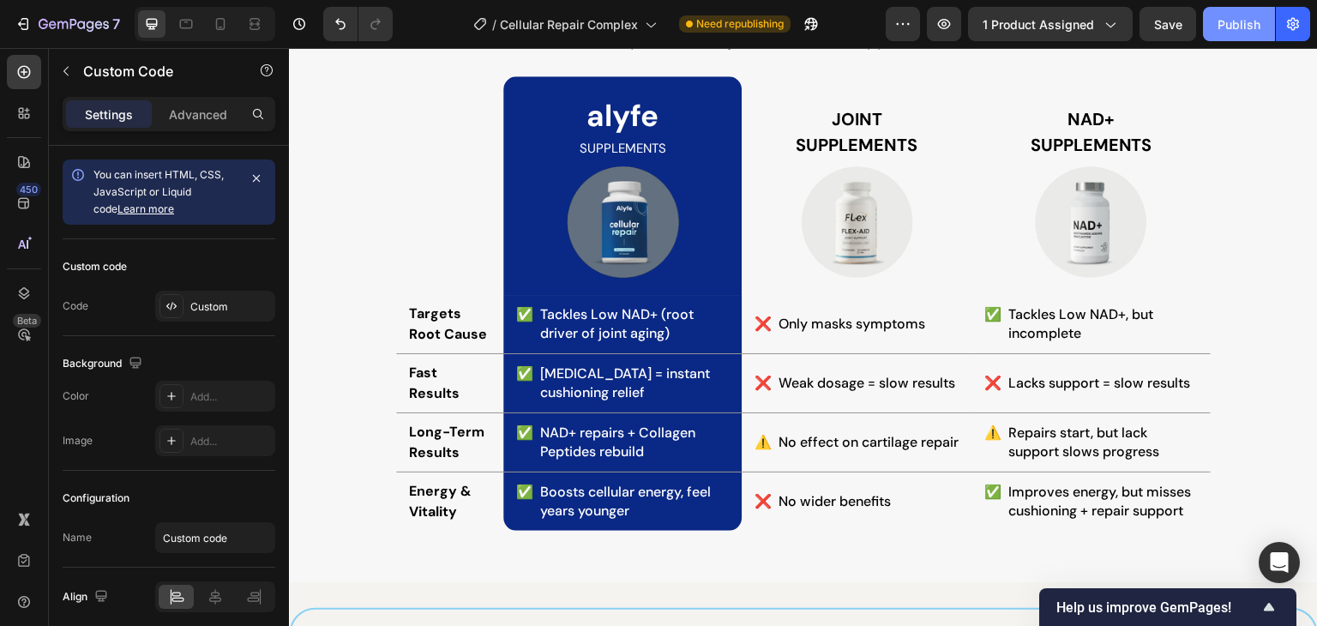
click at [1244, 24] on div "Publish" at bounding box center [1238, 24] width 43 height 18
click at [768, 141] on th "Joint Supplements" at bounding box center [856, 185] width 230 height 219
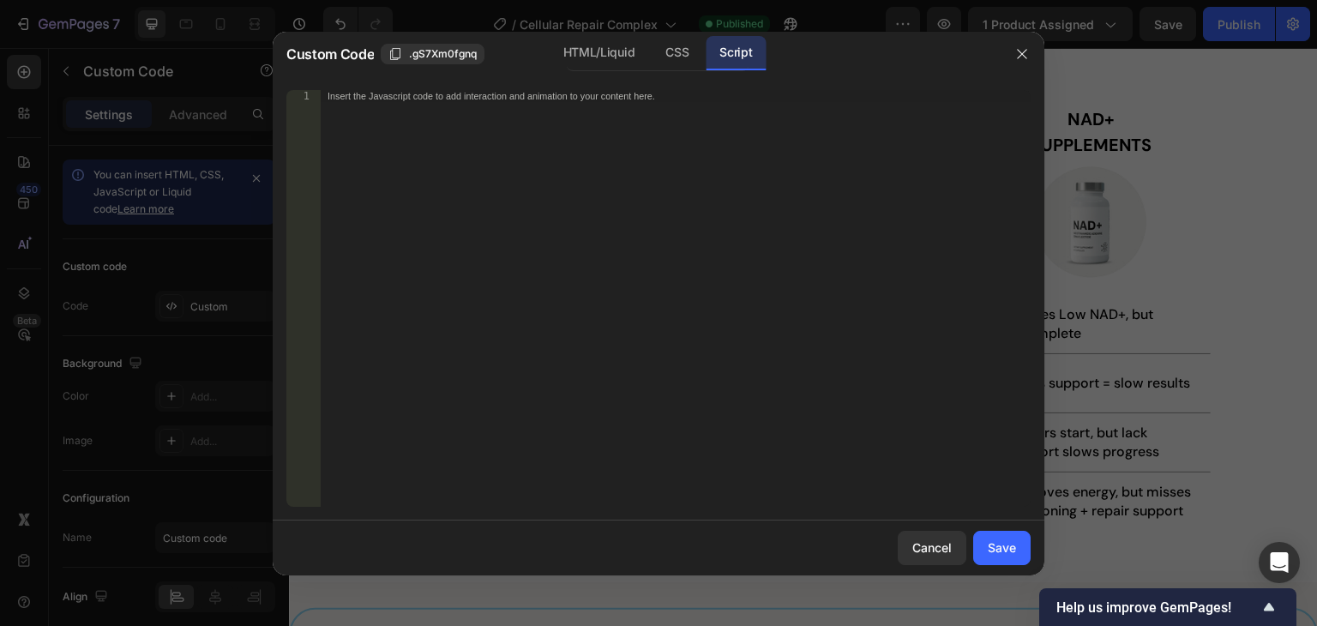
click at [567, 154] on div "Insert the Javascript code to add interaction and animation to your content her…" at bounding box center [676, 310] width 710 height 441
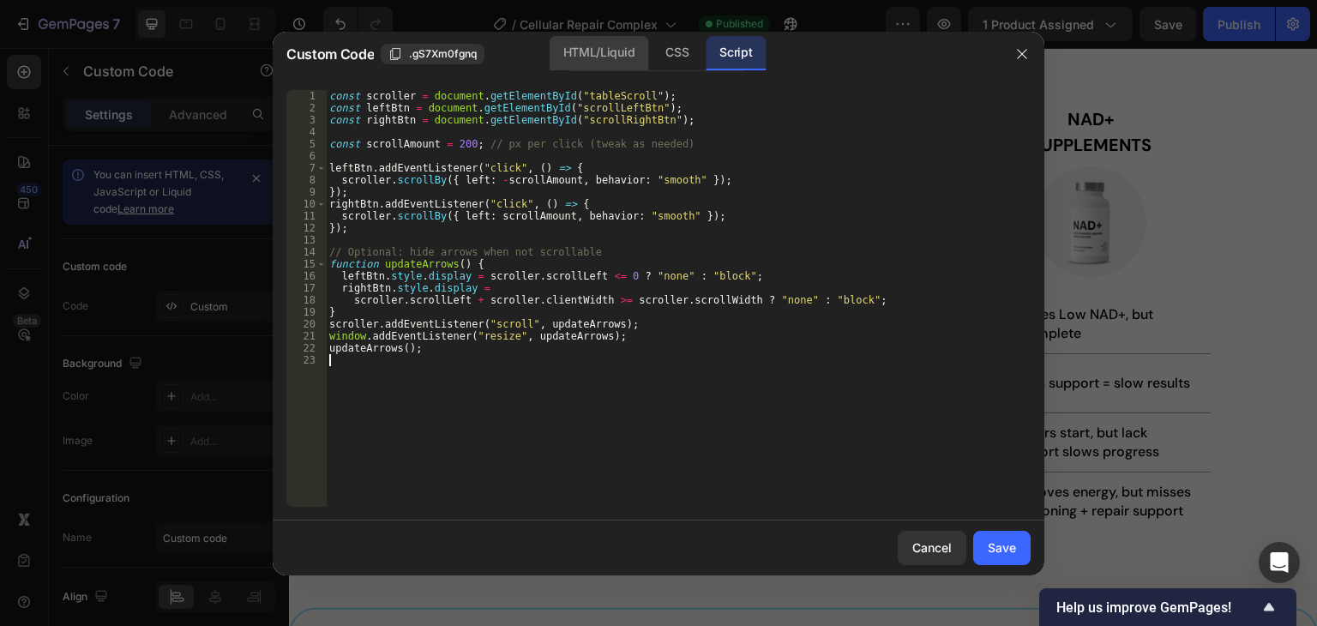
click at [585, 56] on div "HTML/Liquid" at bounding box center [598, 53] width 99 height 34
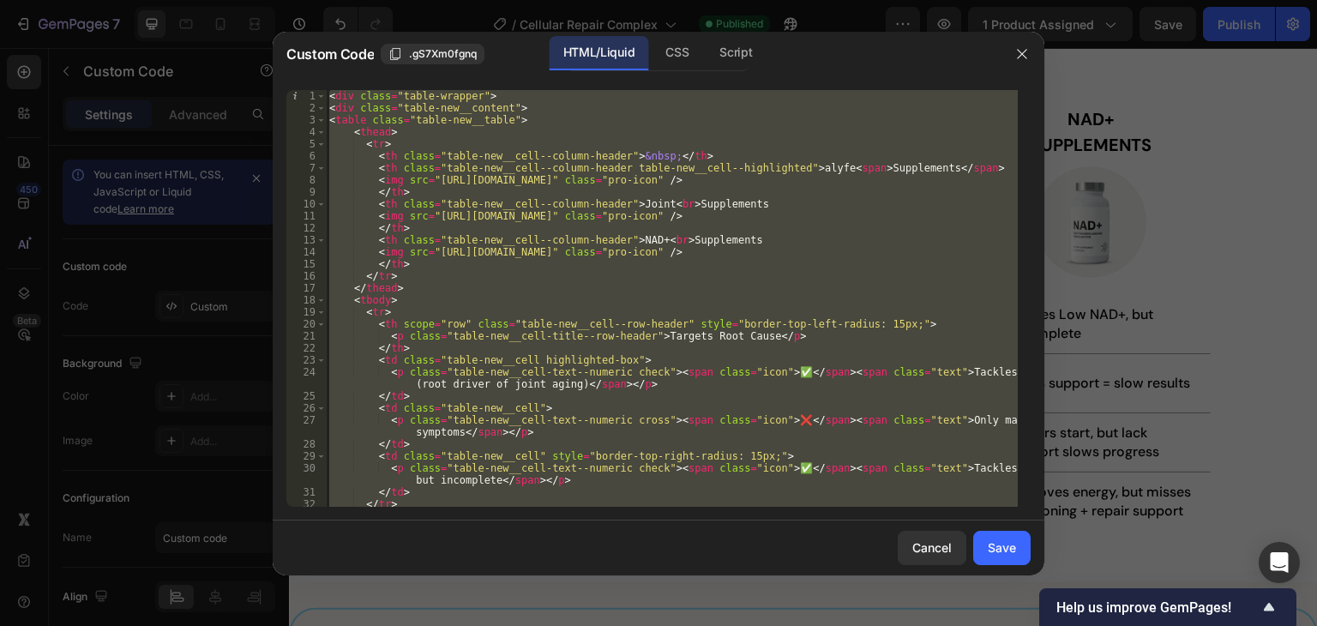
click at [541, 109] on div "< div class = "table-wrapper" > < div class = "table-new__content" > < table cl…" at bounding box center [672, 298] width 692 height 417
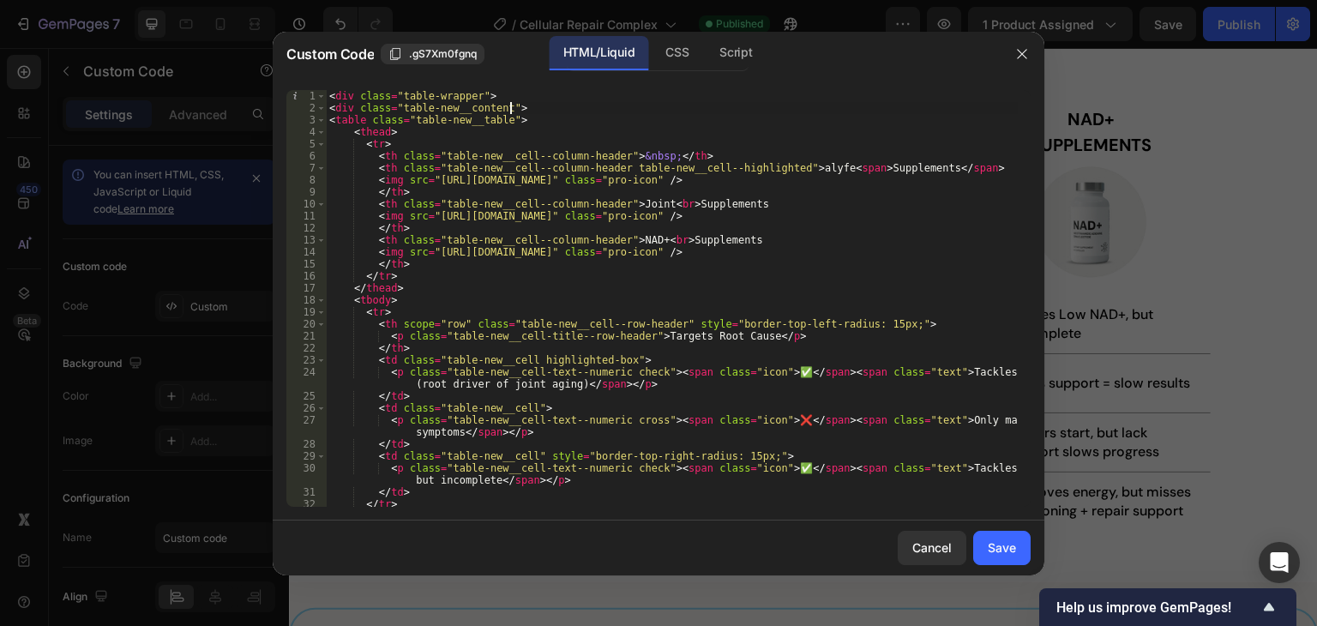
click at [502, 99] on div "< div class = "table-wrapper" > < div class = "table-new__content" > < table cl…" at bounding box center [672, 310] width 692 height 441
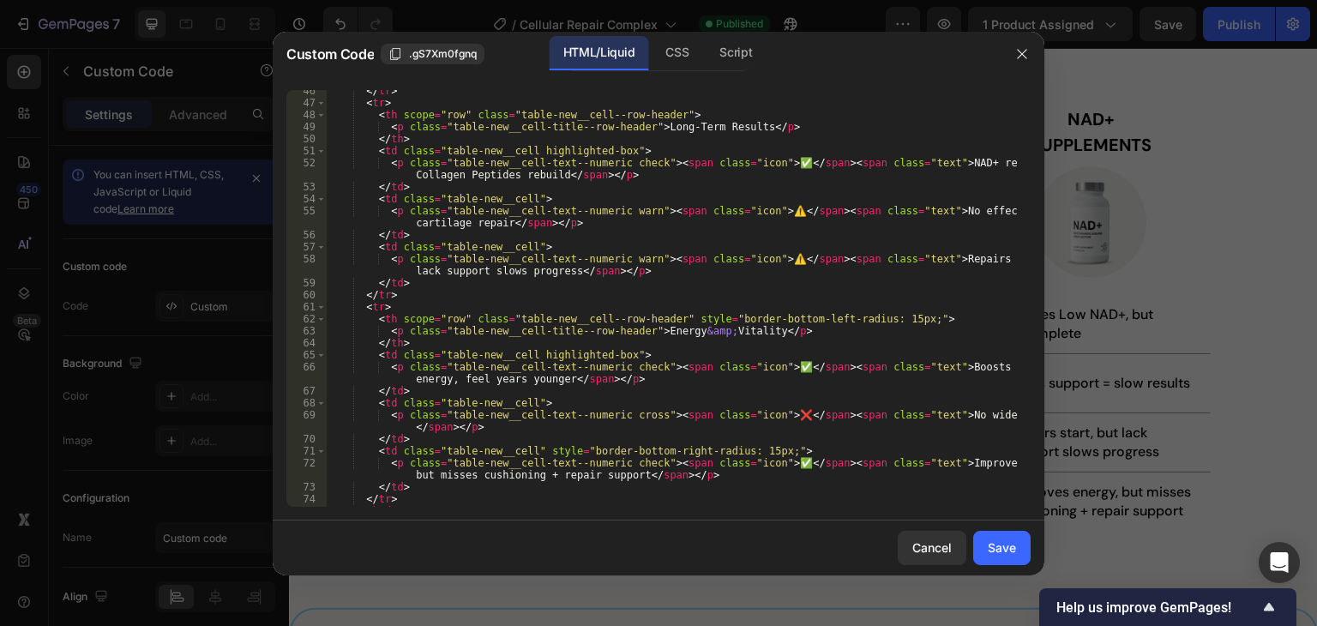
scroll to position [663, 0]
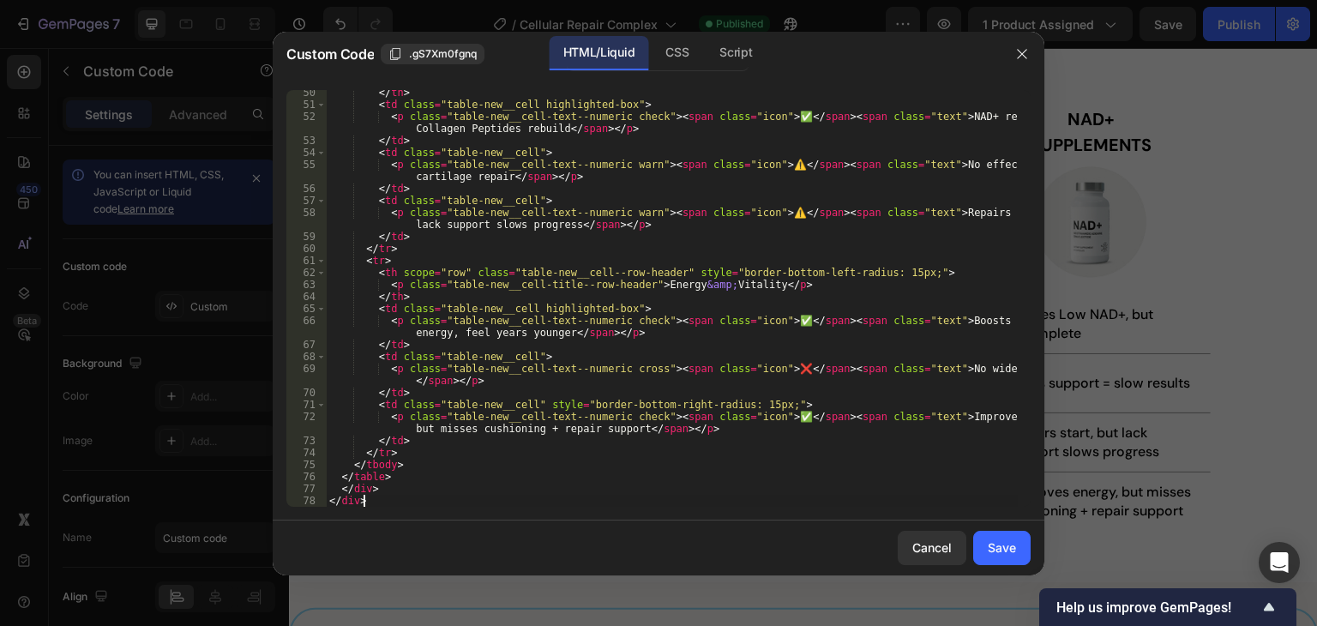
click at [398, 495] on div "</ th > < td class = "table-new__cell highlighted-box" > < p class = "table-new…" at bounding box center [672, 307] width 692 height 441
click at [391, 488] on div "</ th > < td class = "table-new__cell highlighted-box" > < p class = "table-new…" at bounding box center [672, 307] width 692 height 441
type textarea "</div>"
paste textarea "<button class="scroll-arrow right" id="scrollRightBtn">&#10095;</button>"
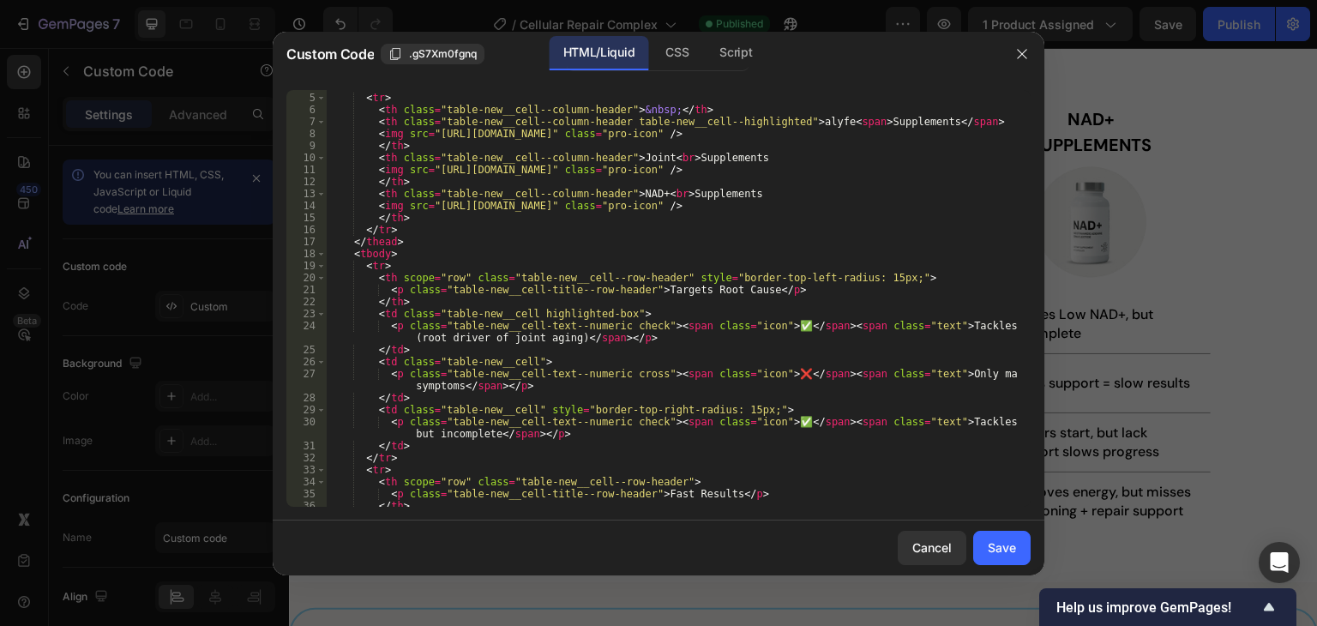
scroll to position [0, 0]
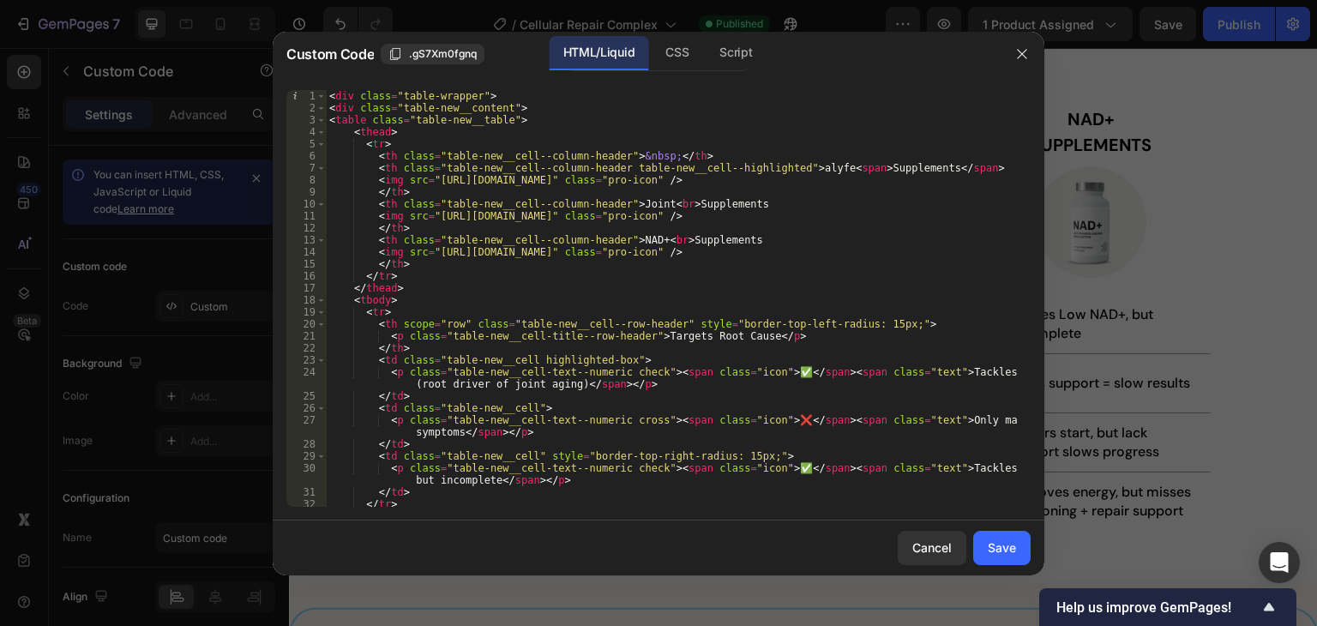
click at [515, 93] on div "< div class = "table-wrapper" > < div class = "table-new__content" > < table cl…" at bounding box center [672, 310] width 692 height 441
type textarea "<div class="table-wrapper">"
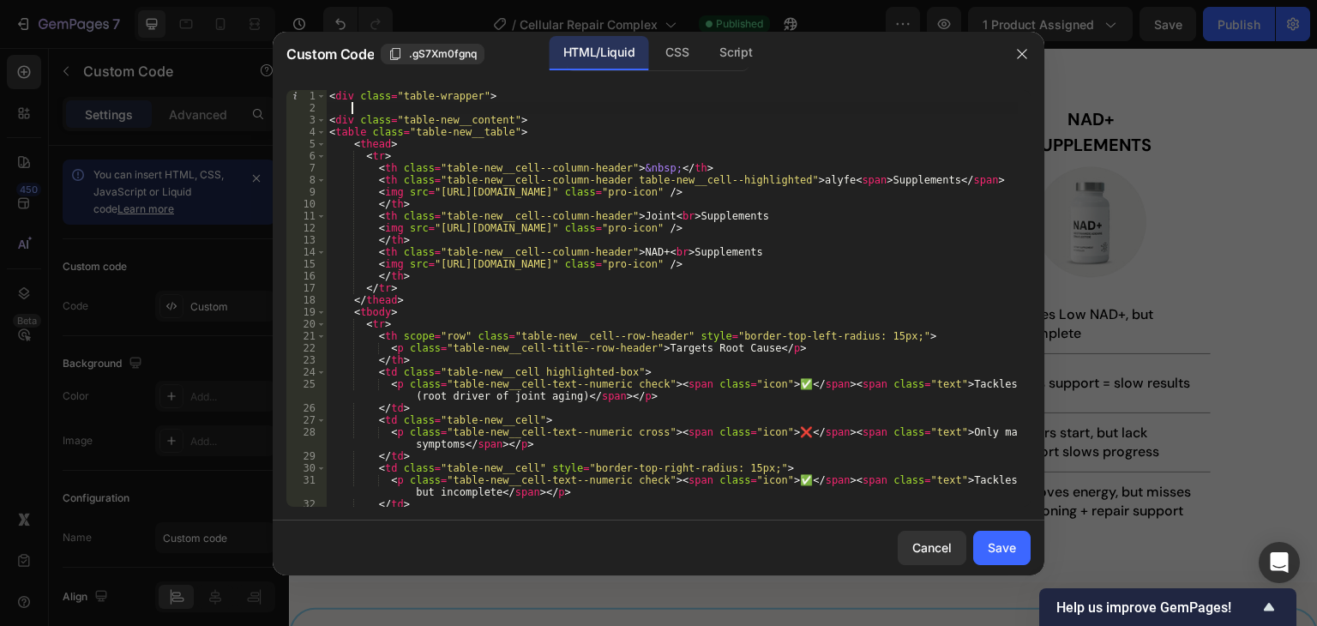
paste textarea "<button class="scroll-arrow left" id="scrollLeftBtn">&#10094;</button>"
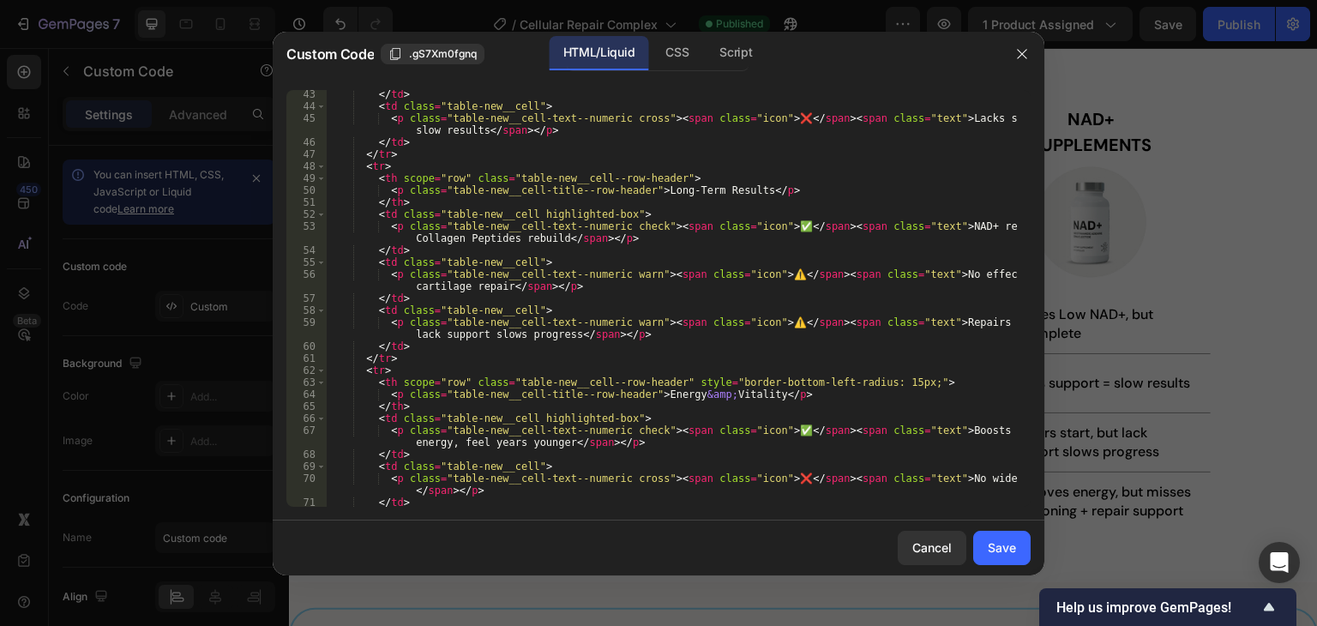
scroll to position [687, 0]
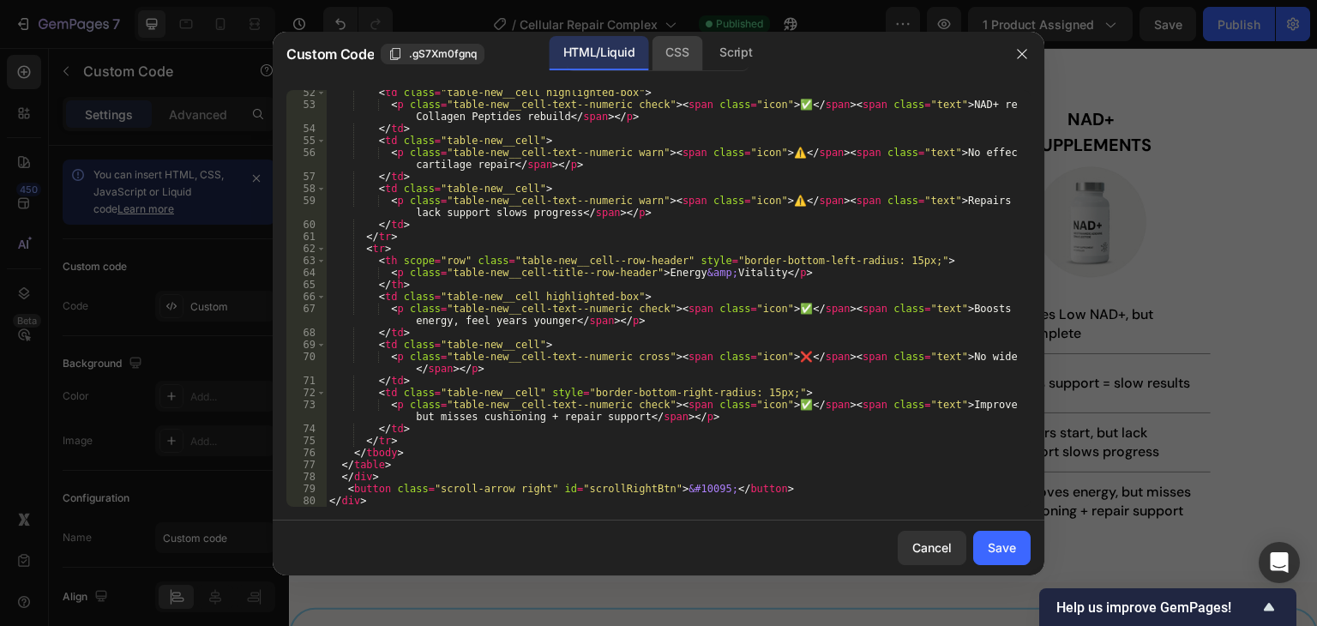
click at [676, 55] on div "CSS" at bounding box center [676, 53] width 51 height 34
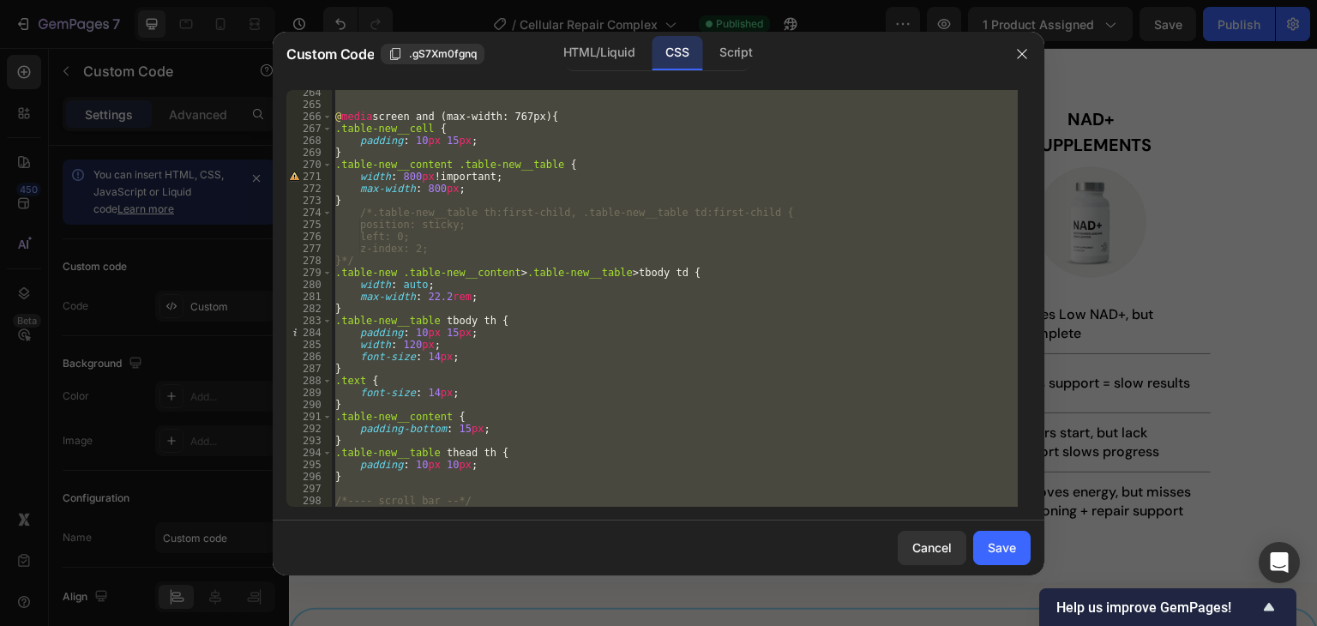
scroll to position [3412, 0]
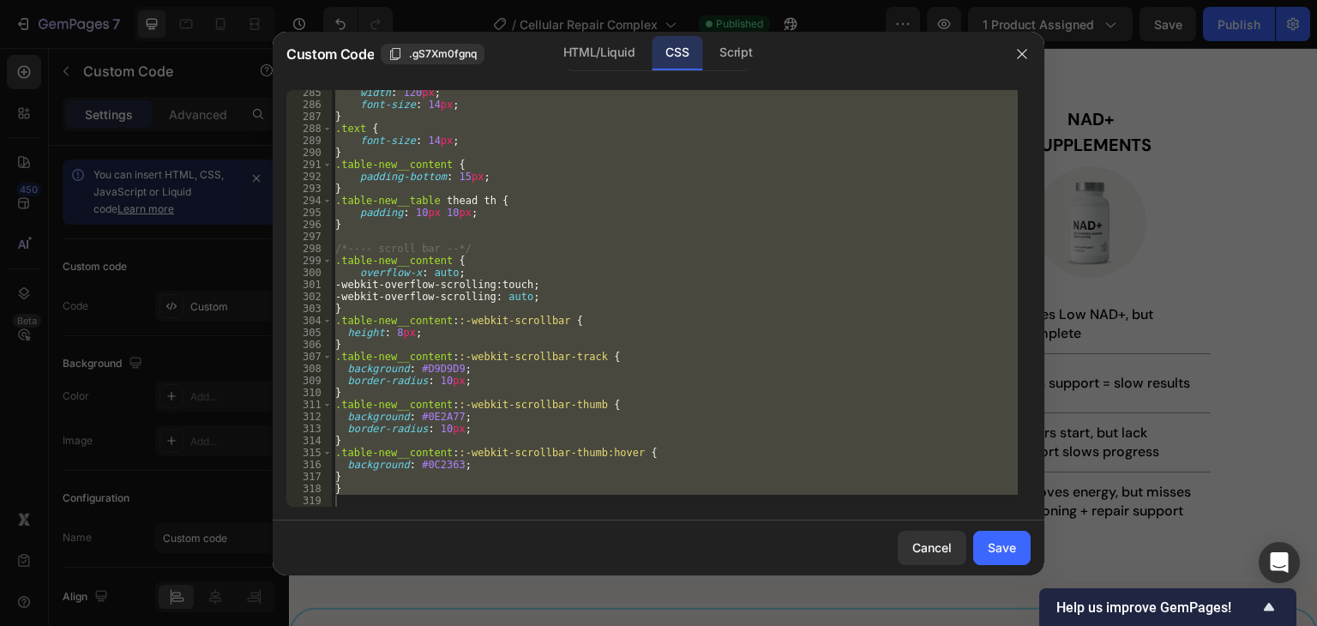
click at [363, 478] on div "width : 120 px ; font-size : 14 px ; } .text { font-size : 14 px ; } .table-new…" at bounding box center [675, 298] width 686 height 417
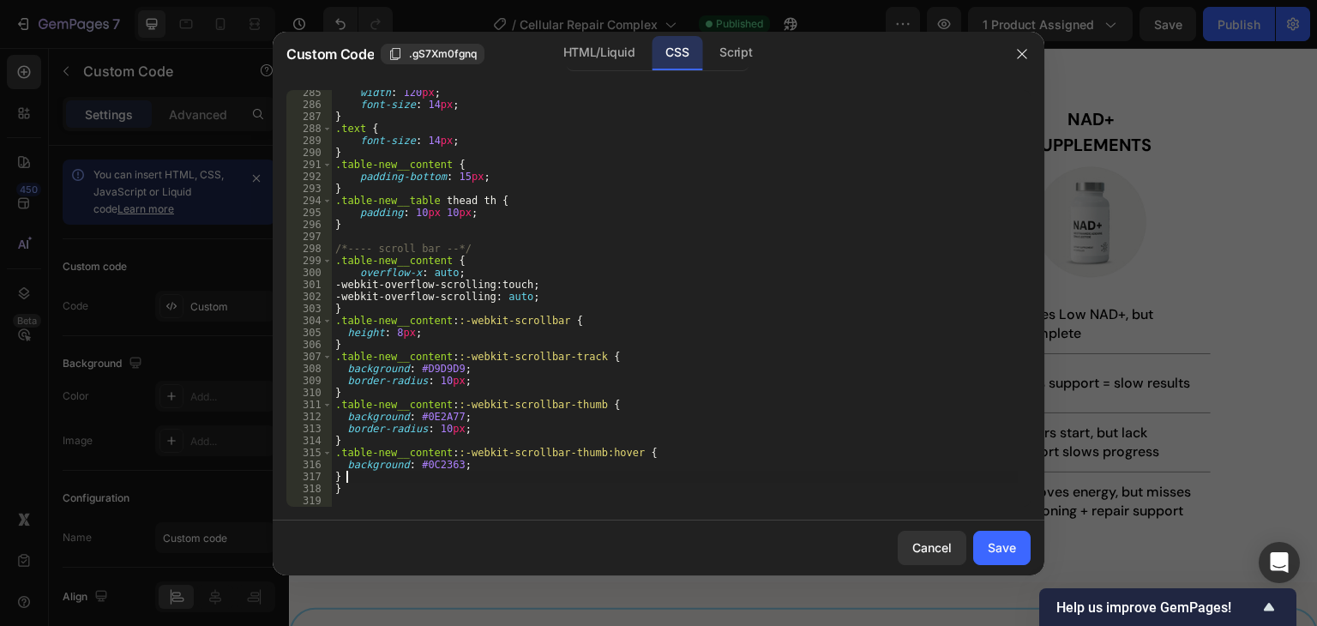
click at [357, 477] on div "width : 120 px ; font-size : 14 px ; } .text { font-size : 14 px ; } .table-new…" at bounding box center [675, 307] width 686 height 441
click at [339, 474] on div "width : 120 px ; font-size : 14 px ; } .text { font-size : 14 px ; } .table-new…" at bounding box center [675, 307] width 686 height 441
click at [346, 477] on div "width : 120 px ; font-size : 14 px ; } .text { font-size : 14 px ; } .table-new…" at bounding box center [675, 307] width 686 height 441
drag, startPoint x: 435, startPoint y: 244, endPoint x: 494, endPoint y: 245, distance: 58.3
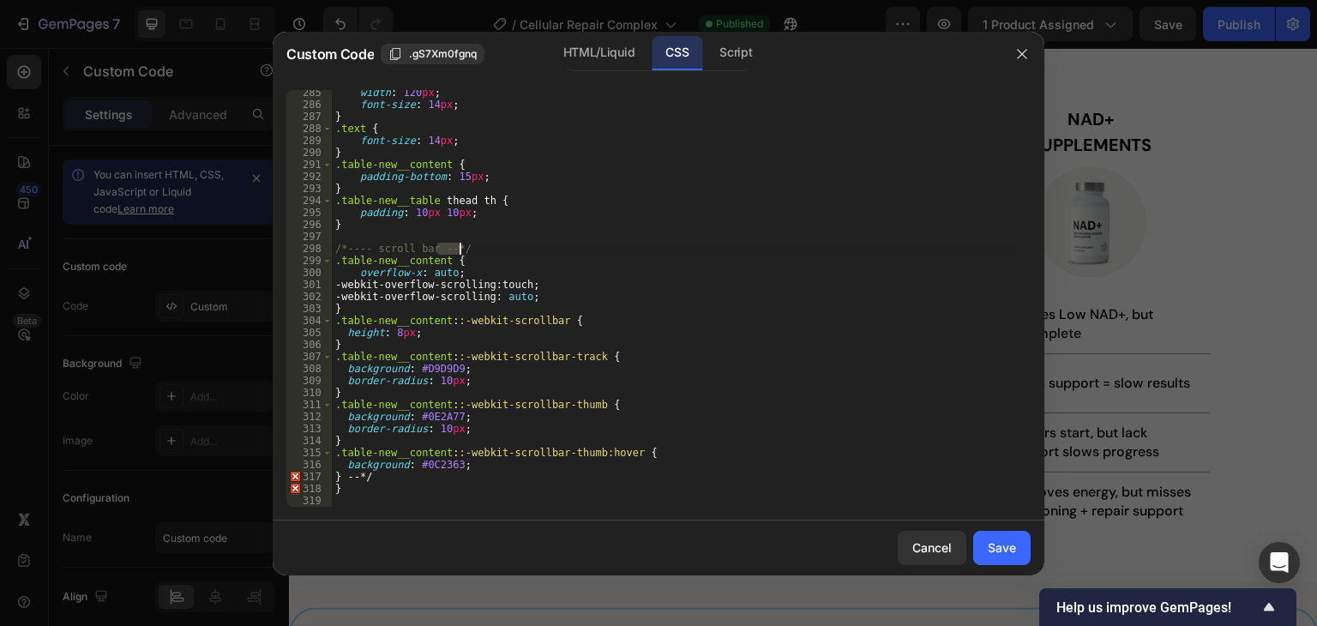
click at [494, 245] on div "width : 120 px ; font-size : 14 px ; } .text { font-size : 14 px ; } .table-new…" at bounding box center [675, 307] width 686 height 441
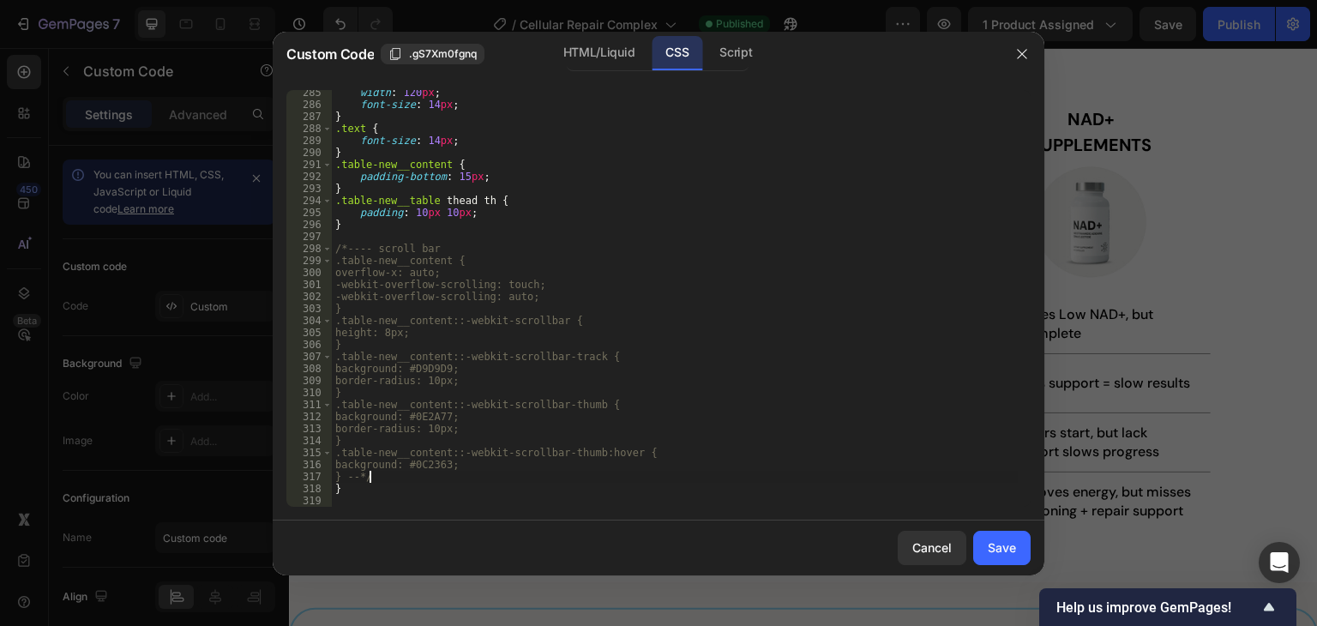
click at [388, 477] on div "width : 120 px ; font-size : 14 px ; } .text { font-size : 14 px ; } .table-new…" at bounding box center [675, 307] width 686 height 441
type textarea "} --*/"
paste textarea ".scroll-arrow.right { right: 5px; }"
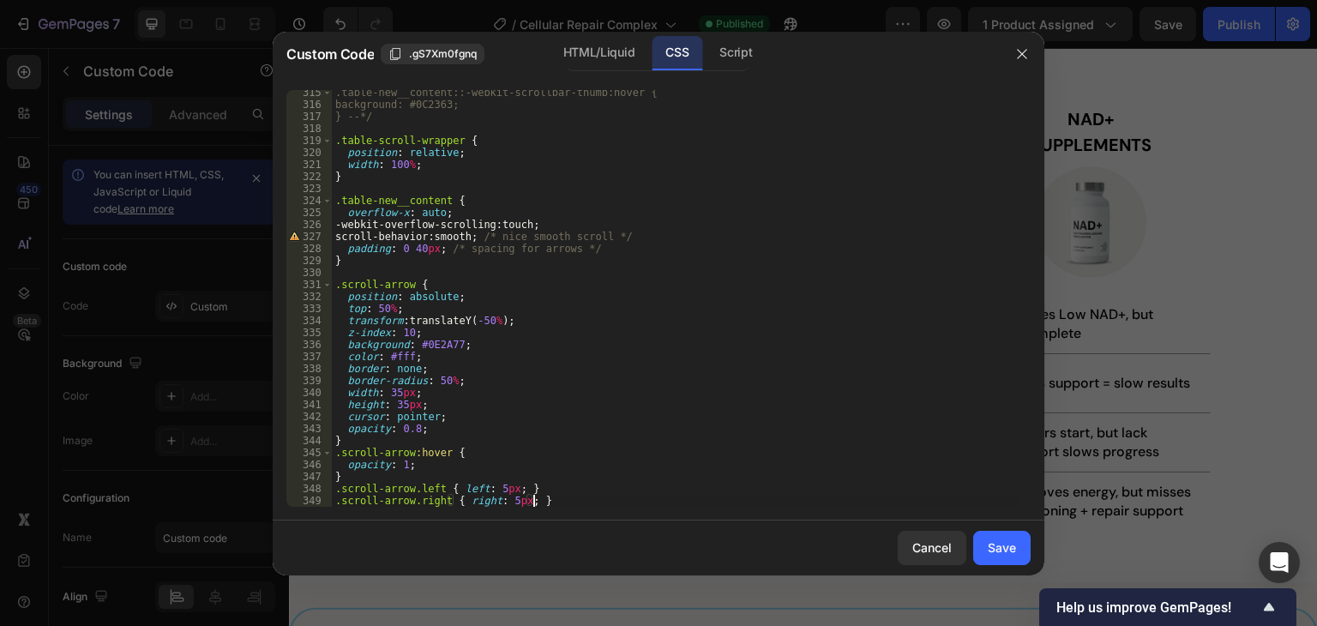
scroll to position [3796, 0]
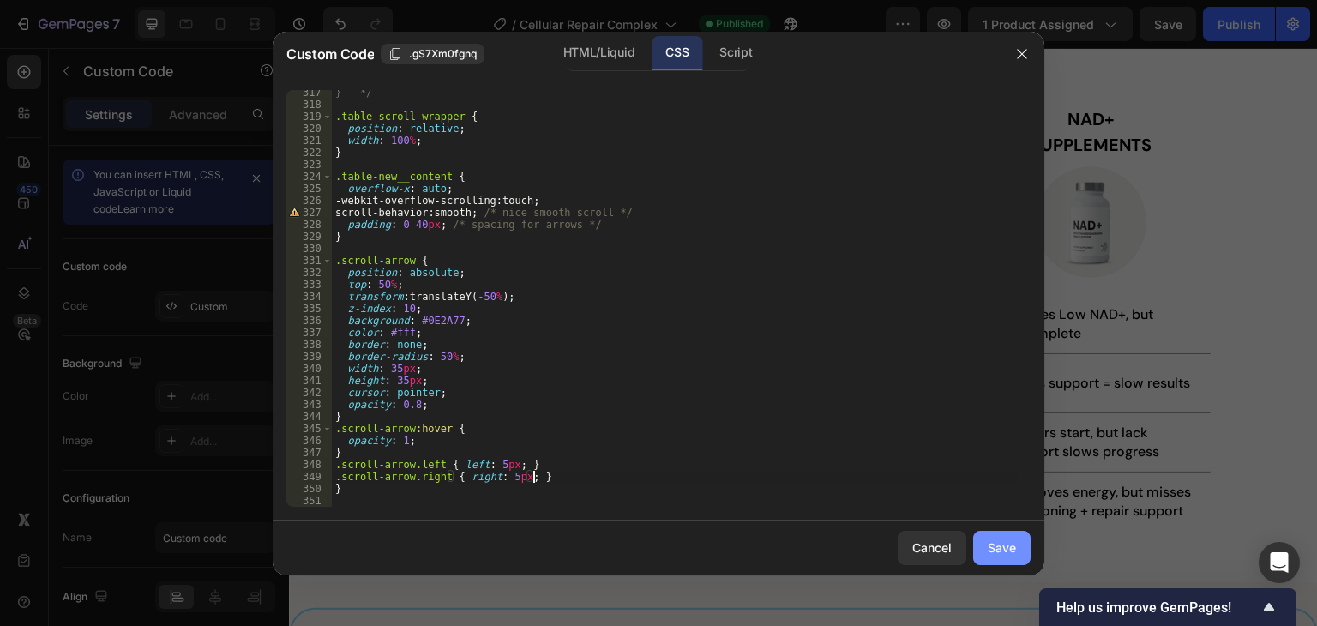
type textarea ".scroll-arrow.right { right: 5px; }"
click at [1008, 545] on div "Save" at bounding box center [1001, 547] width 28 height 18
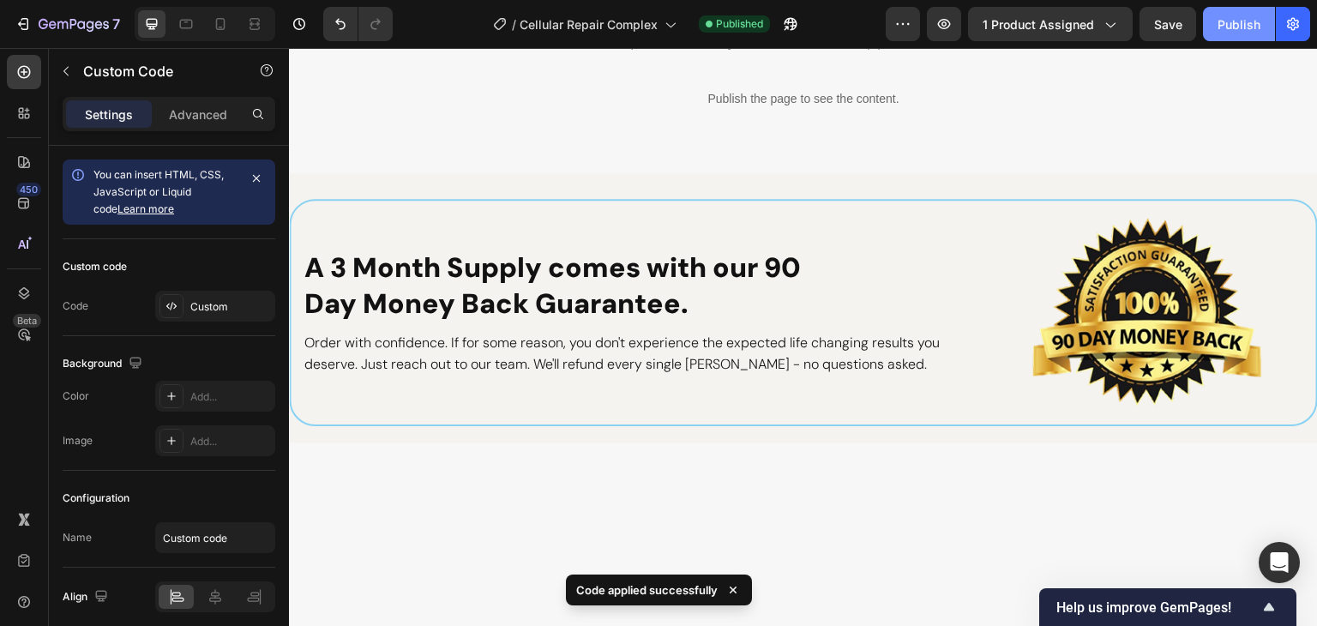
click at [1227, 27] on div "Publish" at bounding box center [1238, 24] width 43 height 18
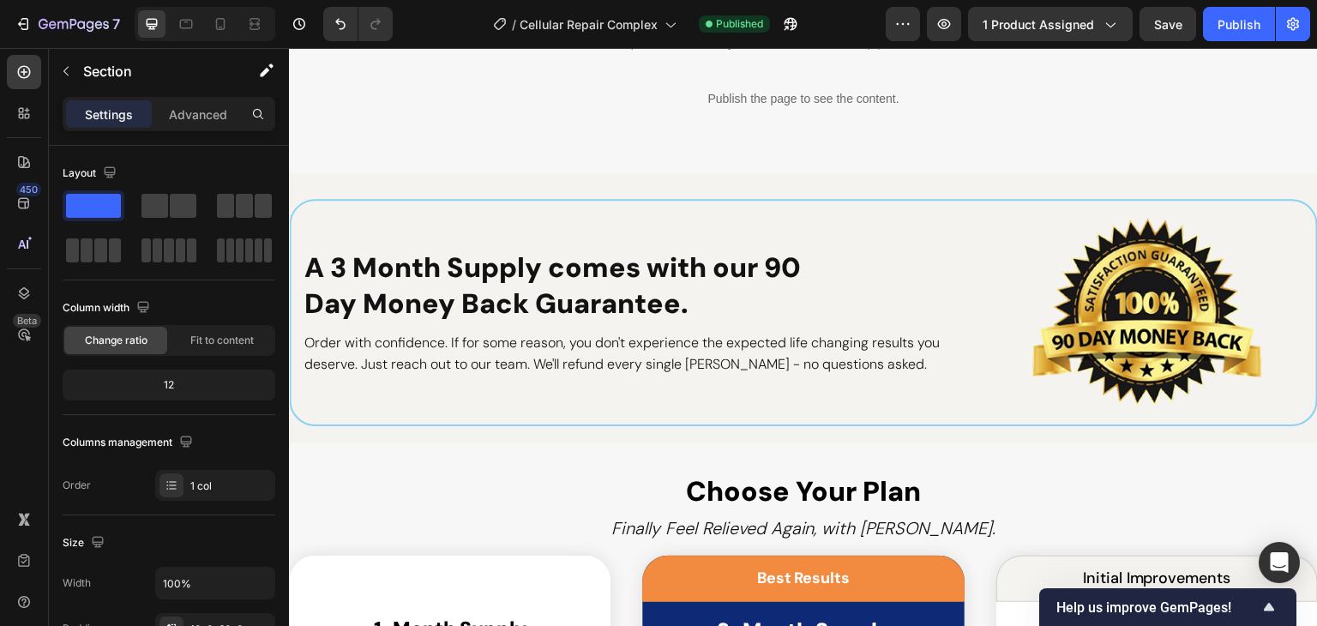
click at [709, 100] on div "#1 Joint Repair Formula of 2025 Heading Why Cellular Repair Is The Best Supplem…" at bounding box center [803, 50] width 1029 height 246
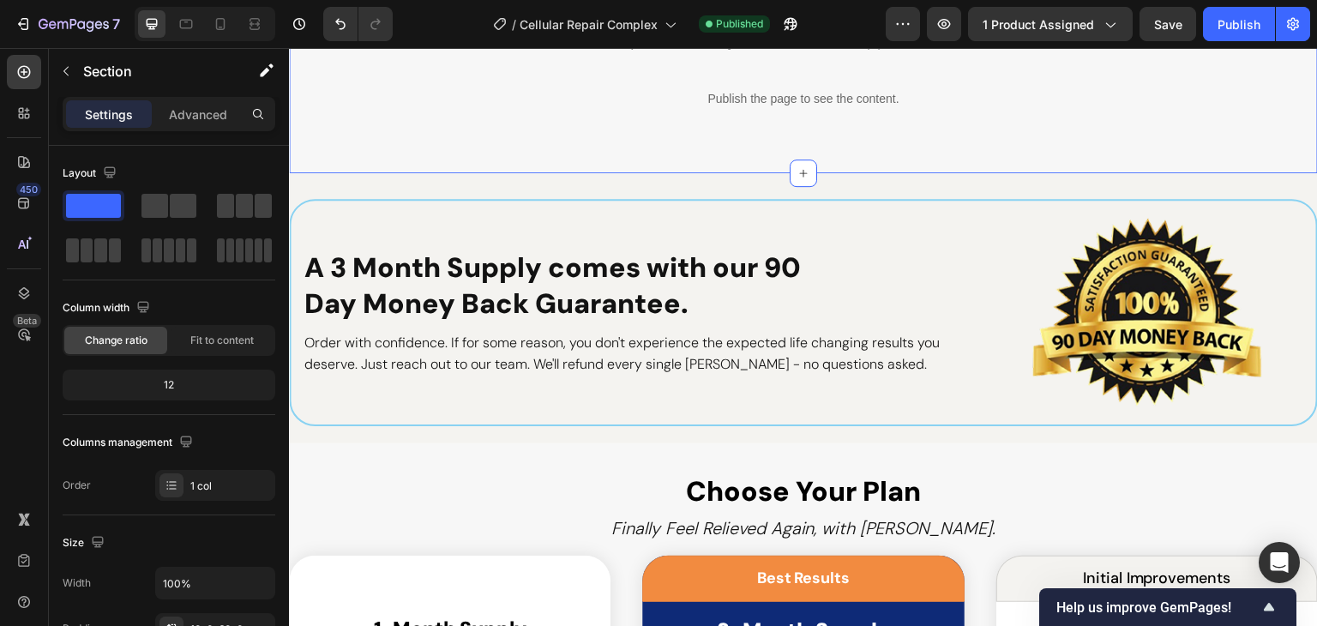
scroll to position [3916, 0]
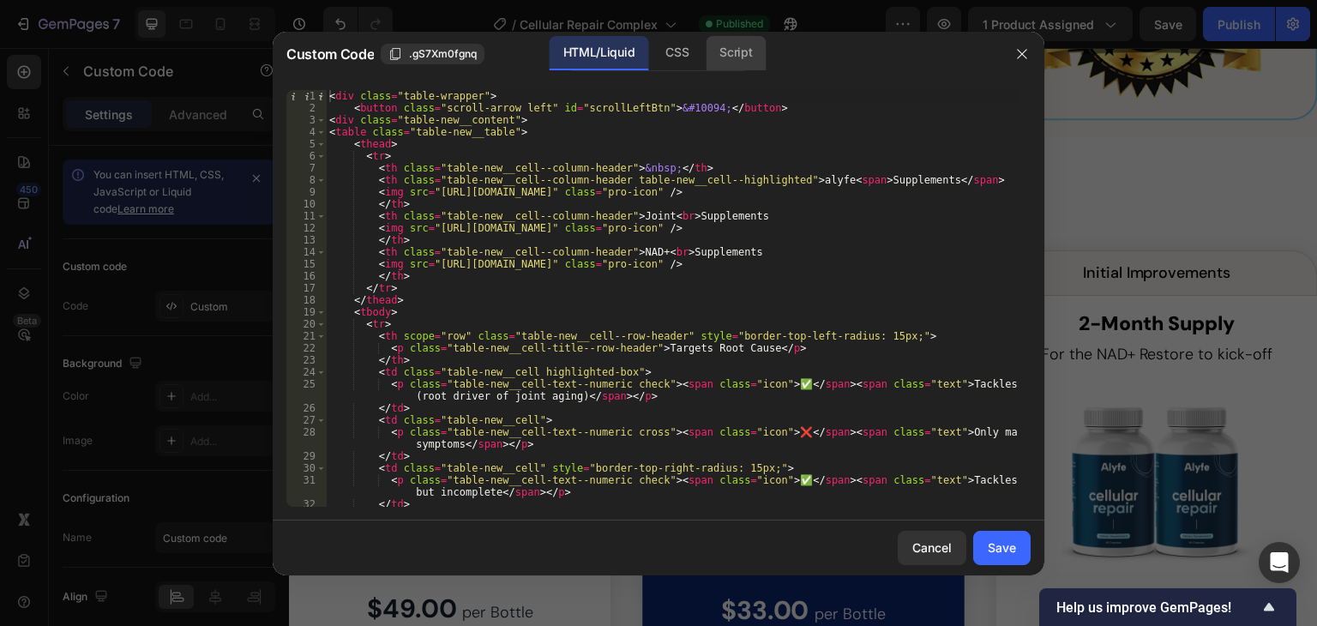
click at [747, 48] on div "Script" at bounding box center [735, 53] width 60 height 34
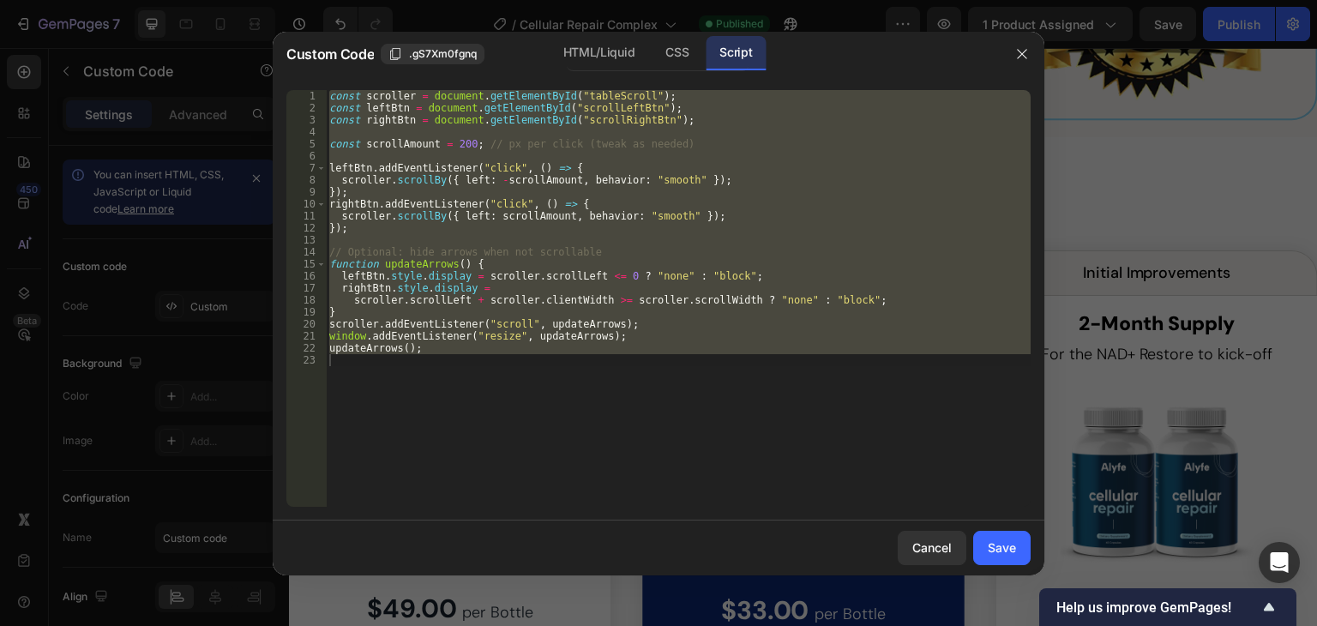
type textarea "updateArrows();"
click at [783, 239] on div "const scroller = document . getElementById ( "tableScroll" ) ; const leftBtn = …" at bounding box center [678, 298] width 705 height 417
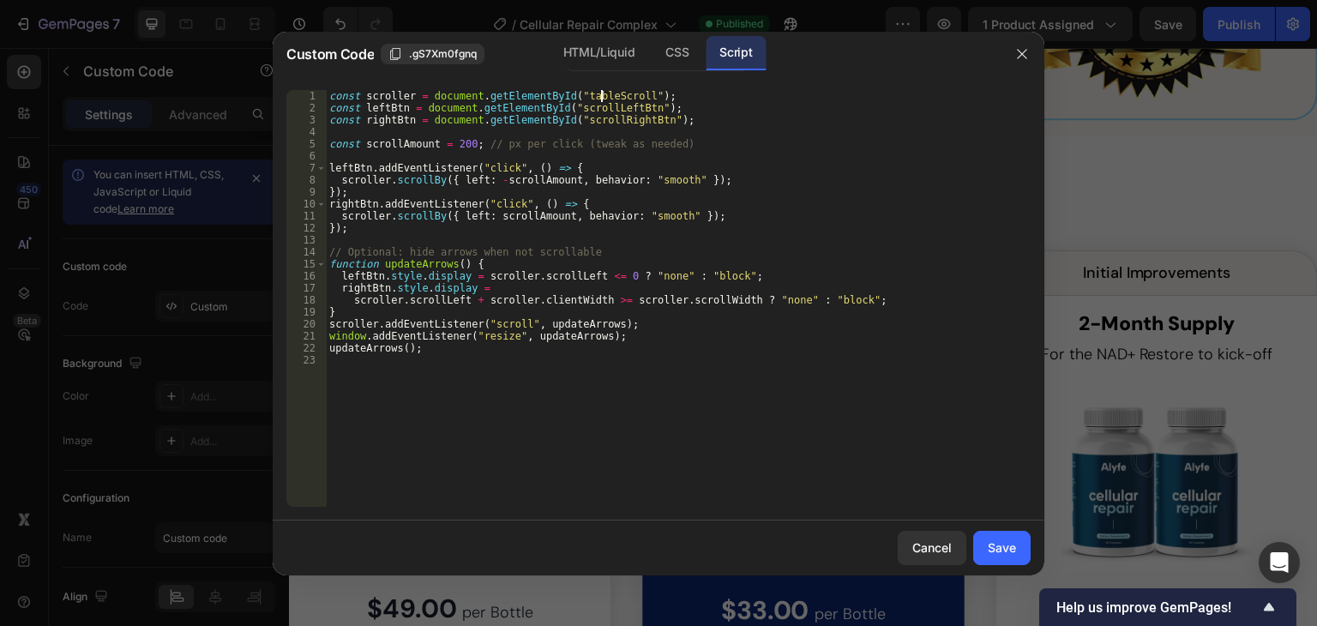
click at [599, 97] on div "const scroller = document . getElementById ( "tableScroll" ) ; const leftBtn = …" at bounding box center [678, 310] width 705 height 441
click at [587, 45] on div "HTML/Liquid" at bounding box center [598, 53] width 99 height 34
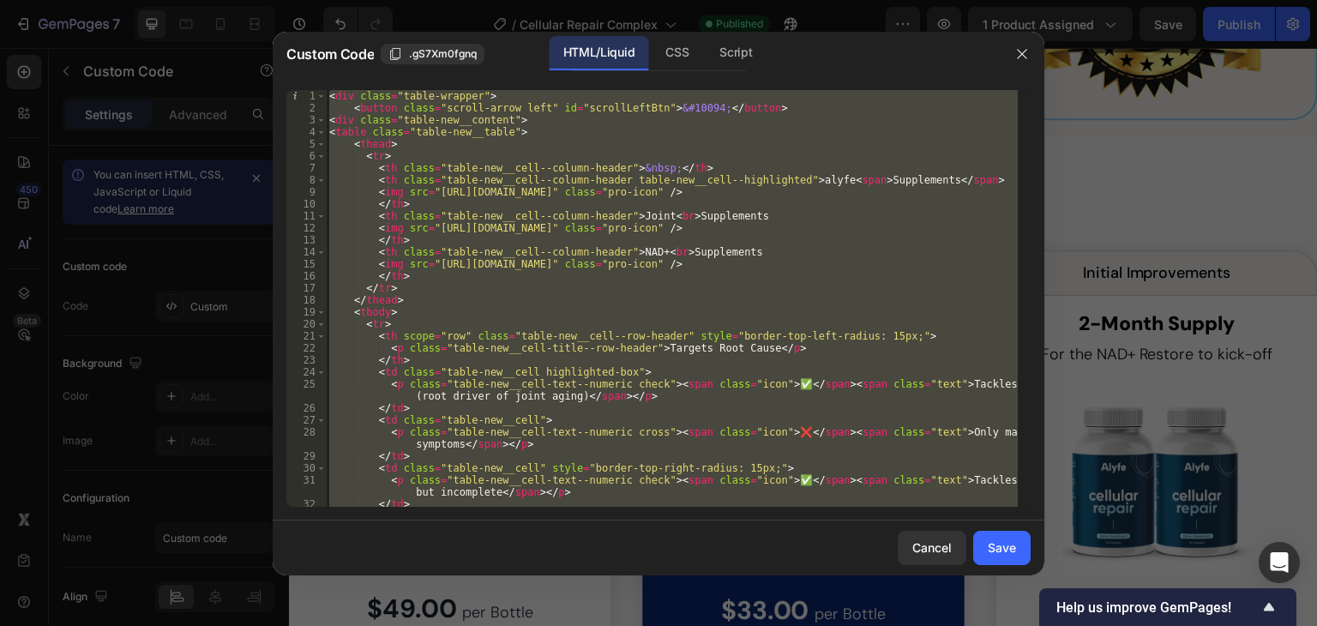
click at [561, 121] on div "< div class = "table-wrapper" > < button class = "scroll-arrow left" id = "scro…" at bounding box center [672, 298] width 692 height 417
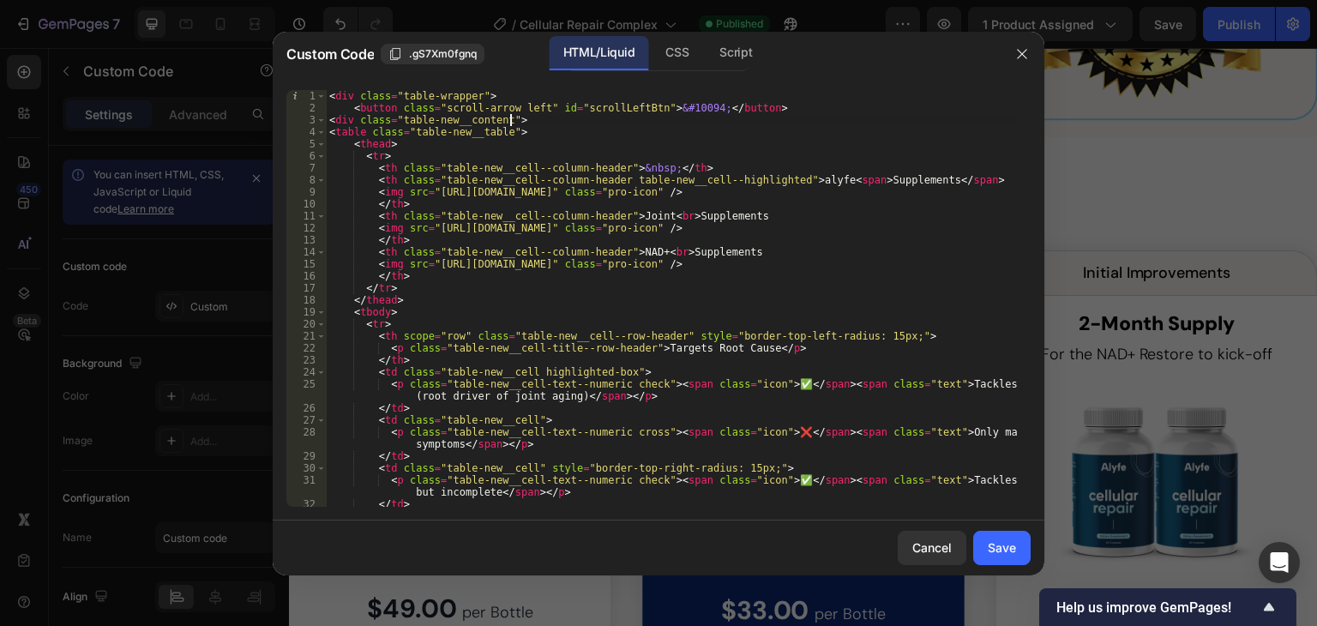
click at [504, 123] on div "< div class = "table-wrapper" > < button class = "scroll-arrow left" id = "scro…" at bounding box center [672, 310] width 692 height 441
paste textarea "id="tableScroll""
type textarea "<div class="table-new__content" id="tableScroll">"
click at [999, 548] on div "Save" at bounding box center [1001, 547] width 28 height 18
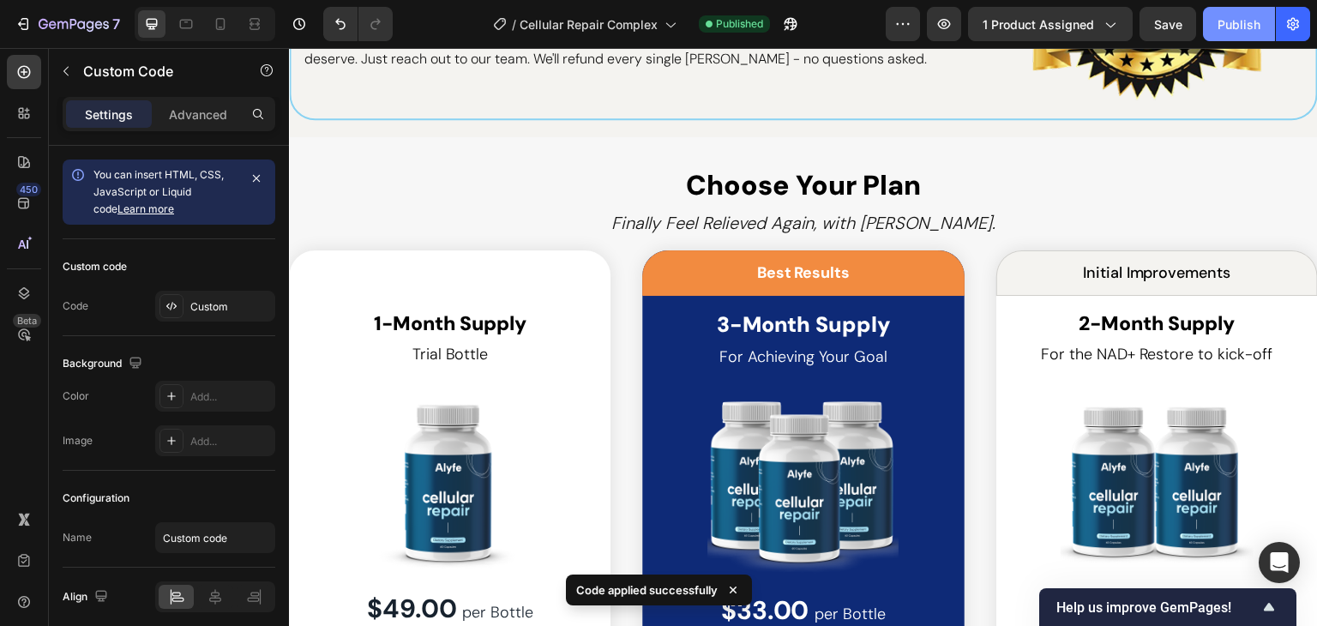
click at [1238, 30] on div "Publish" at bounding box center [1238, 24] width 43 height 18
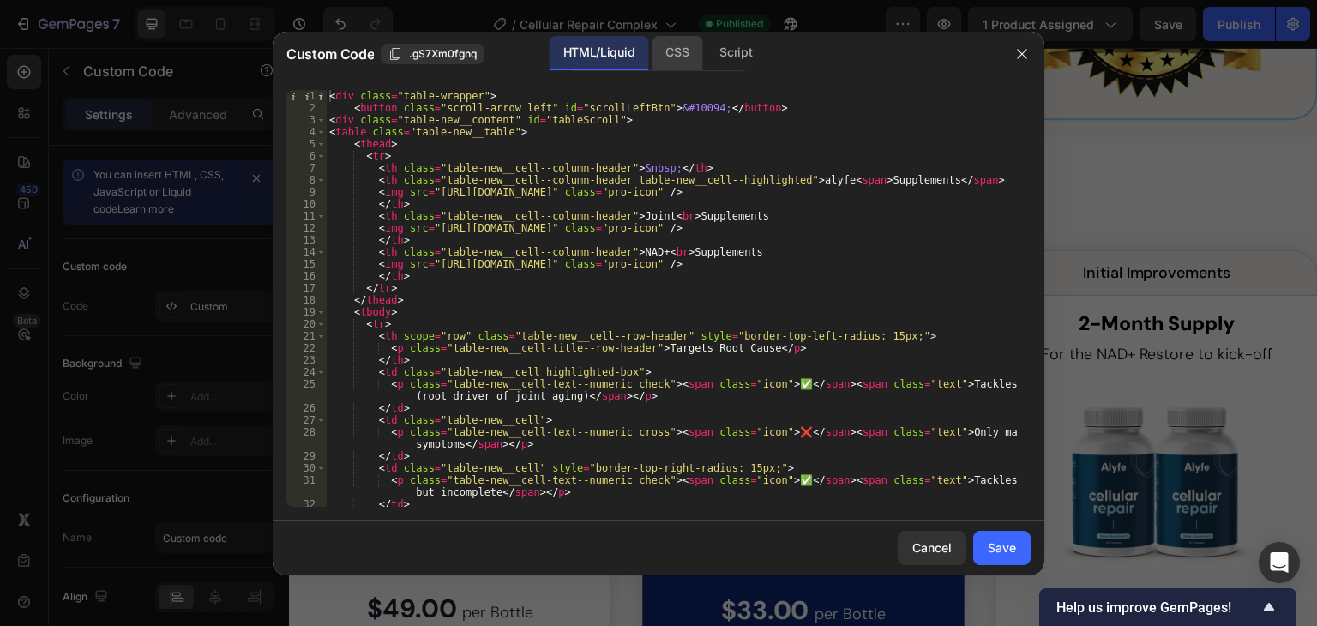
click at [684, 60] on div "CSS" at bounding box center [676, 53] width 51 height 34
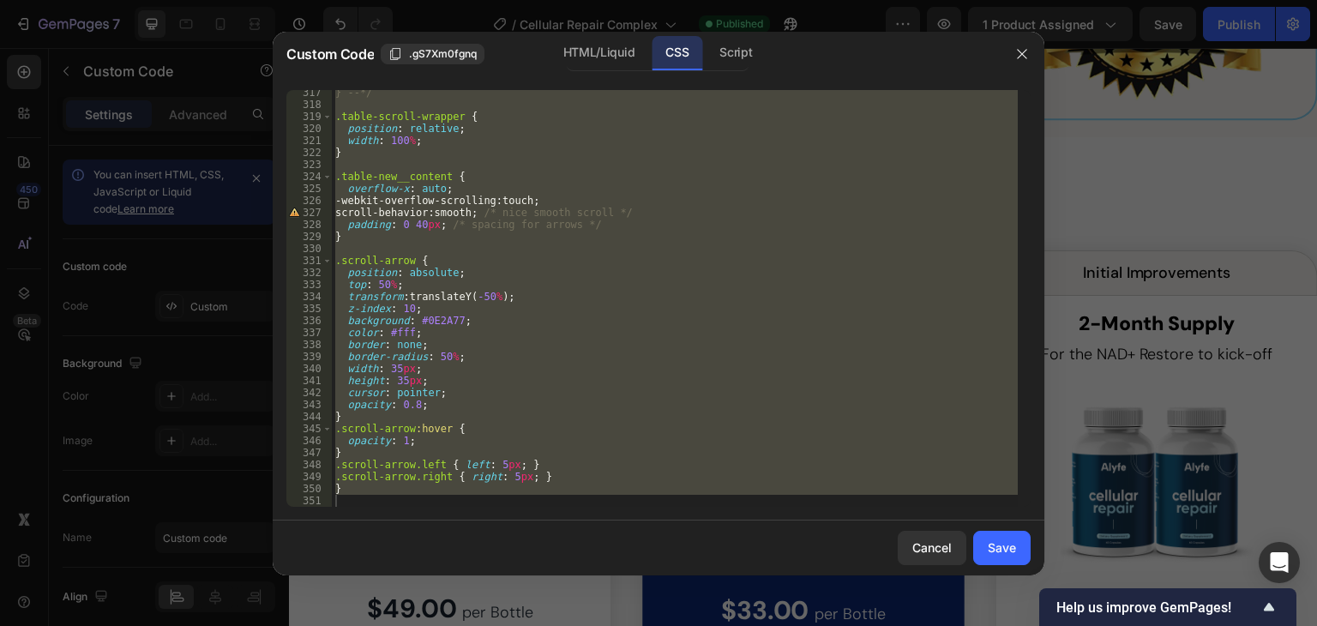
scroll to position [3796, 0]
click at [594, 223] on div "} --*/ .table-scroll-wrapper { position : relative ; width : 100 % ; } .table-n…" at bounding box center [675, 298] width 686 height 417
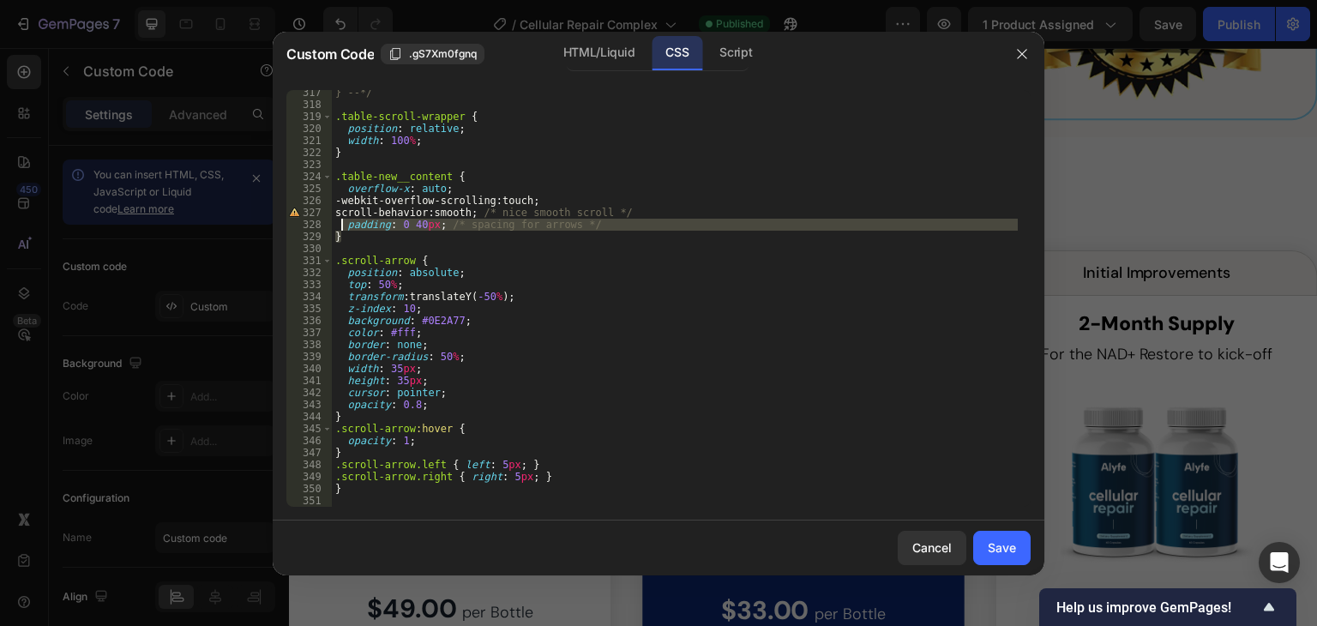
drag, startPoint x: 573, startPoint y: 231, endPoint x: 343, endPoint y: 227, distance: 229.8
click at [343, 227] on div "} --*/ .table-scroll-wrapper { position : relative ; width : 100 % ; } .table-n…" at bounding box center [675, 307] width 686 height 441
click at [343, 227] on div "} --*/ .table-scroll-wrapper { position : relative ; width : 100 % ; } .table-n…" at bounding box center [675, 298] width 686 height 417
type textarea "padding: 0 40px; /* spacing for arrows */"
click at [585, 227] on div "} --*/ .table-scroll-wrapper { position : relative ; width : 100 % ; } .table-n…" at bounding box center [675, 307] width 686 height 441
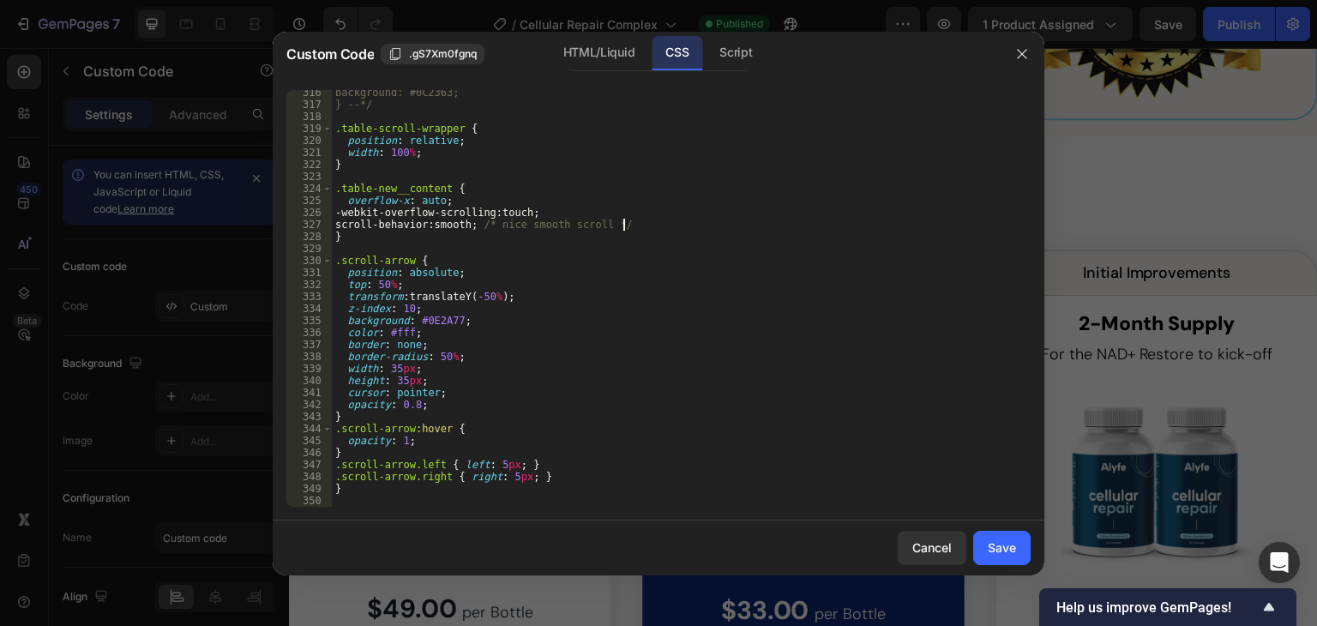
scroll to position [3784, 0]
click at [746, 51] on div "Script" at bounding box center [735, 53] width 60 height 34
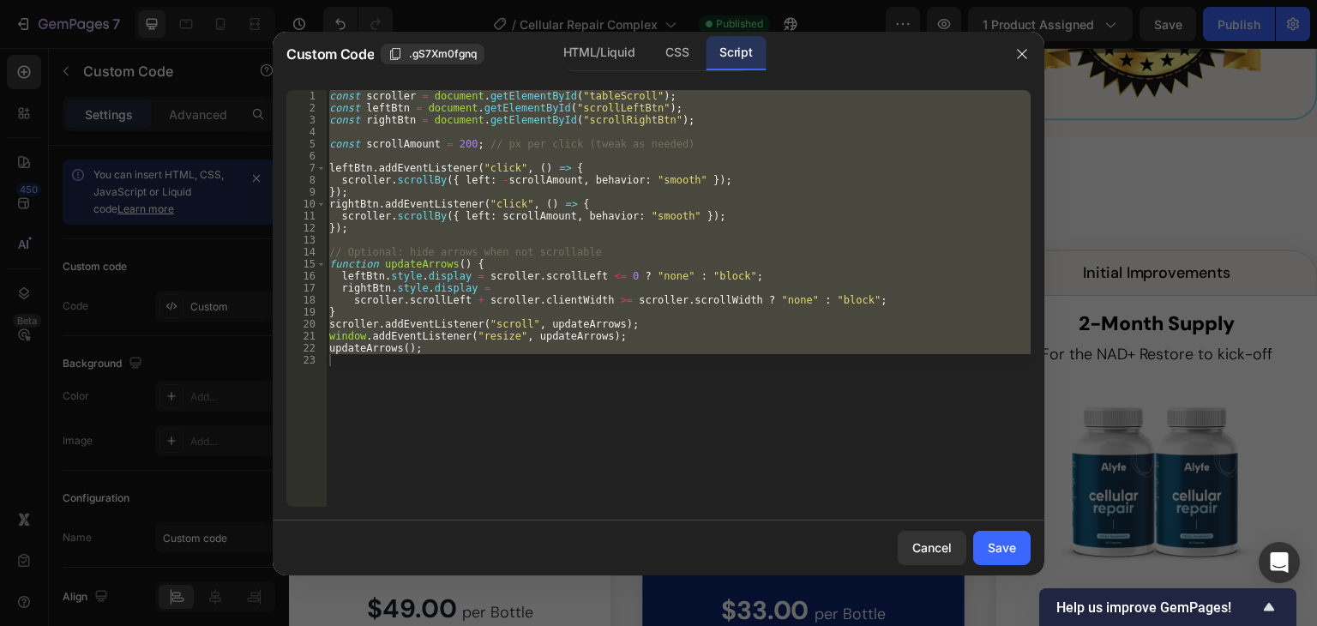
click at [706, 277] on div "const scroller = document . getElementById ( "tableScroll" ) ; const leftBtn = …" at bounding box center [678, 298] width 705 height 417
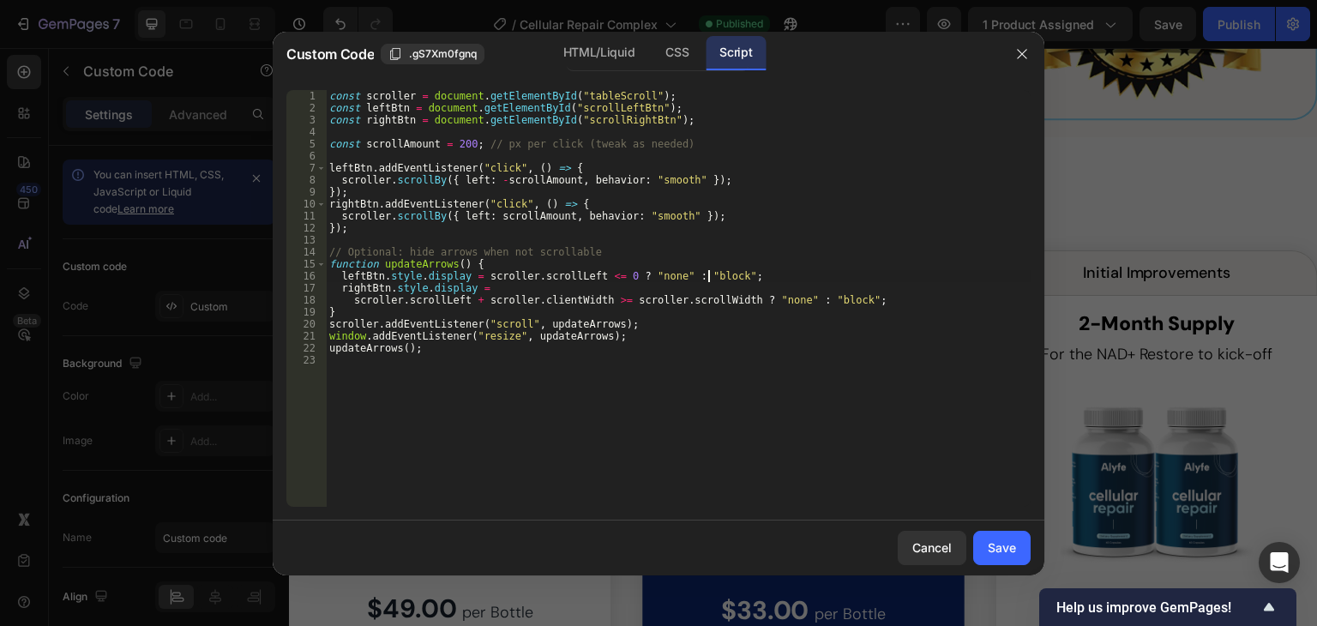
click at [453, 145] on div "const scroller = document . getElementById ( "tableScroll" ) ; const leftBtn = …" at bounding box center [678, 310] width 705 height 441
click at [459, 142] on div "const scroller = document . getElementById ( "tableScroll" ) ; const leftBtn = …" at bounding box center [678, 310] width 705 height 441
type textarea "const scrollAmount = 50; // px per click (tweak as needed)"
click at [1011, 547] on div "Save" at bounding box center [1001, 547] width 28 height 18
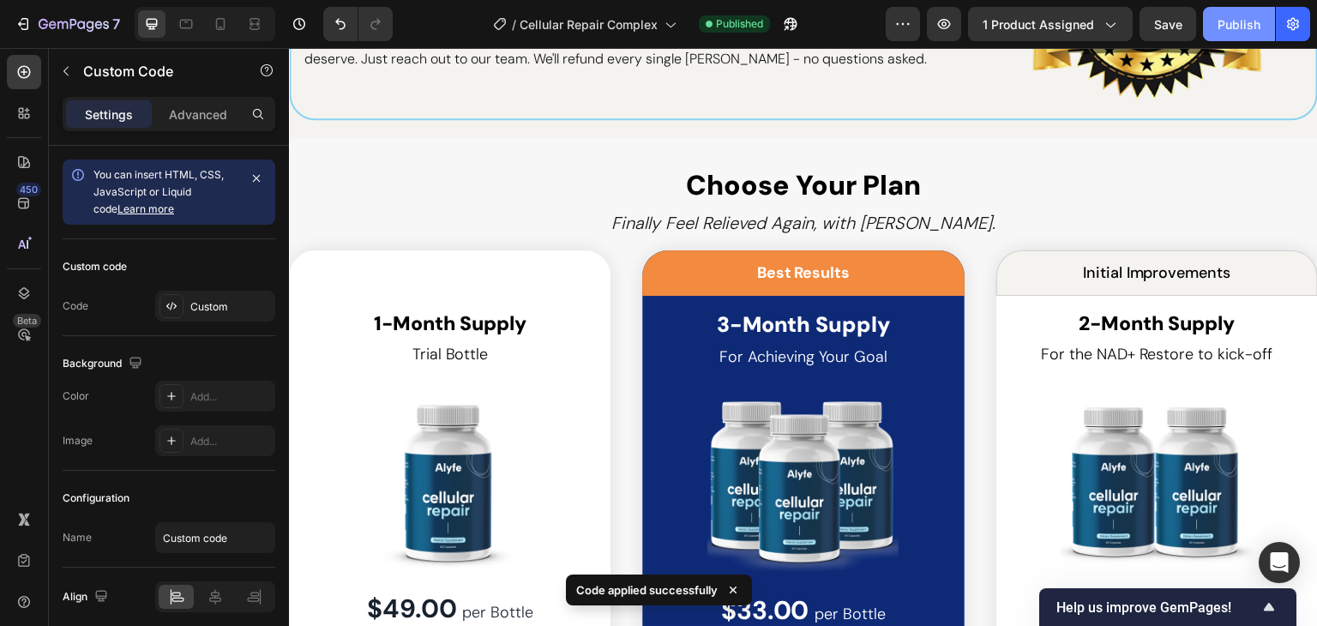
click at [1234, 21] on div "Publish" at bounding box center [1238, 24] width 43 height 18
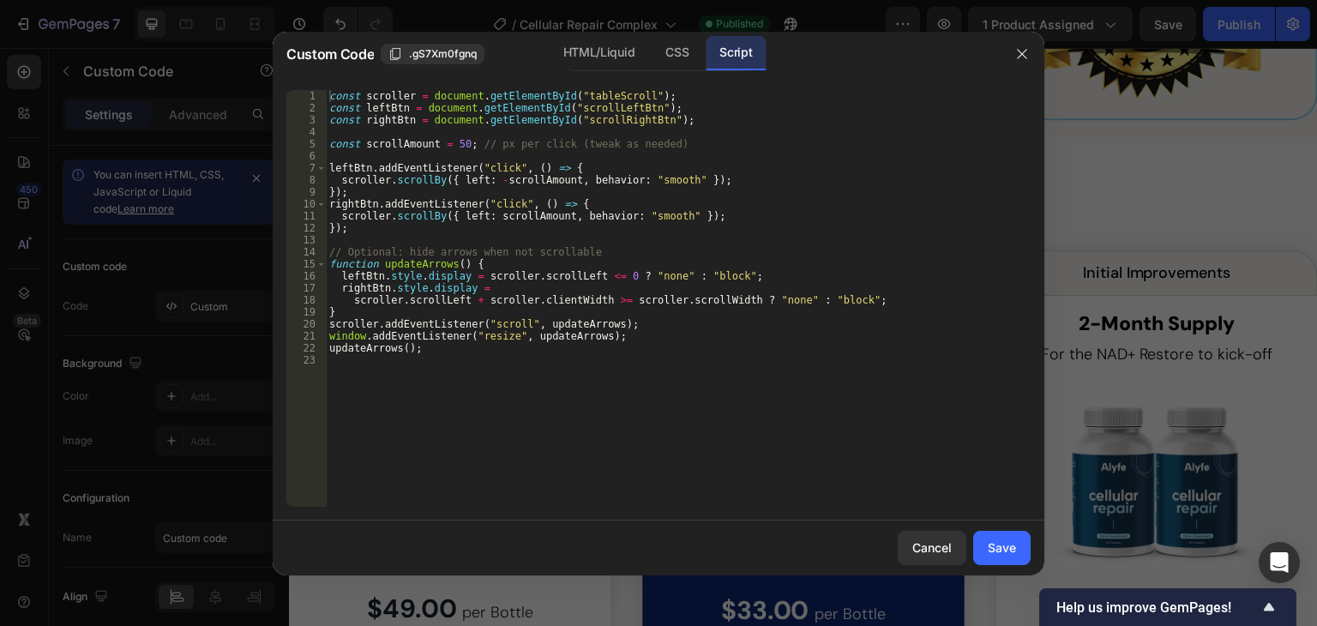
click at [453, 144] on div "const scroller = document . getElementById ( "tableScroll" ) ; const leftBtn = …" at bounding box center [678, 310] width 705 height 441
type textarea "const scrollAmount = 100; // px per click (tweak as needed)"
click at [1005, 544] on div "Save" at bounding box center [1001, 547] width 28 height 18
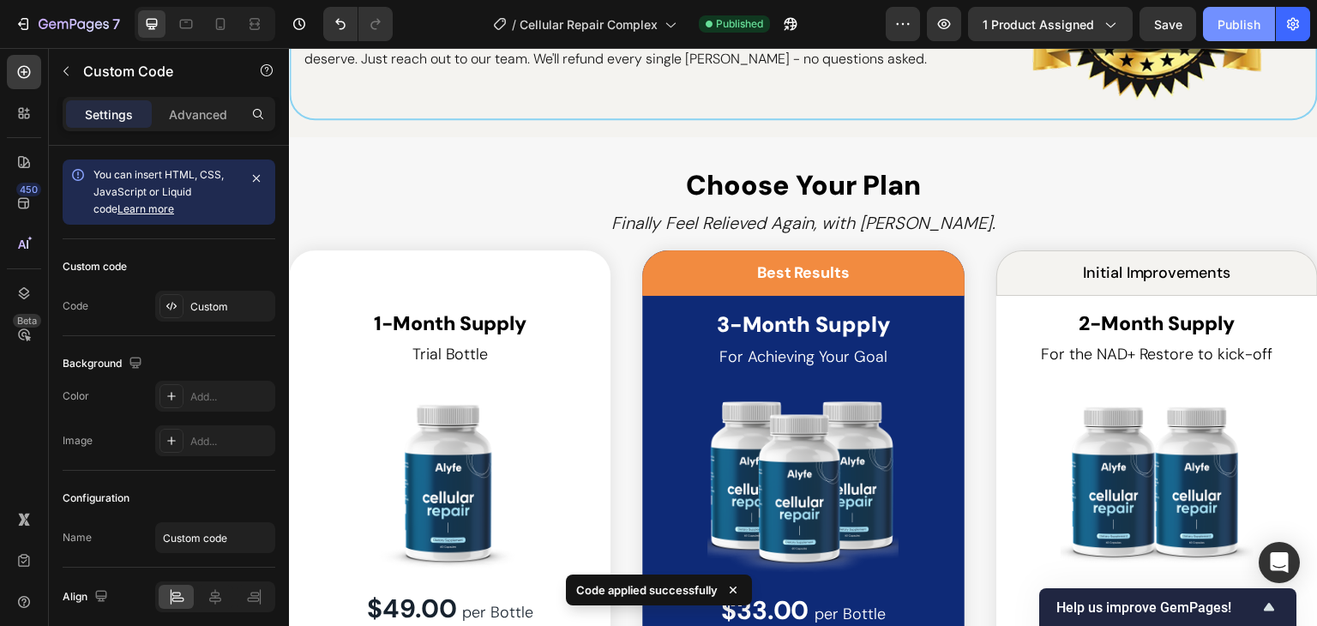
drag, startPoint x: 1231, startPoint y: 21, endPoint x: 921, endPoint y: 13, distance: 309.6
click at [1231, 21] on div "Publish" at bounding box center [1238, 24] width 43 height 18
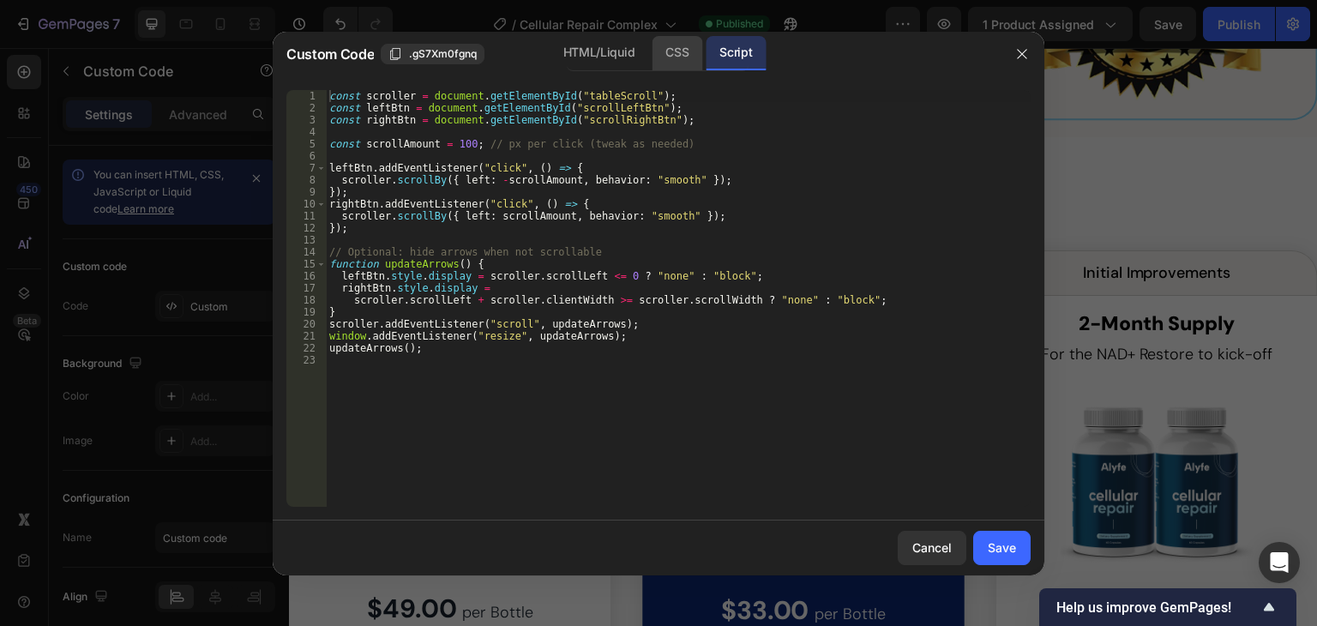
click at [675, 51] on div "CSS" at bounding box center [676, 53] width 51 height 34
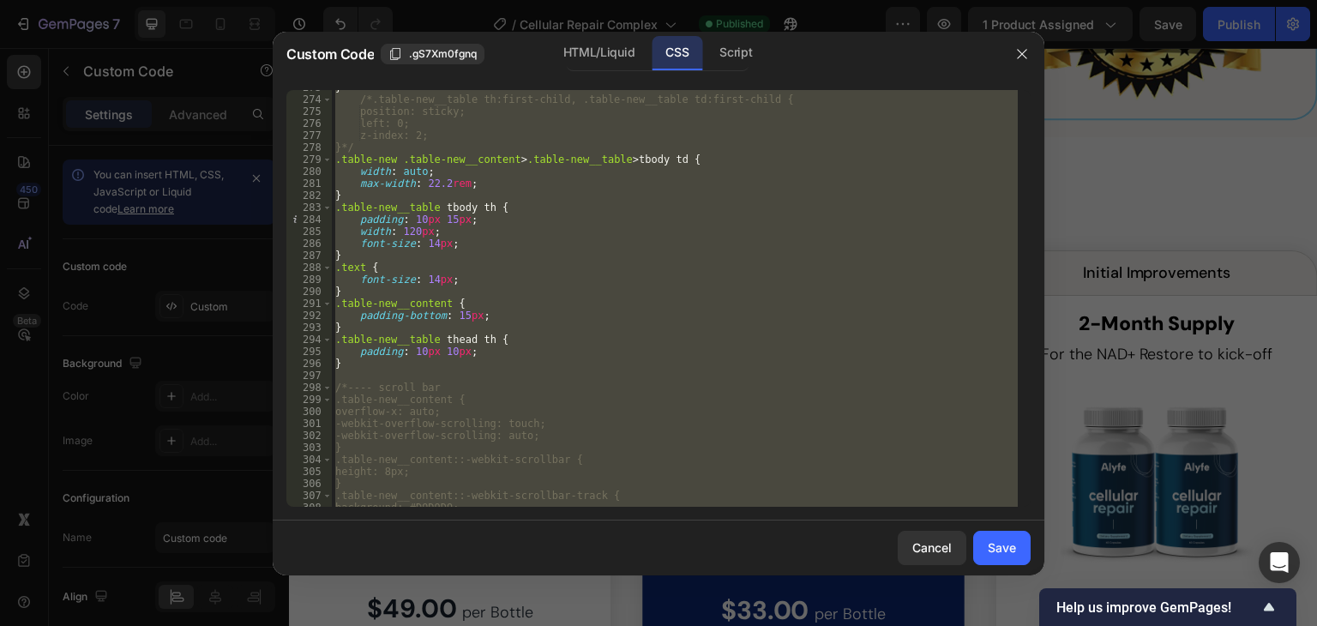
scroll to position [3784, 0]
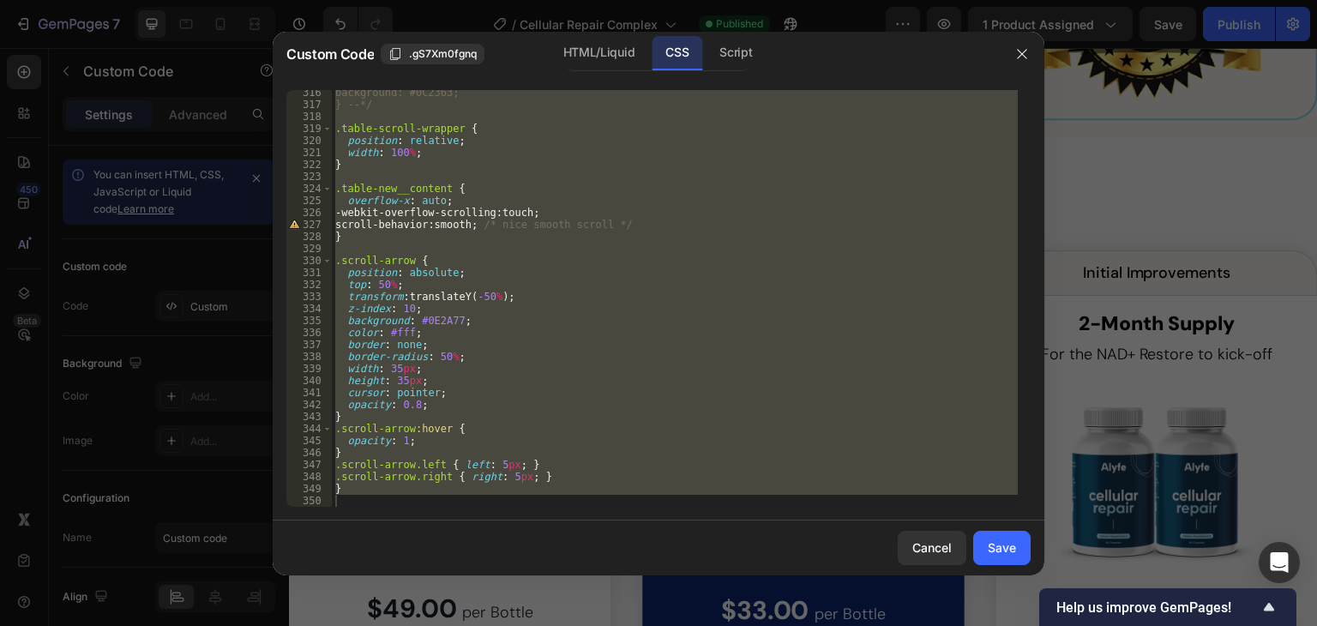
click at [495, 354] on div "background: #0C2363; } --*/ .table-scroll-wrapper { position : relative ; width…" at bounding box center [675, 298] width 686 height 417
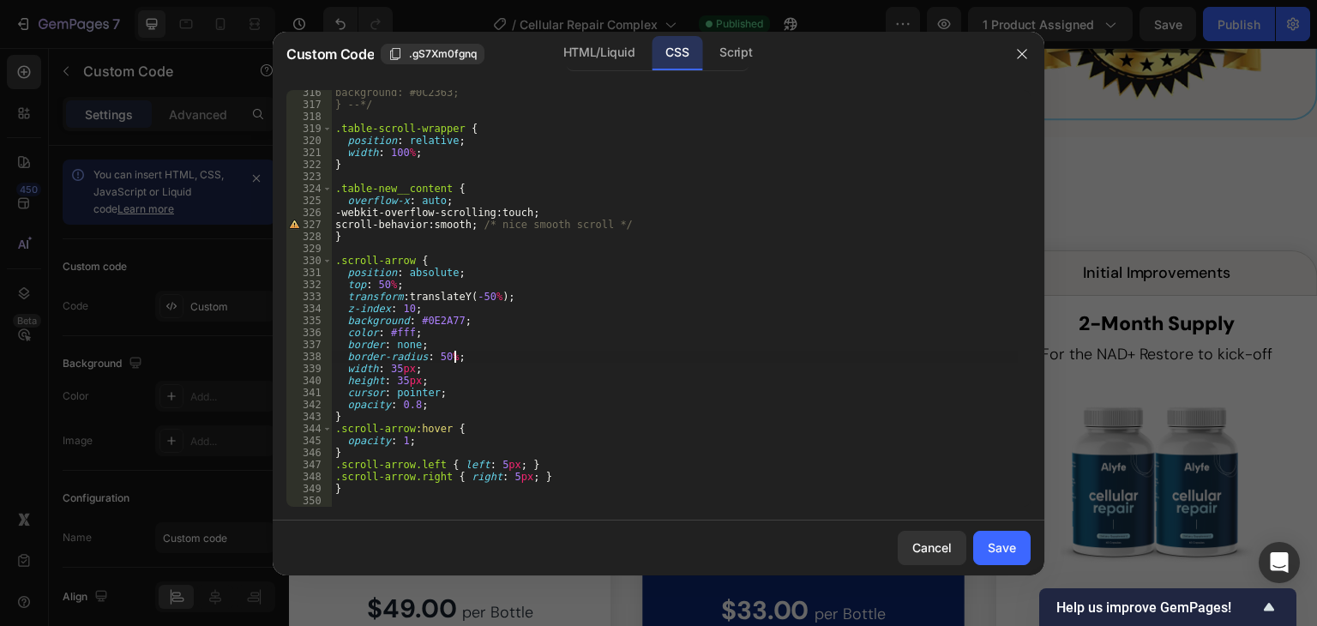
click at [349, 415] on div "background: #0C2363; } --*/ .table-scroll-wrapper { position : relative ; width…" at bounding box center [675, 307] width 686 height 441
click at [542, 478] on div "background: #0C2363; } --*/ .table-scroll-wrapper { position : relative ; width…" at bounding box center [675, 307] width 686 height 441
type textarea ".scroll-arrow.right { right: 5px; }"
paste textarea "}"
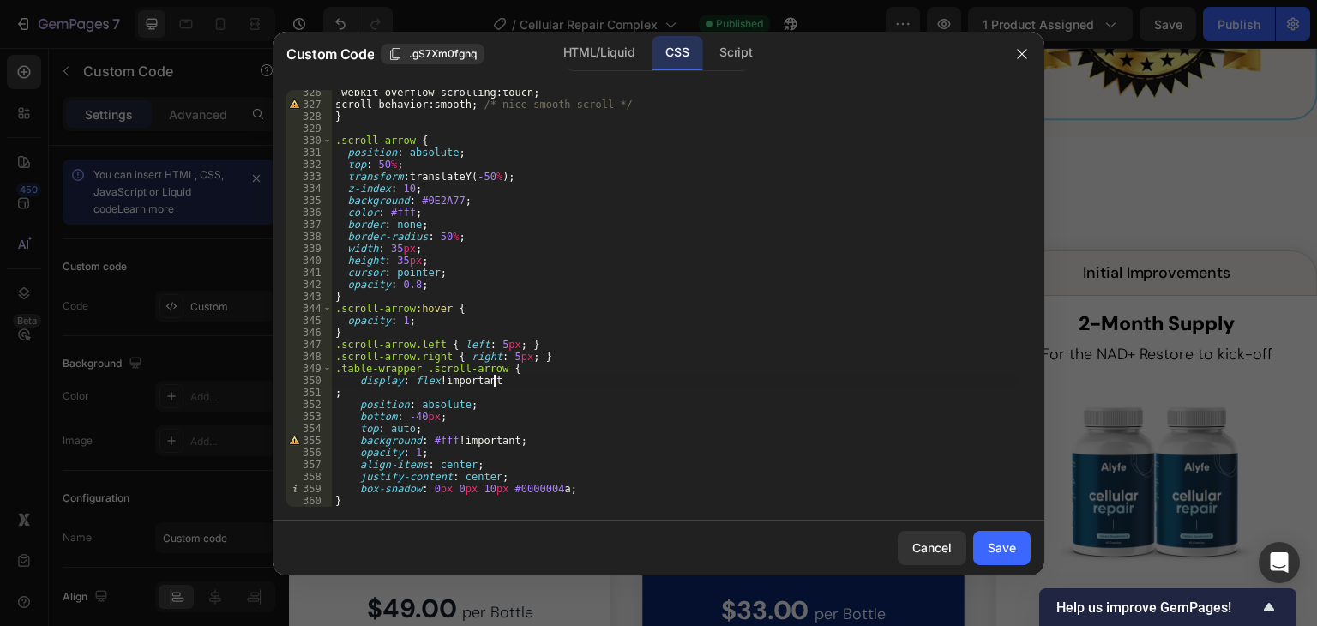
click at [507, 380] on div "-webkit-overflow-scrolling : touch ; scroll-behavior : smooth ; /* nice smooth …" at bounding box center [675, 307] width 686 height 441
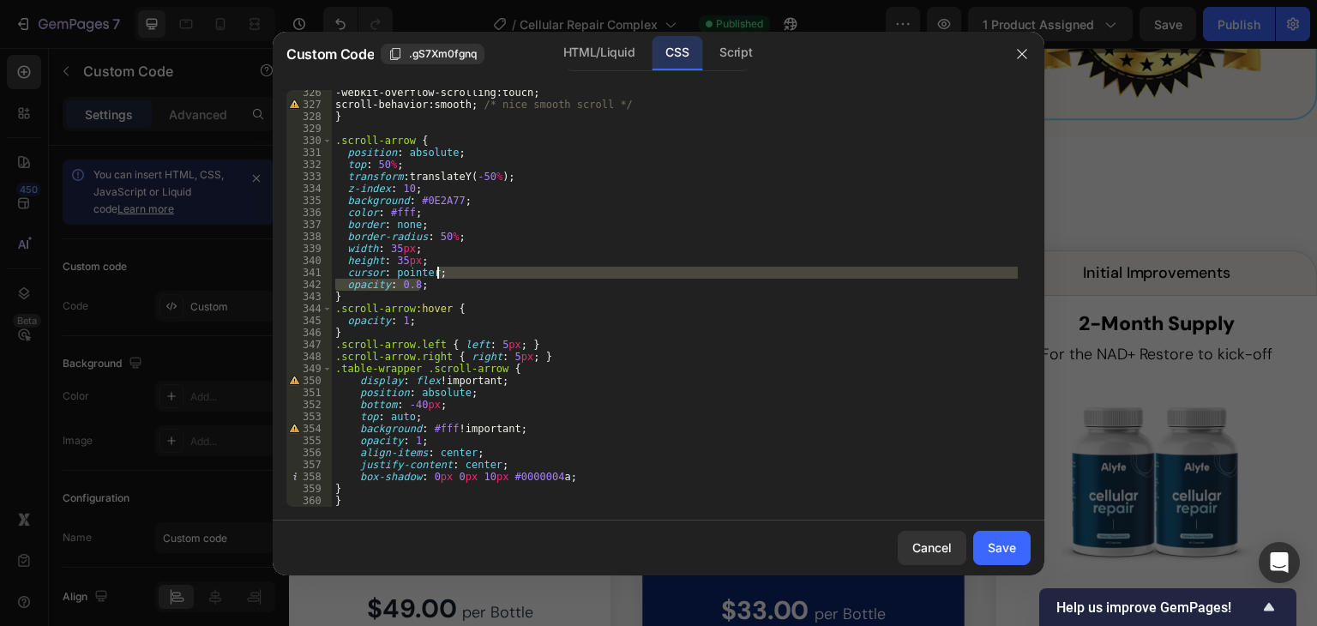
drag, startPoint x: 428, startPoint y: 282, endPoint x: 447, endPoint y: 272, distance: 21.5
click at [447, 272] on div "-webkit-overflow-scrolling : touch ; scroll-behavior : smooth ; /* nice smooth …" at bounding box center [675, 307] width 686 height 441
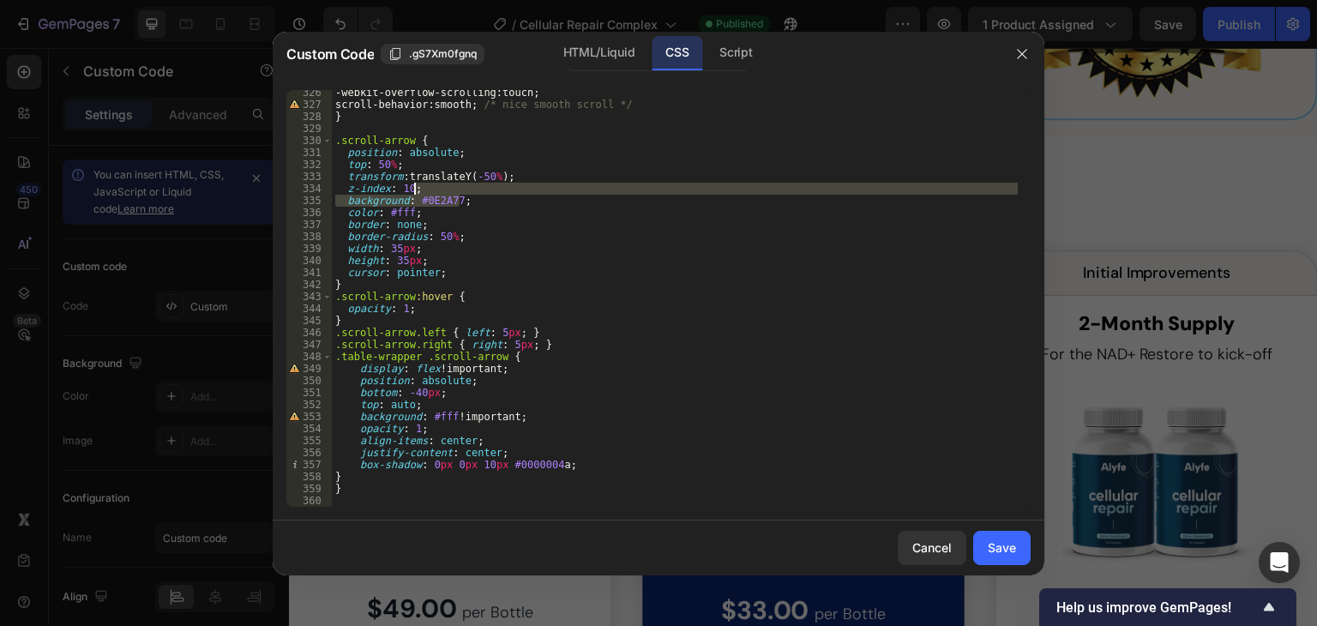
drag, startPoint x: 468, startPoint y: 206, endPoint x: 464, endPoint y: 187, distance: 19.3
click at [464, 187] on div "-webkit-overflow-scrolling : touch ; scroll-behavior : smooth ; /* nice smooth …" at bounding box center [675, 307] width 686 height 441
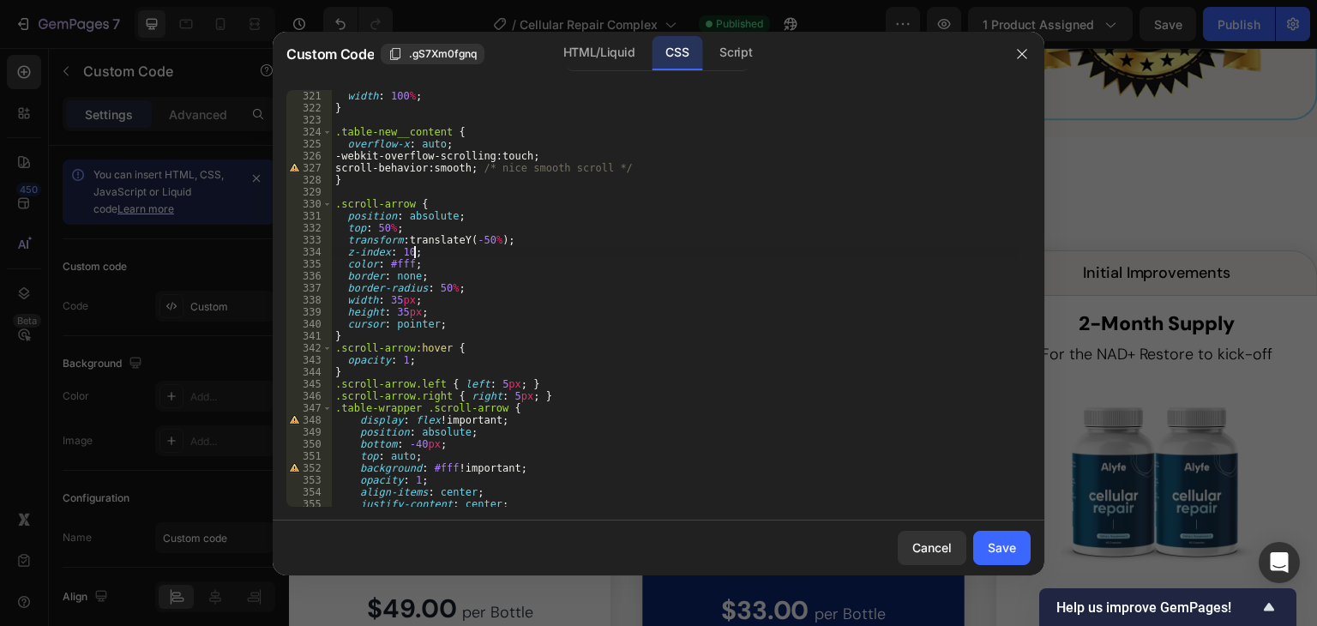
scroll to position [3892, 0]
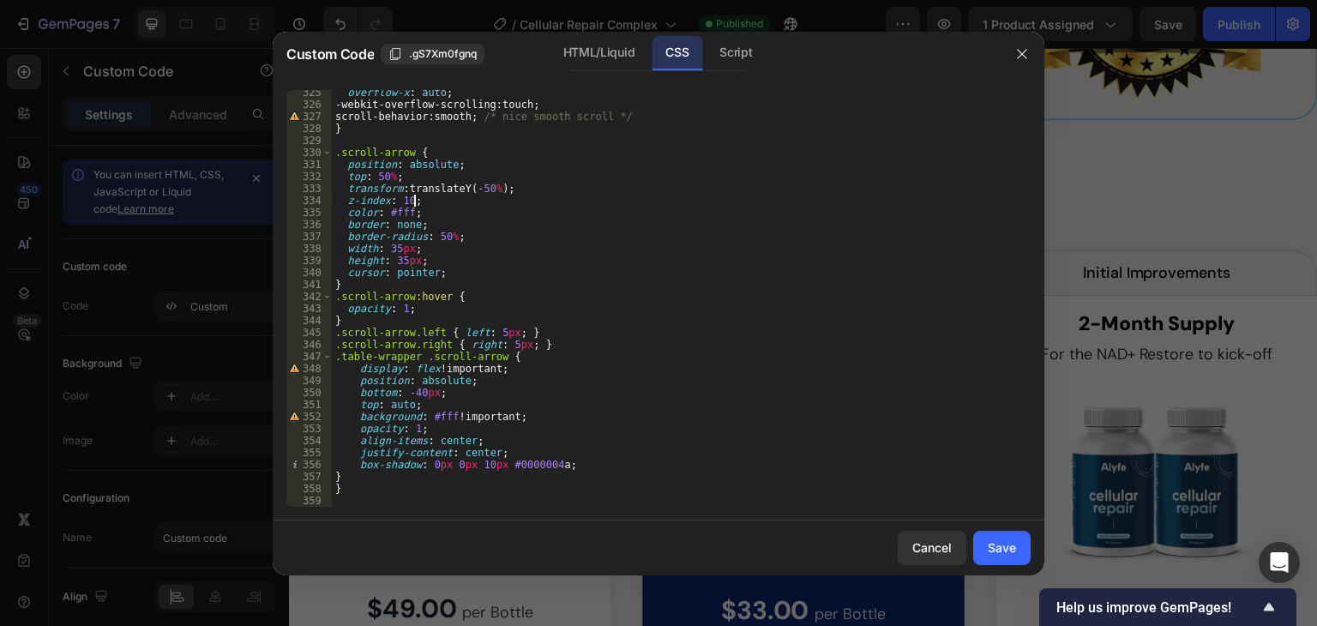
click at [373, 474] on div "overflow-x : auto ; -webkit-overflow-scrolling : touch ; scroll-behavior : smoo…" at bounding box center [675, 307] width 686 height 441
type textarea "}"
paste textarea "}"
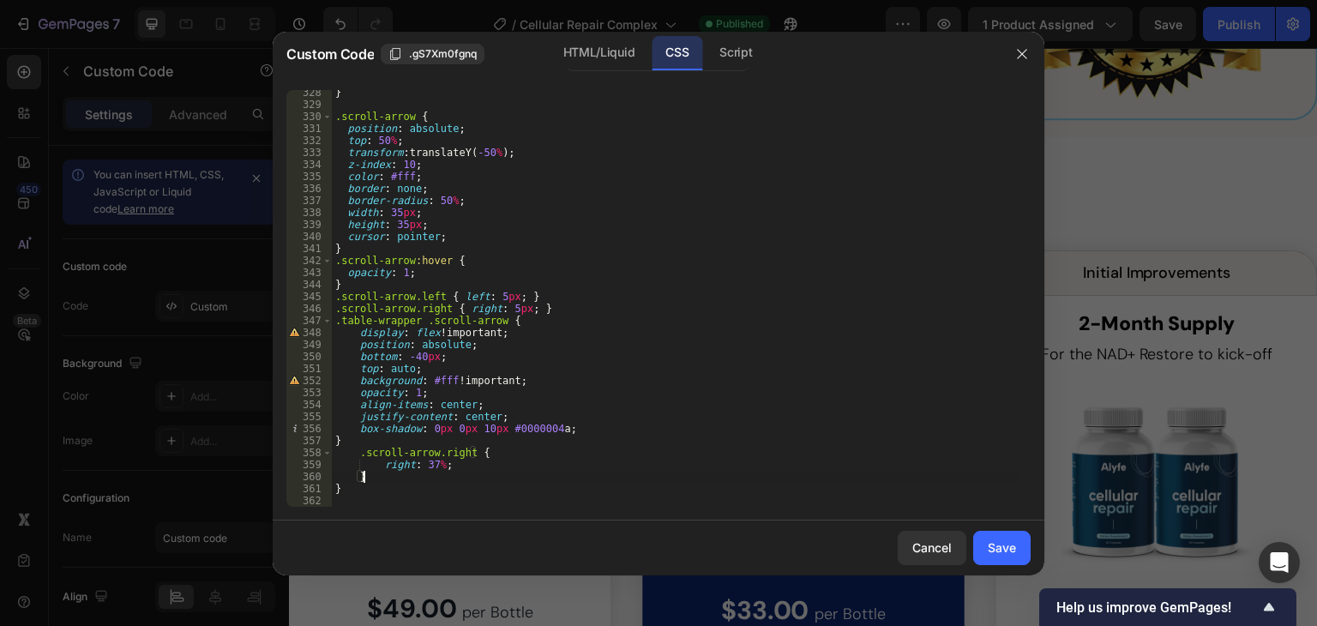
scroll to position [3928, 0]
type textarea "}"
paste textarea "}"
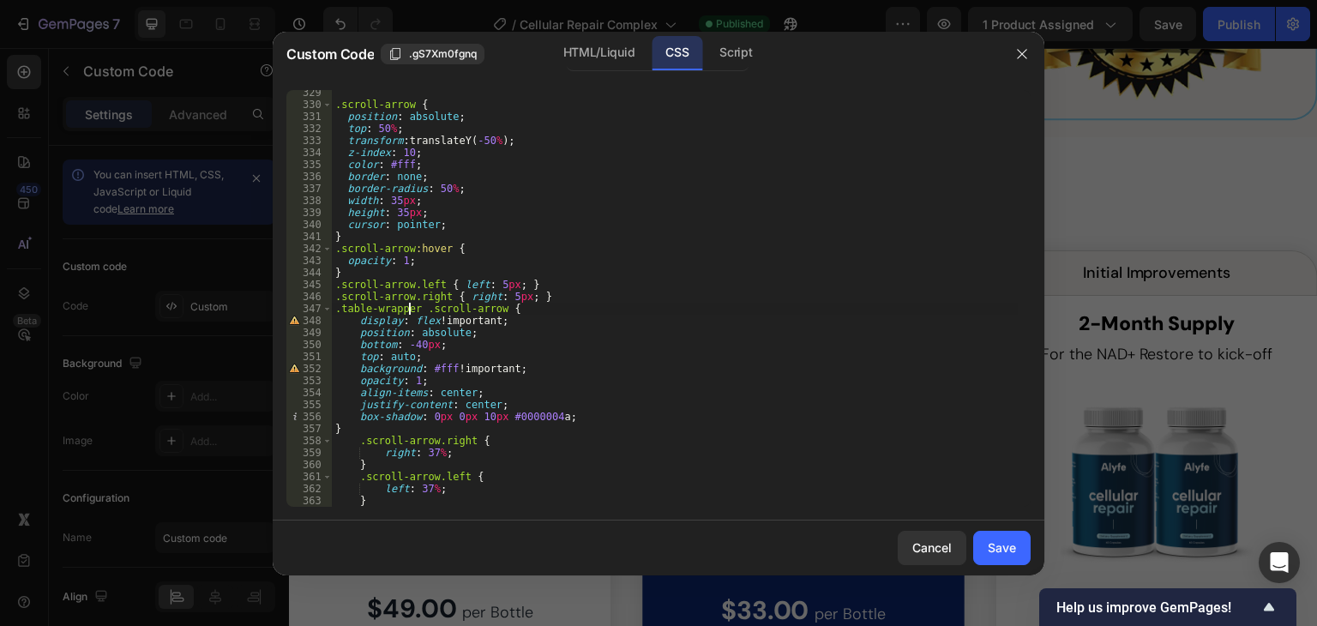
click at [408, 309] on div ".scroll-arrow { position : absolute ; top : 50 % ; transform : translateY( -50 …" at bounding box center [675, 307] width 686 height 441
drag, startPoint x: 411, startPoint y: 309, endPoint x: 329, endPoint y: 311, distance: 82.3
click at [329, 311] on div ".table-wrapper .scroll-arrow { 329 330 331 332 333 334 335 336 337 338 339 340 …" at bounding box center [658, 298] width 744 height 417
click at [355, 444] on div ".scroll-arrow { position : absolute ; top : 50 % ; transform : translateY( -50 …" at bounding box center [675, 307] width 686 height 441
paste textarea "table-wrapper."
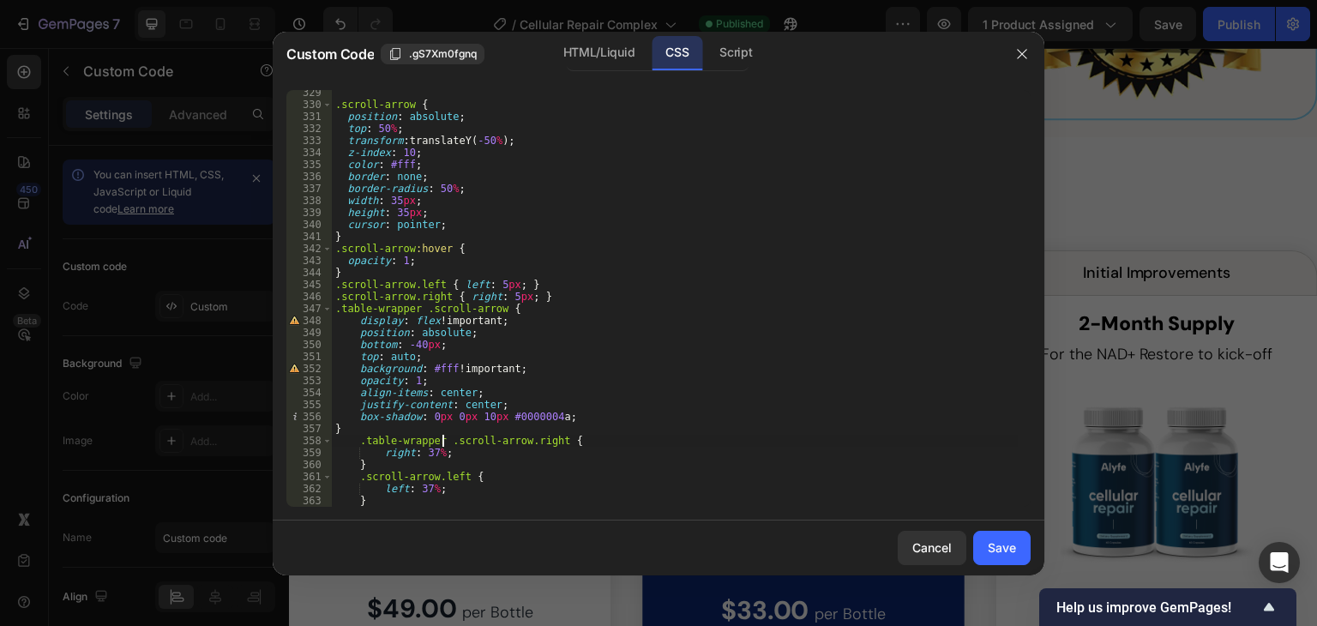
scroll to position [0, 8]
click at [356, 477] on div ".scroll-arrow { position : absolute ; top : 50 % ; transform : translateY( -50 …" at bounding box center [675, 307] width 686 height 441
paste textarea "table-wrapper."
click at [355, 478] on div ".scroll-arrow { position : absolute ; top : 50 % ; transform : translateY( -50 …" at bounding box center [675, 307] width 686 height 441
click at [353, 441] on div ".scroll-arrow { position : absolute ; top : 50 % ; transform : translateY( -50 …" at bounding box center [675, 307] width 686 height 441
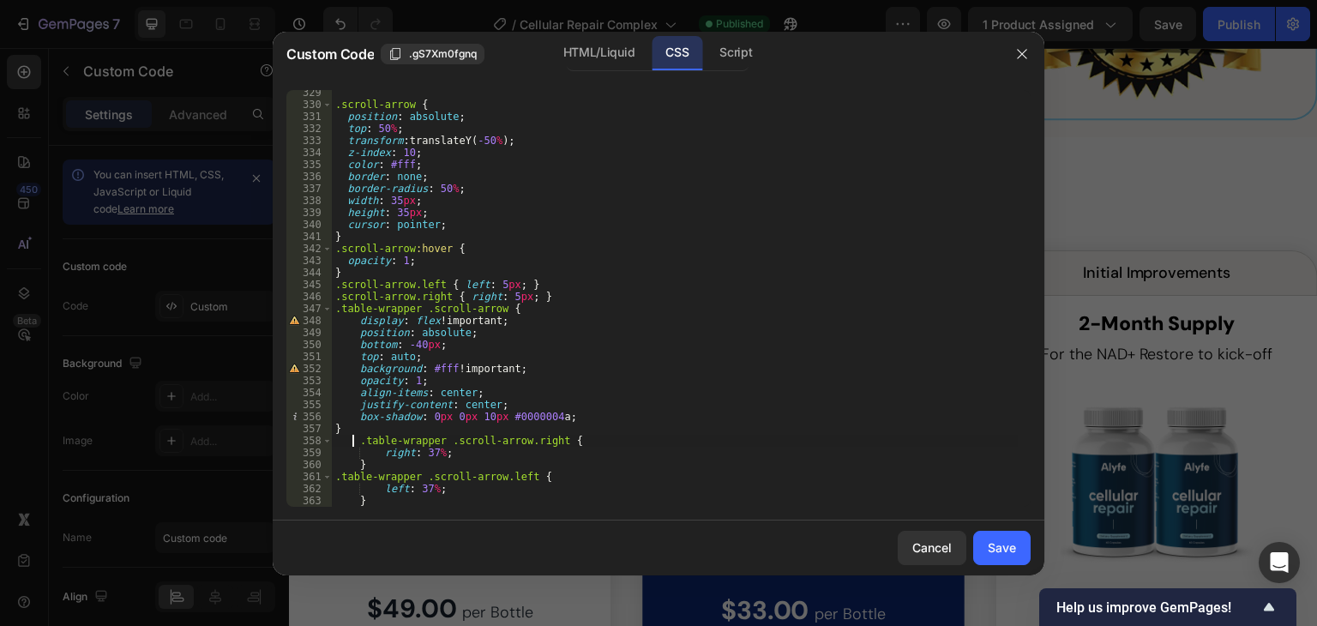
click at [357, 445] on div ".scroll-arrow { position : absolute ; top : 50 % ; transform : translateY( -50 …" at bounding box center [675, 307] width 686 height 441
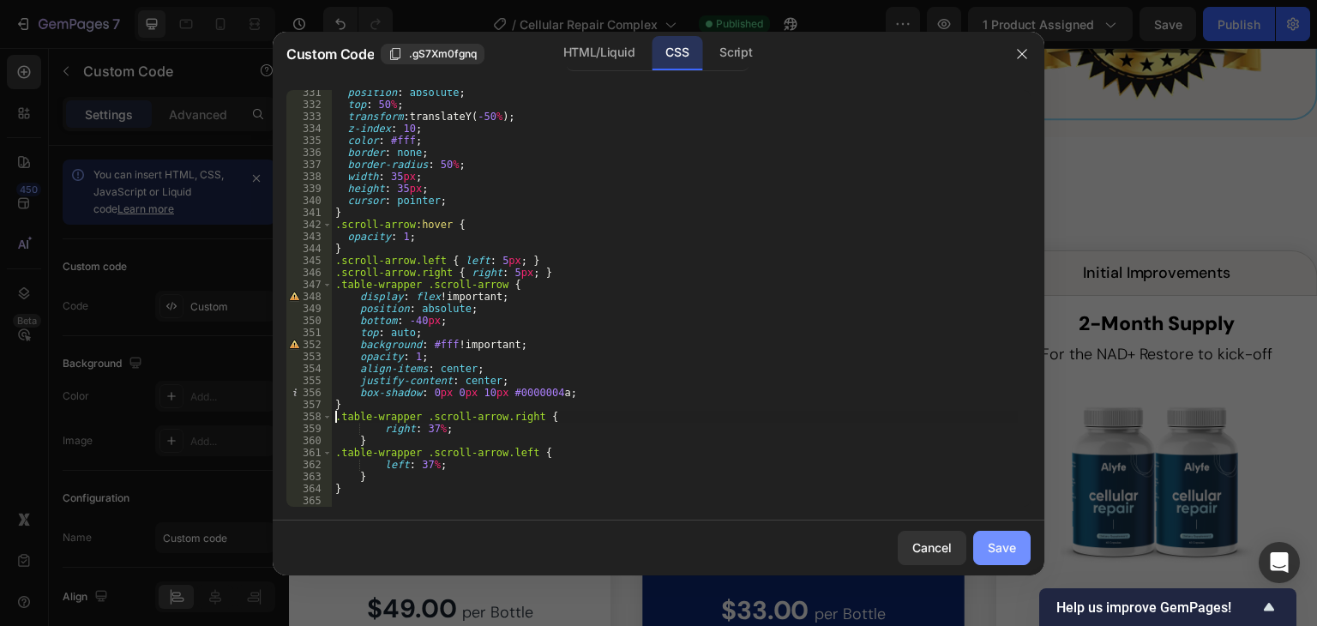
type textarea ".table-wrapper .scroll-arrow.right {"
click at [994, 545] on div "Save" at bounding box center [1001, 547] width 28 height 18
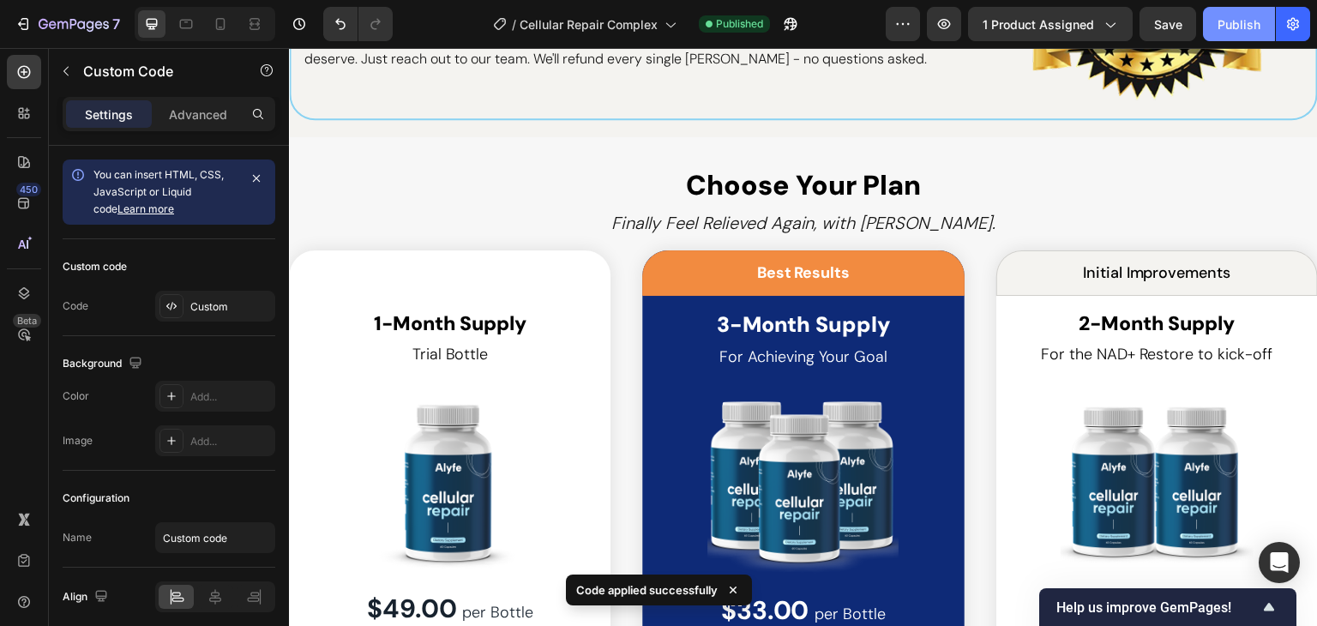
click at [1240, 27] on div "Publish" at bounding box center [1238, 24] width 43 height 18
